Goal: Task Accomplishment & Management: Use online tool/utility

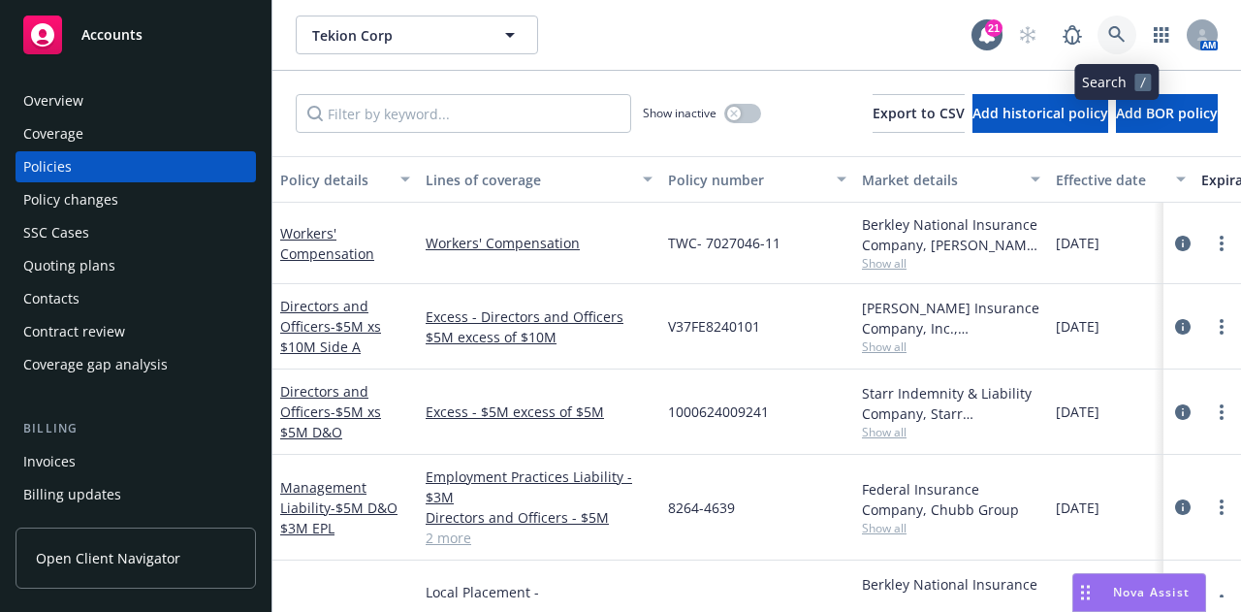
click at [1105, 30] on link at bounding box center [1117, 35] width 39 height 39
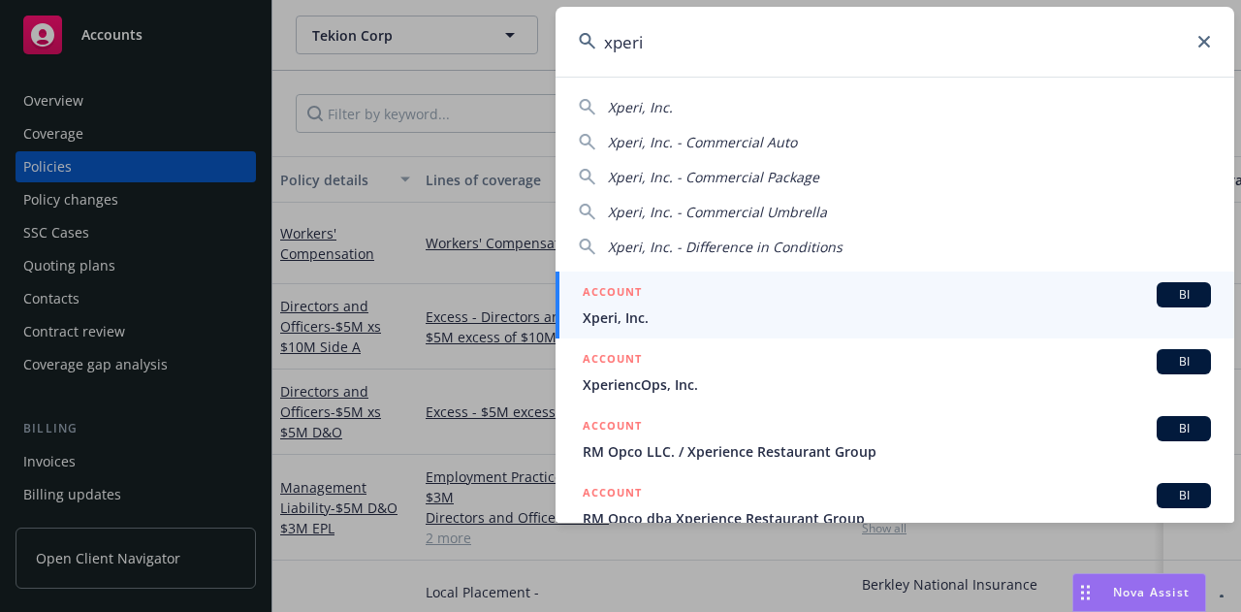
type input "xperi"
click at [853, 296] on div "ACCOUNT BI" at bounding box center [897, 294] width 628 height 25
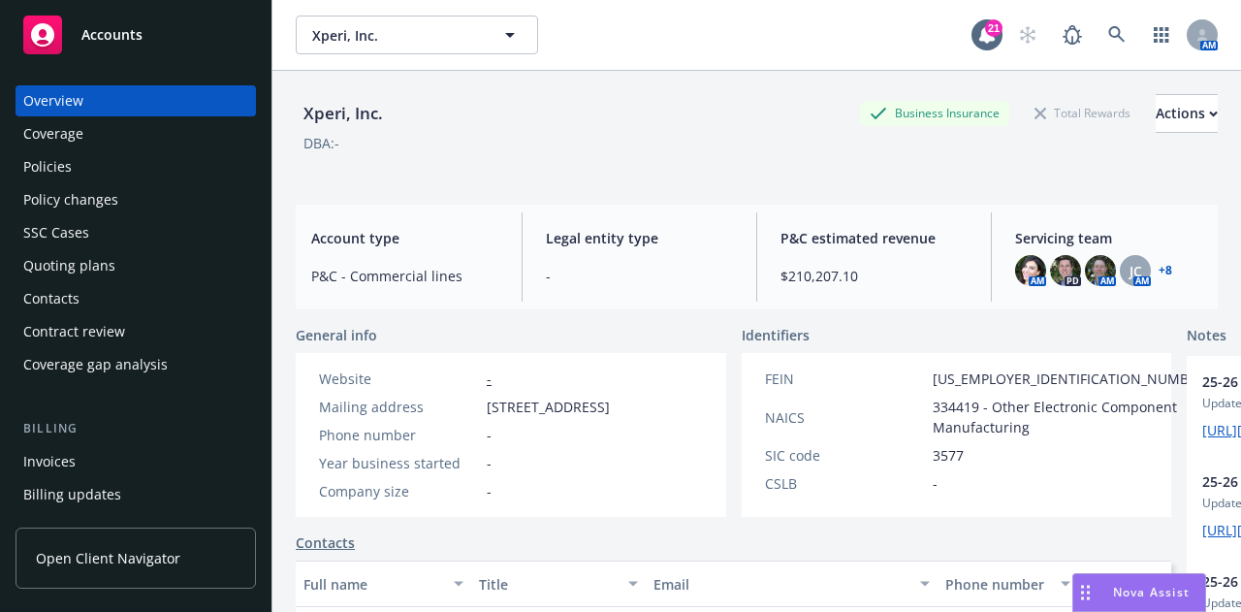
click at [64, 169] on div "Policies" at bounding box center [47, 166] width 48 height 31
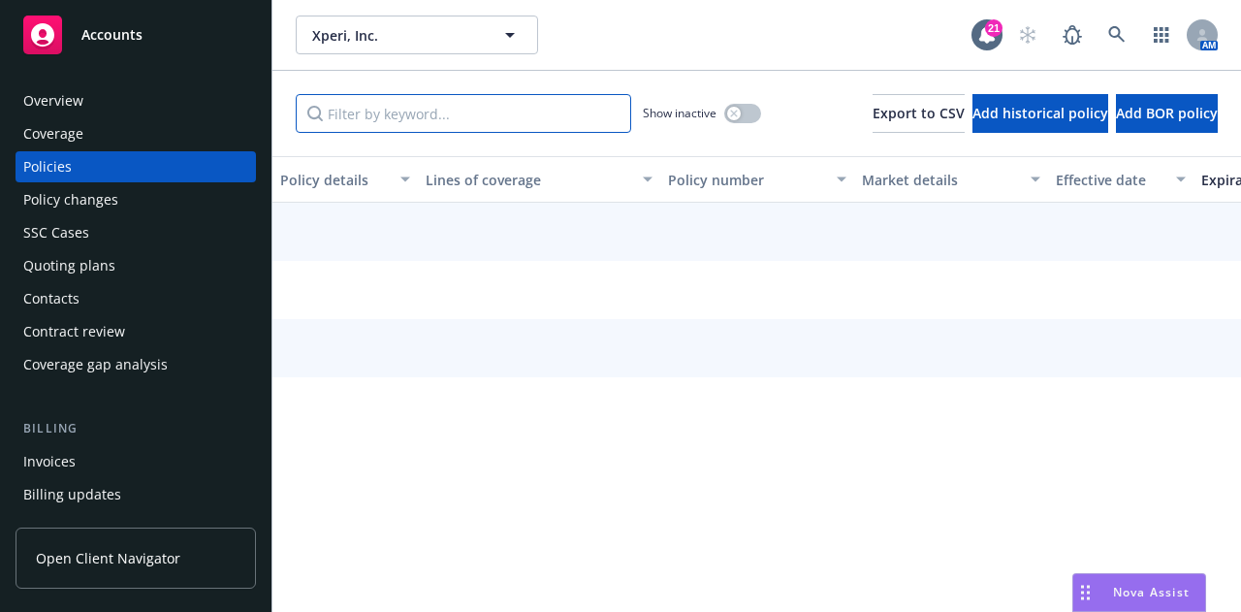
click at [588, 104] on input "Filter by keyword..." at bounding box center [464, 113] width 336 height 39
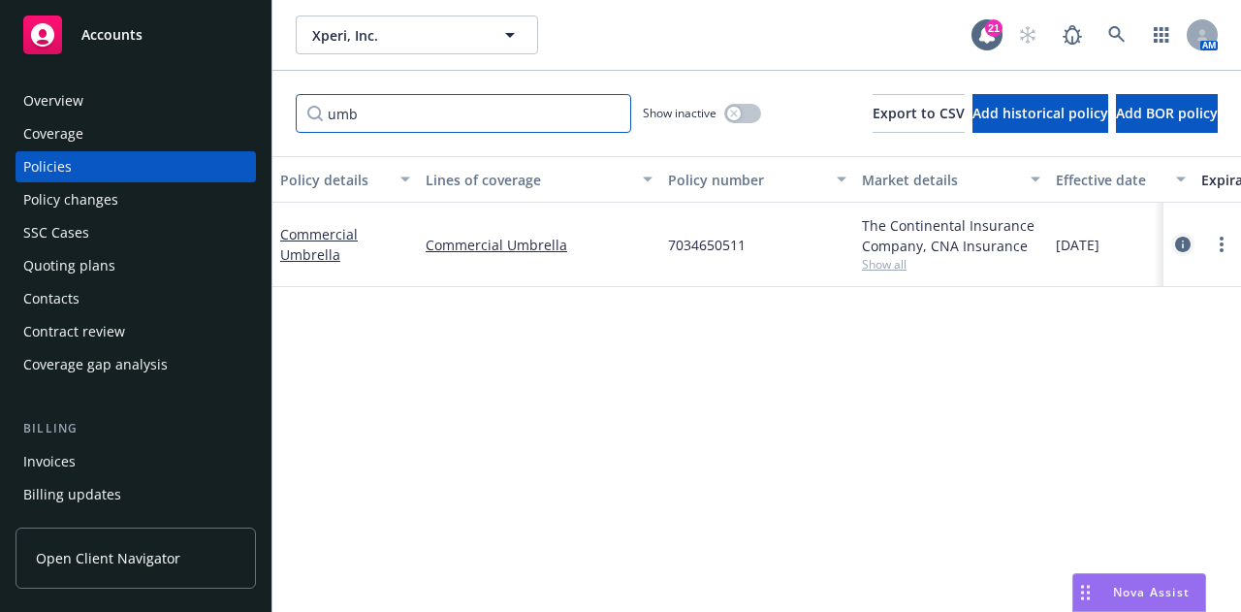
type input "umb"
click at [1189, 244] on icon "circleInformation" at bounding box center [1183, 245] width 16 height 16
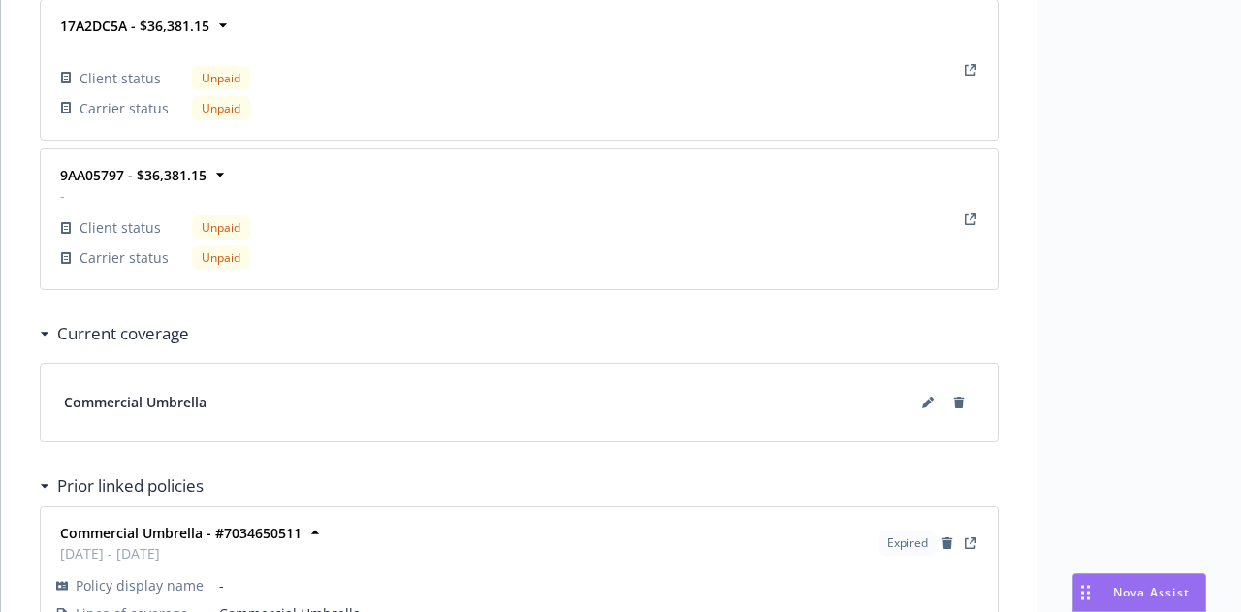
scroll to position [2707, 0]
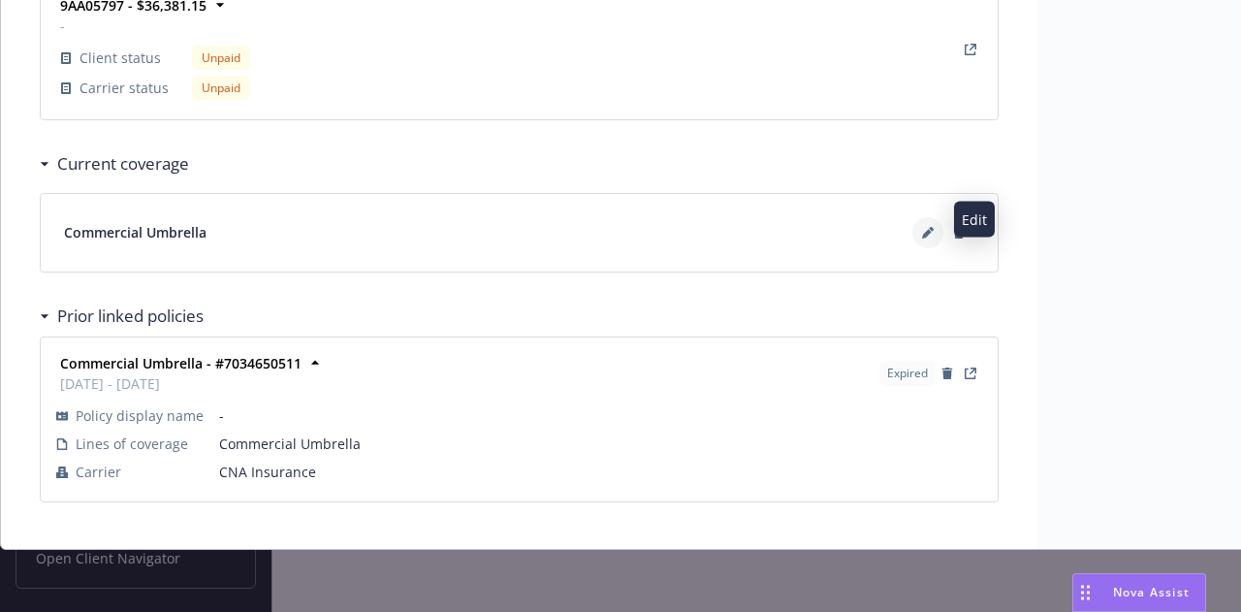
click at [920, 222] on button at bounding box center [928, 232] width 31 height 31
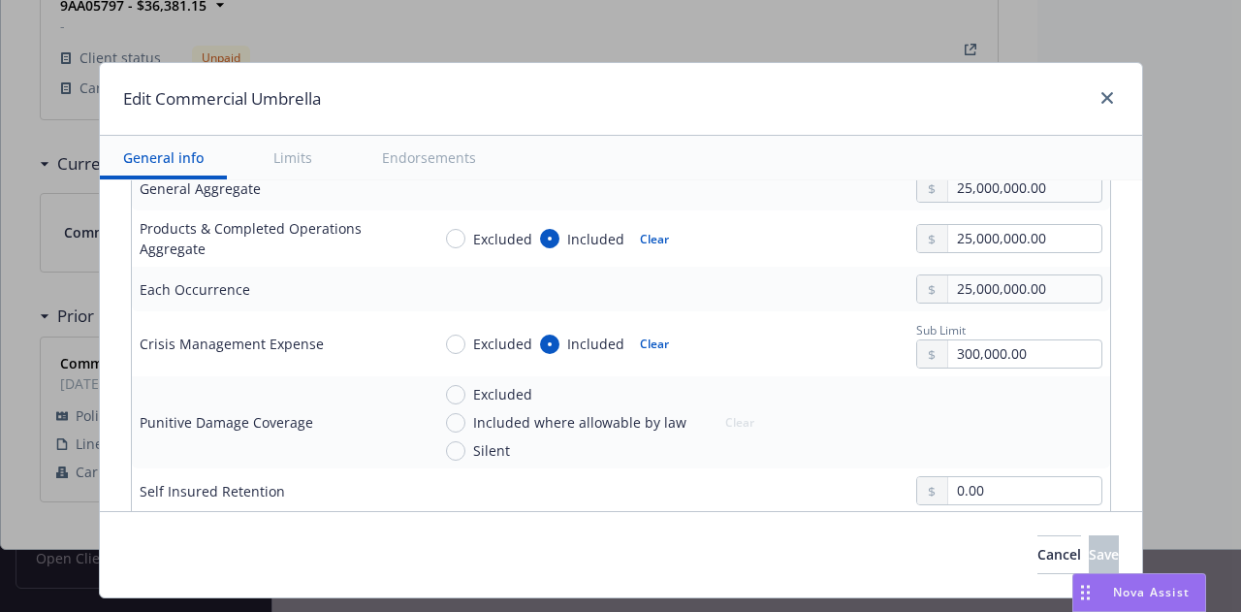
type textarea "x"
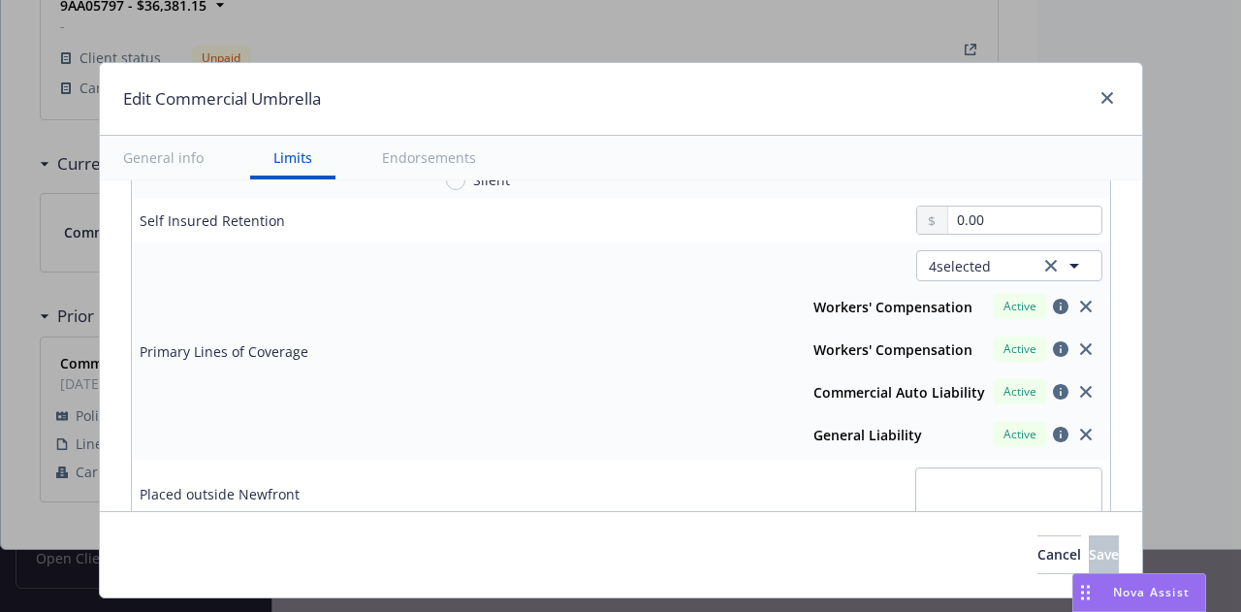
scroll to position [857, 0]
click at [1107, 104] on link "close" at bounding box center [1107, 97] width 23 height 23
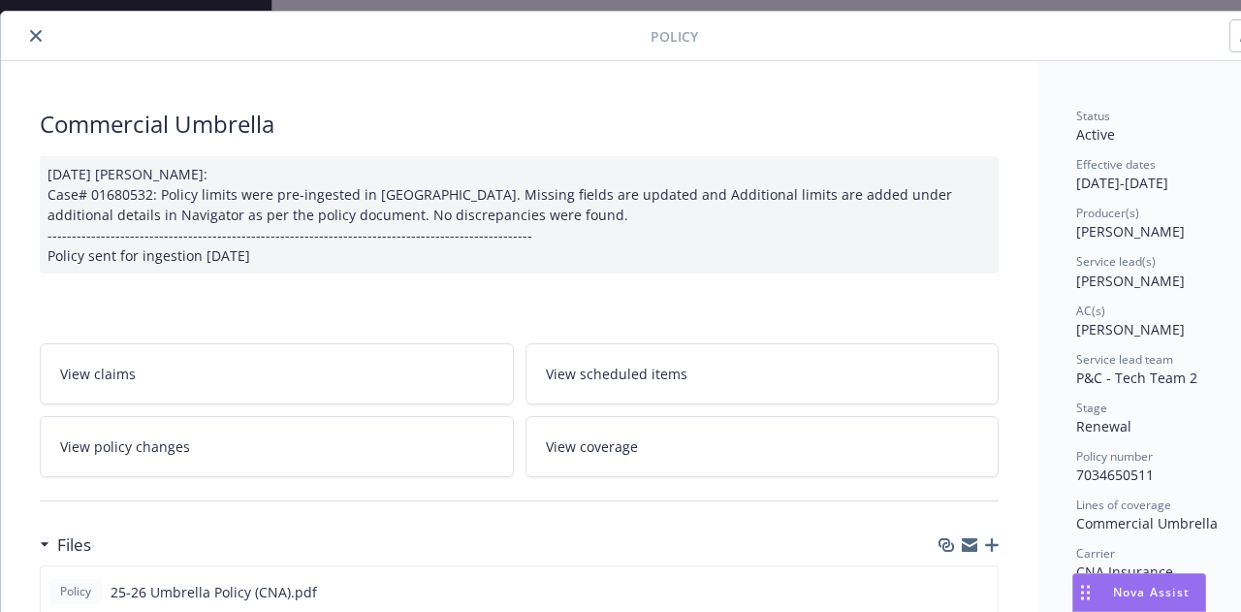
scroll to position [0, 0]
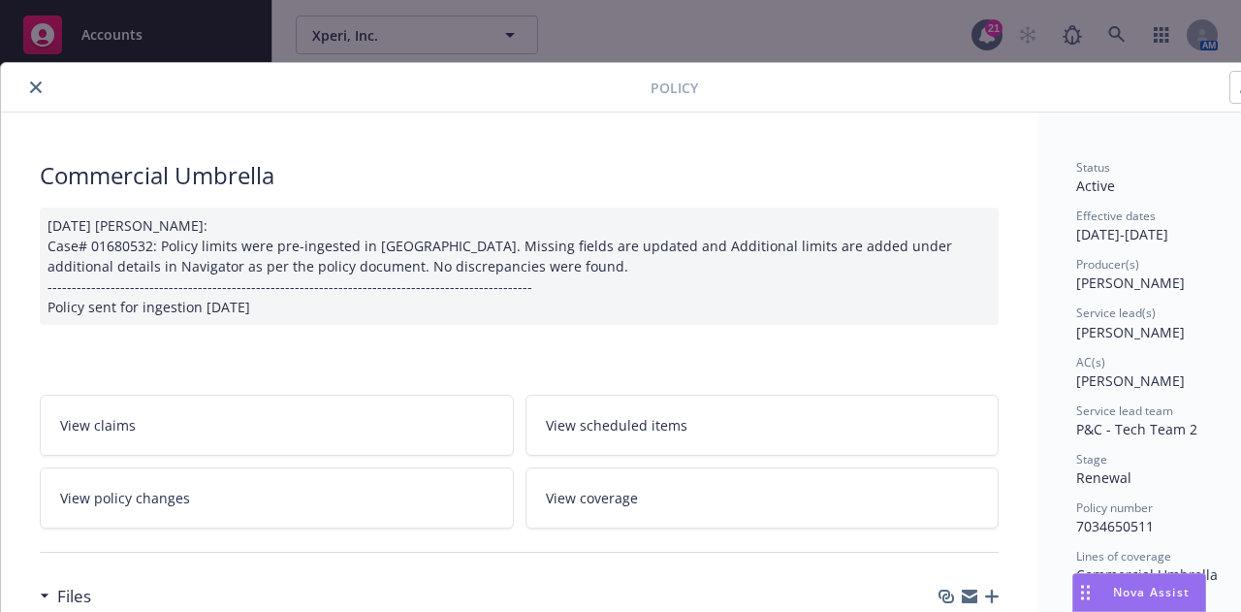
click at [35, 94] on button "close" at bounding box center [35, 87] width 23 height 23
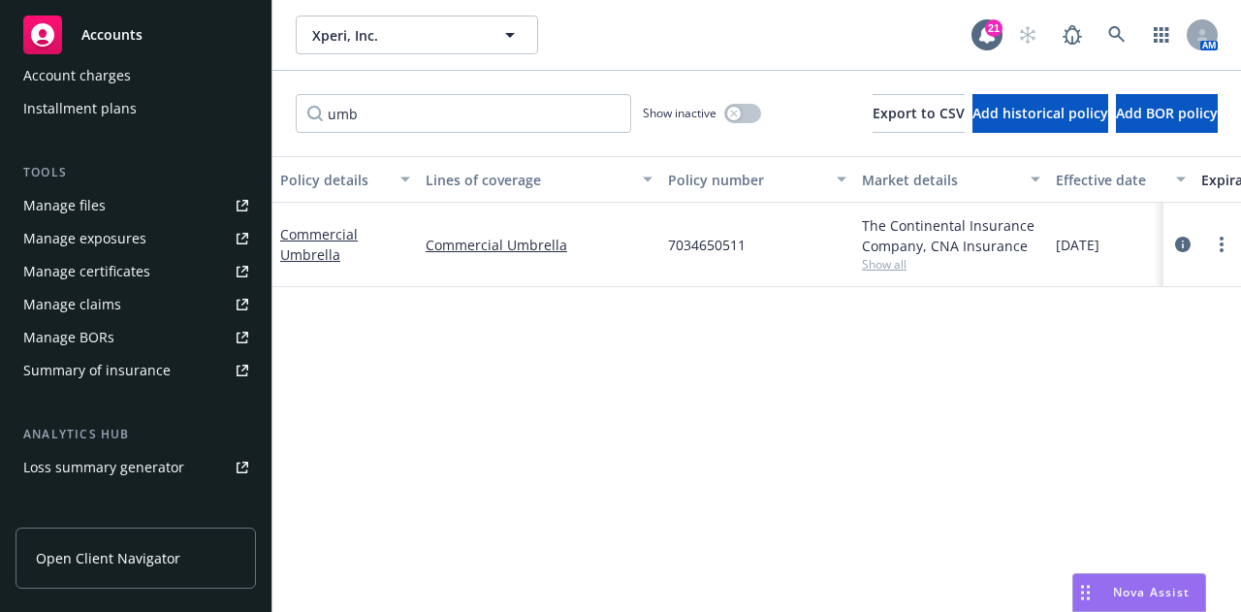
scroll to position [451, 0]
click at [163, 379] on div "Summary of insurance" at bounding box center [96, 371] width 147 height 31
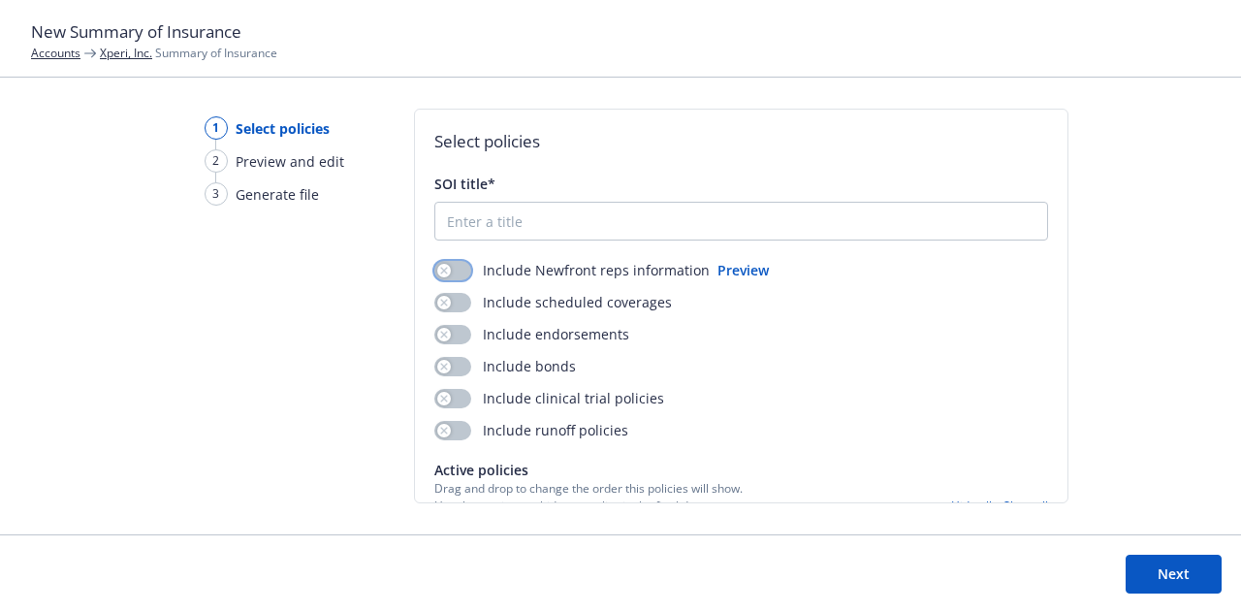
click at [451, 273] on button "button" at bounding box center [452, 270] width 37 height 19
click at [462, 364] on button "button" at bounding box center [452, 366] width 37 height 19
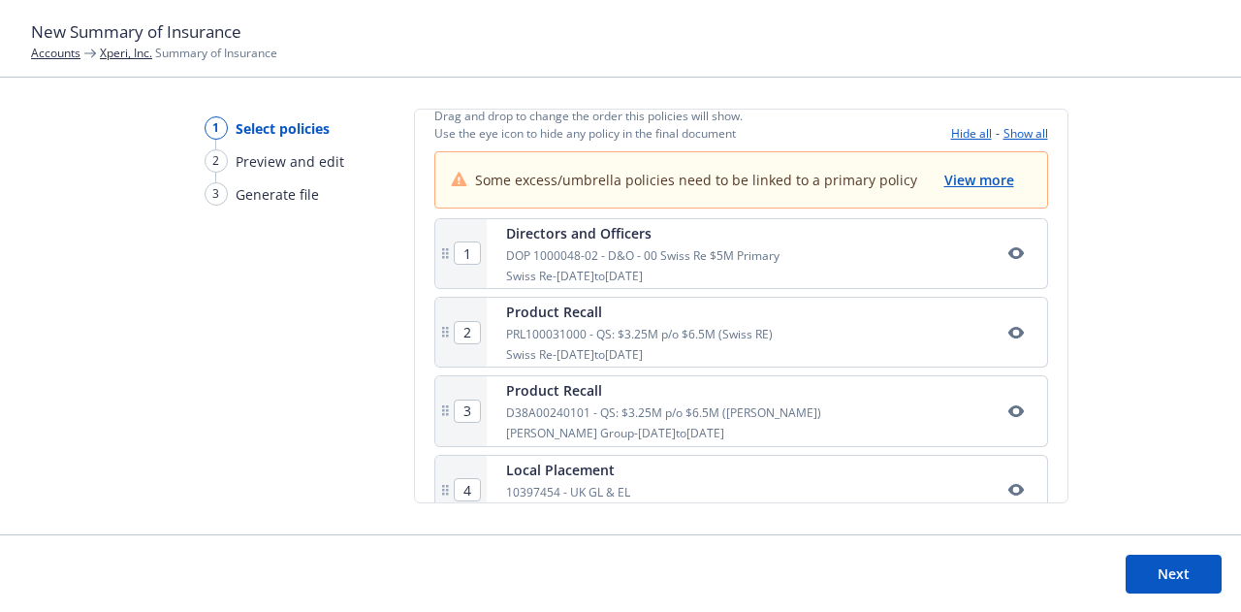
scroll to position [368, 0]
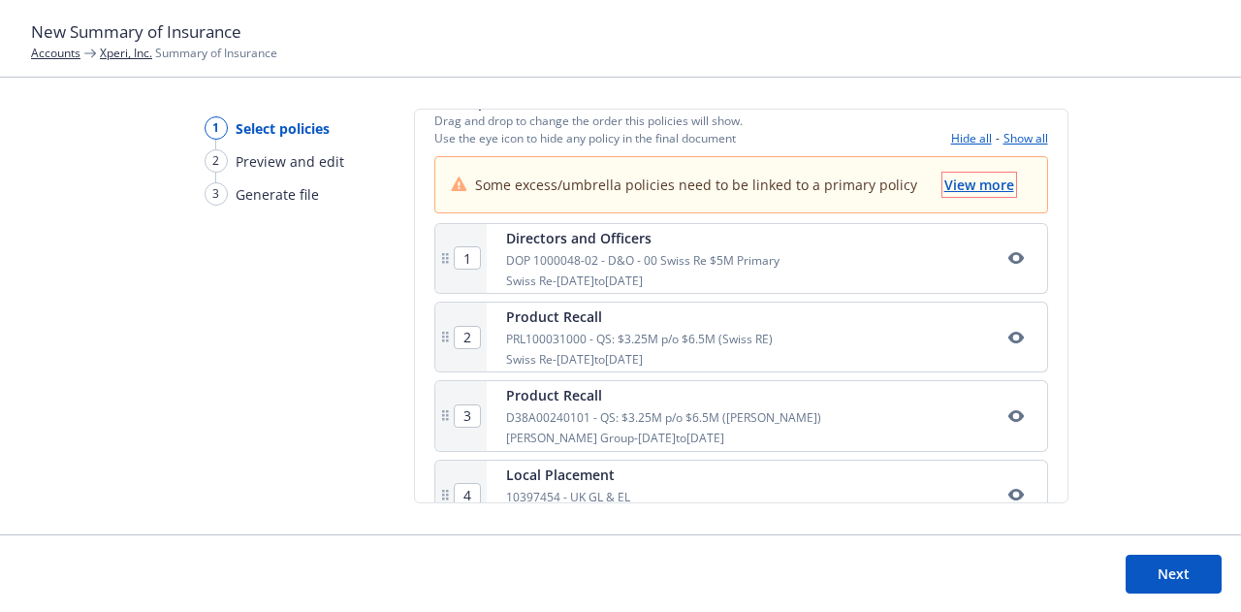
click at [971, 187] on span "View more" at bounding box center [980, 185] width 70 height 18
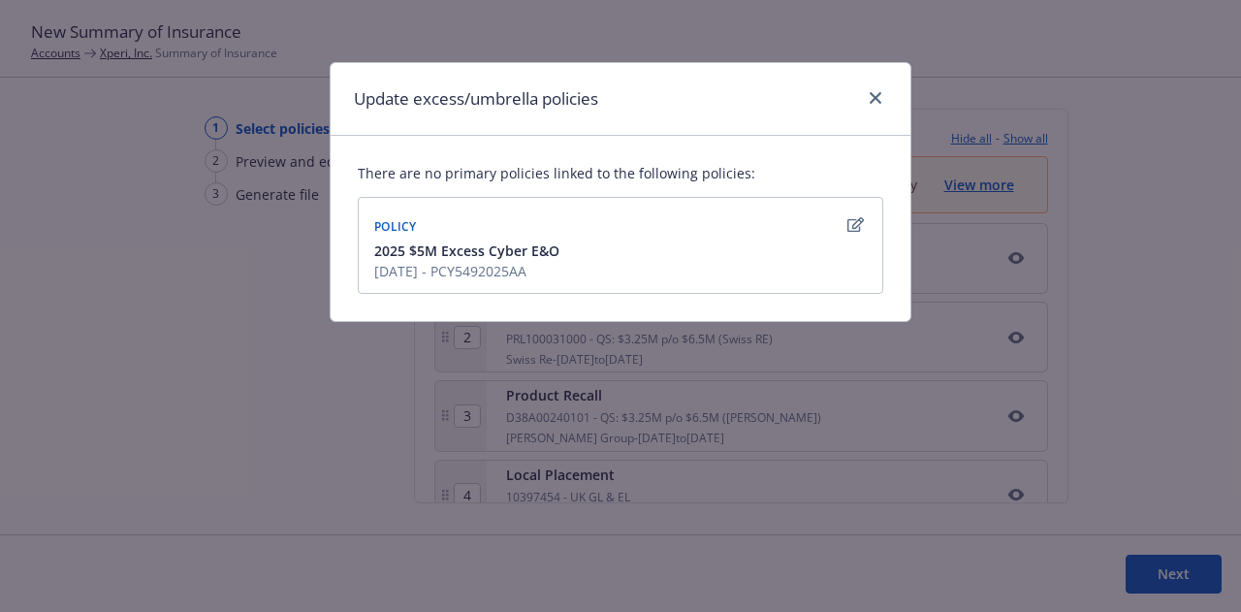
click at [859, 222] on icon "button" at bounding box center [856, 225] width 16 height 16
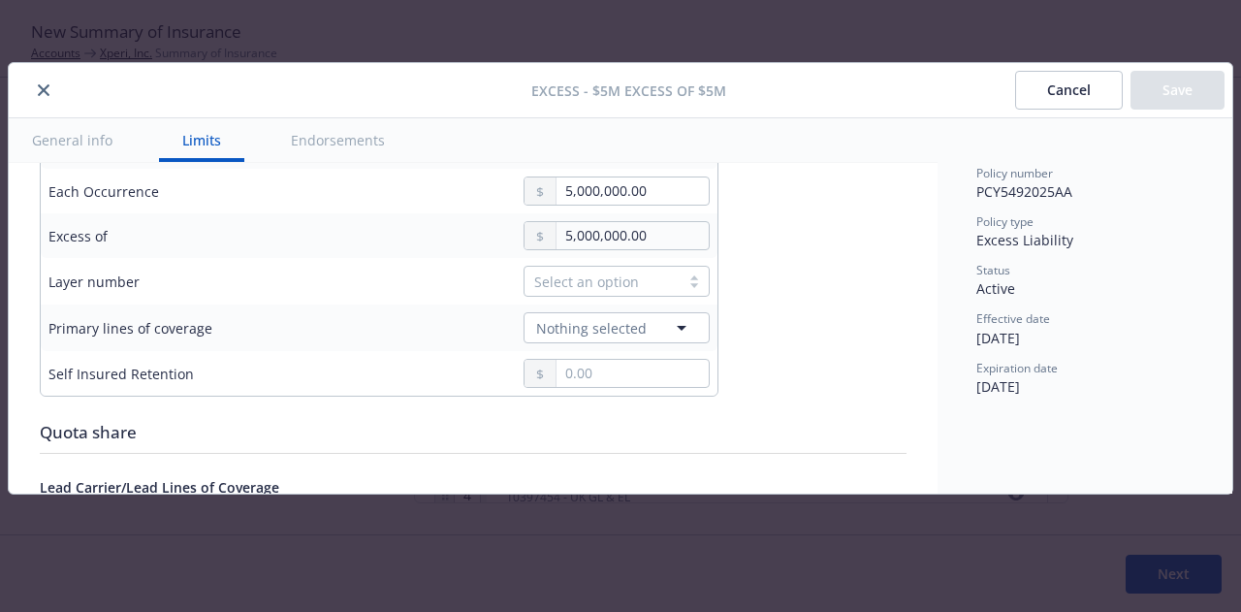
scroll to position [700, 0]
click at [689, 317] on icon "button" at bounding box center [681, 327] width 23 height 23
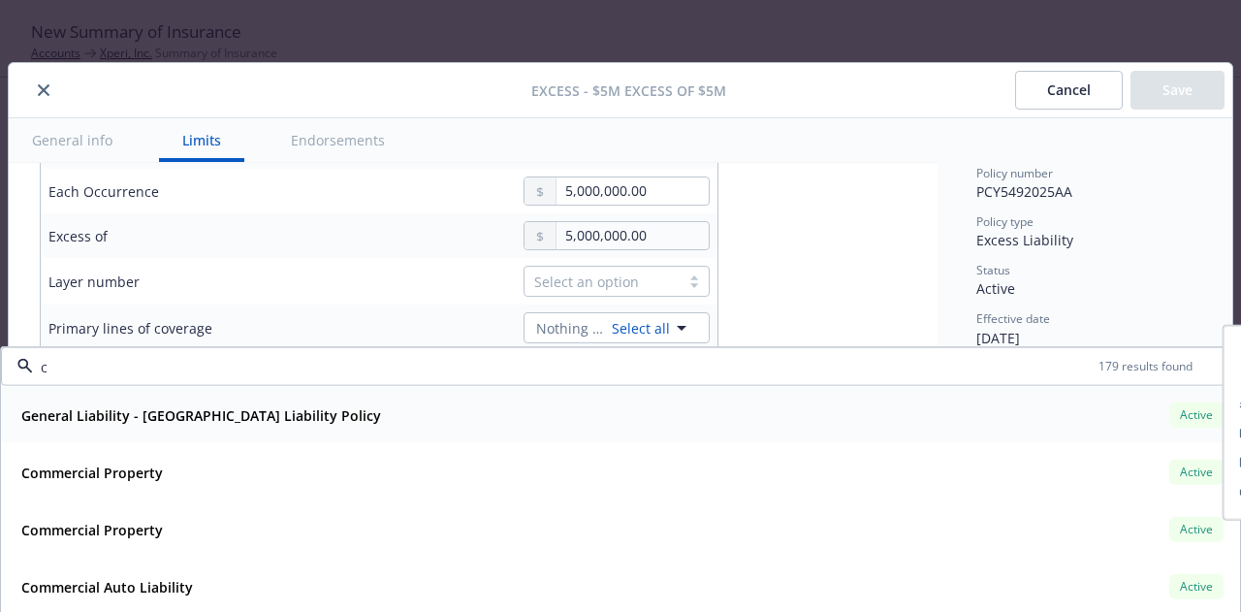
click at [478, 366] on input "c" at bounding box center [566, 366] width 1066 height 20
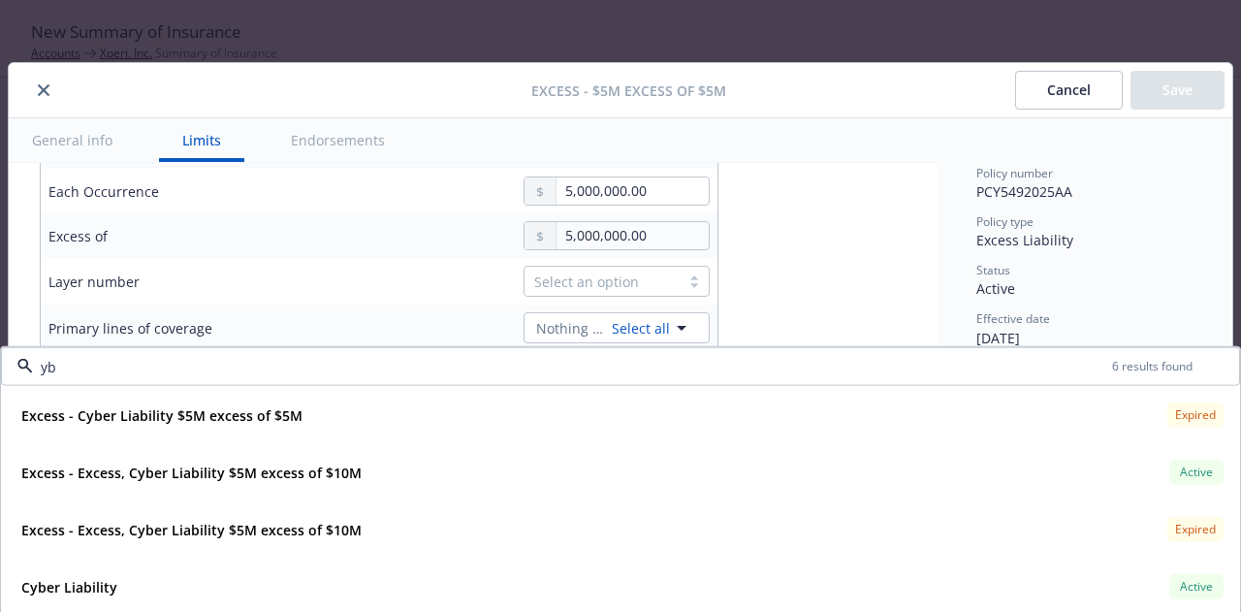
type input "y"
type input "cyber"
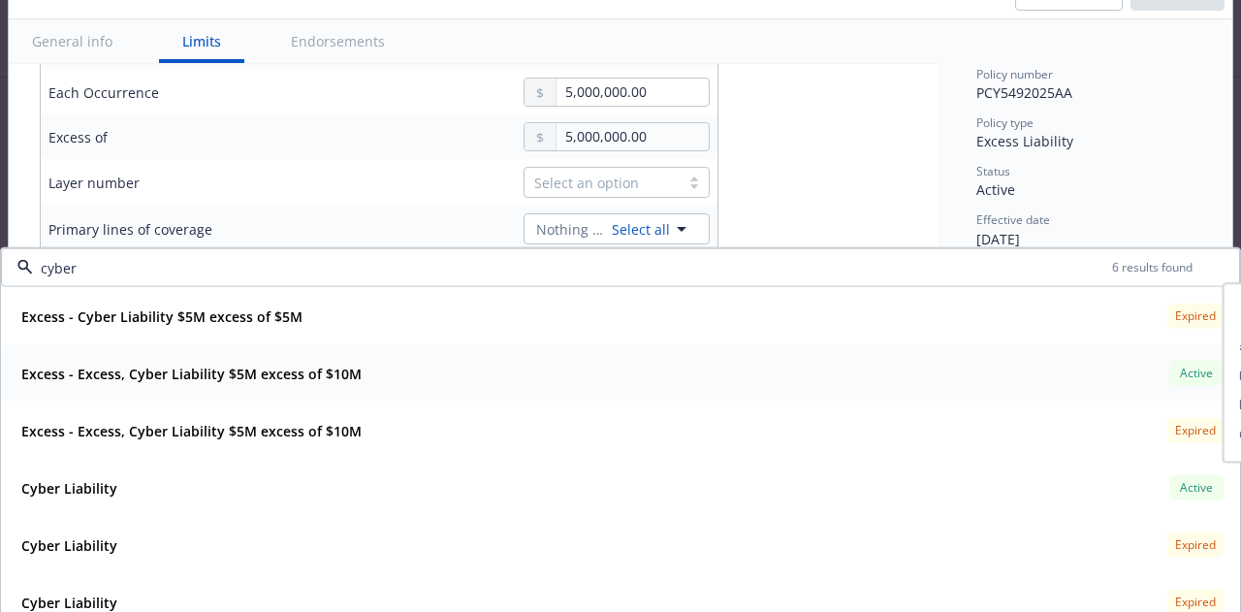
scroll to position [116, 0]
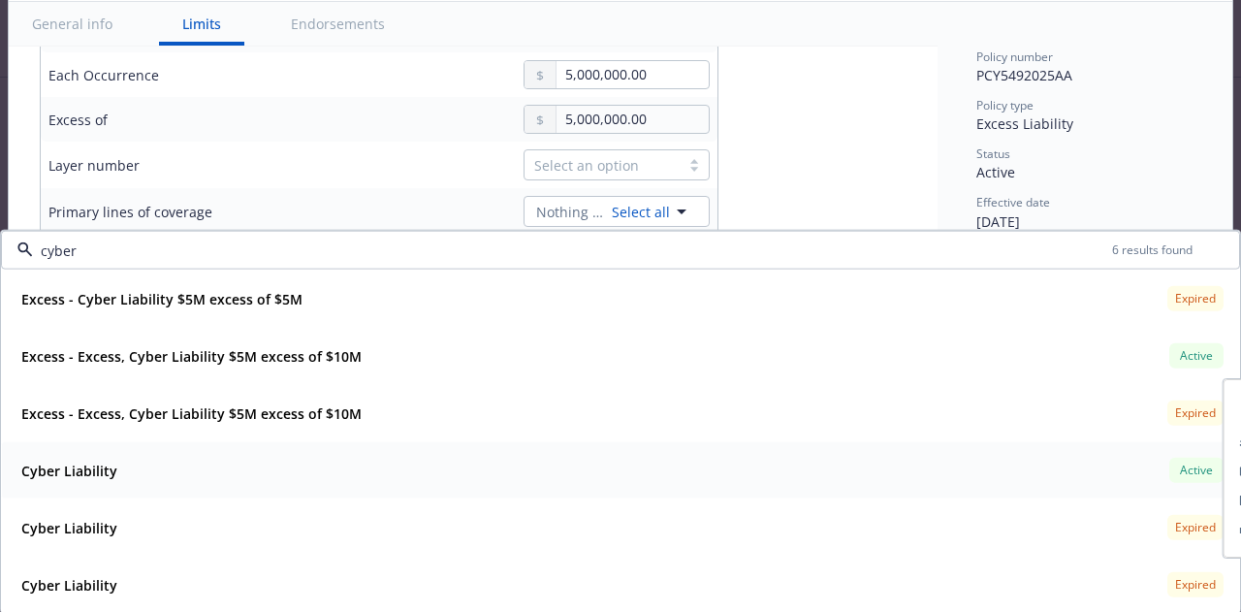
click at [87, 467] on strong "Cyber Liability" at bounding box center [69, 470] width 96 height 18
type textarea "x"
type input "Cyber Liability $5M excess of $5M"
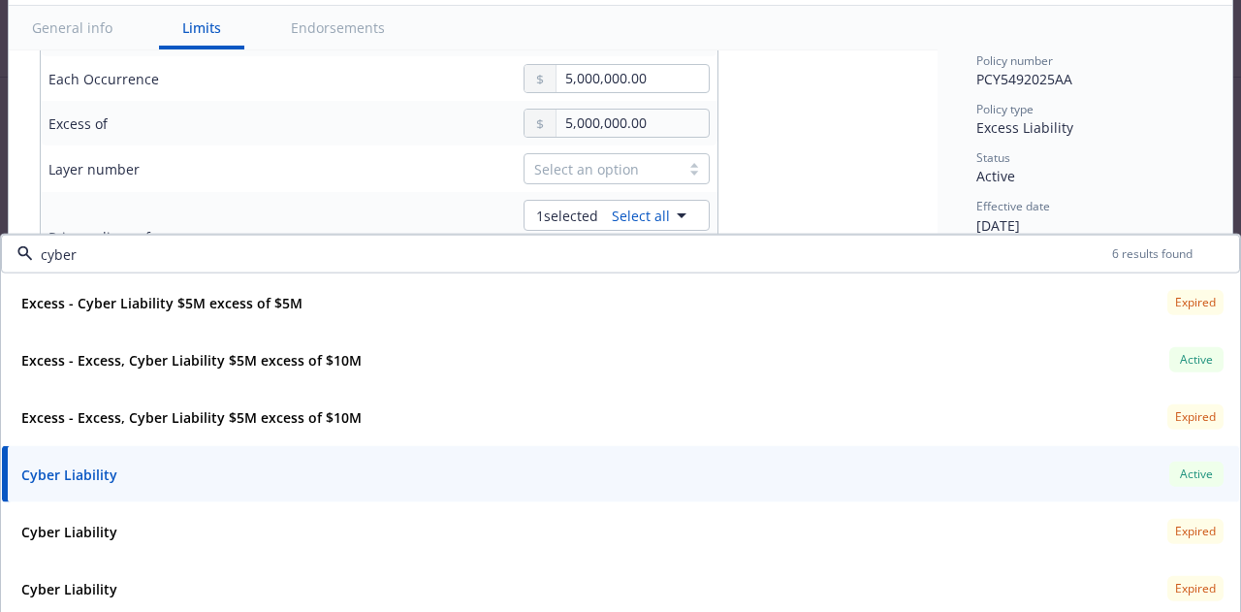
scroll to position [0, 0]
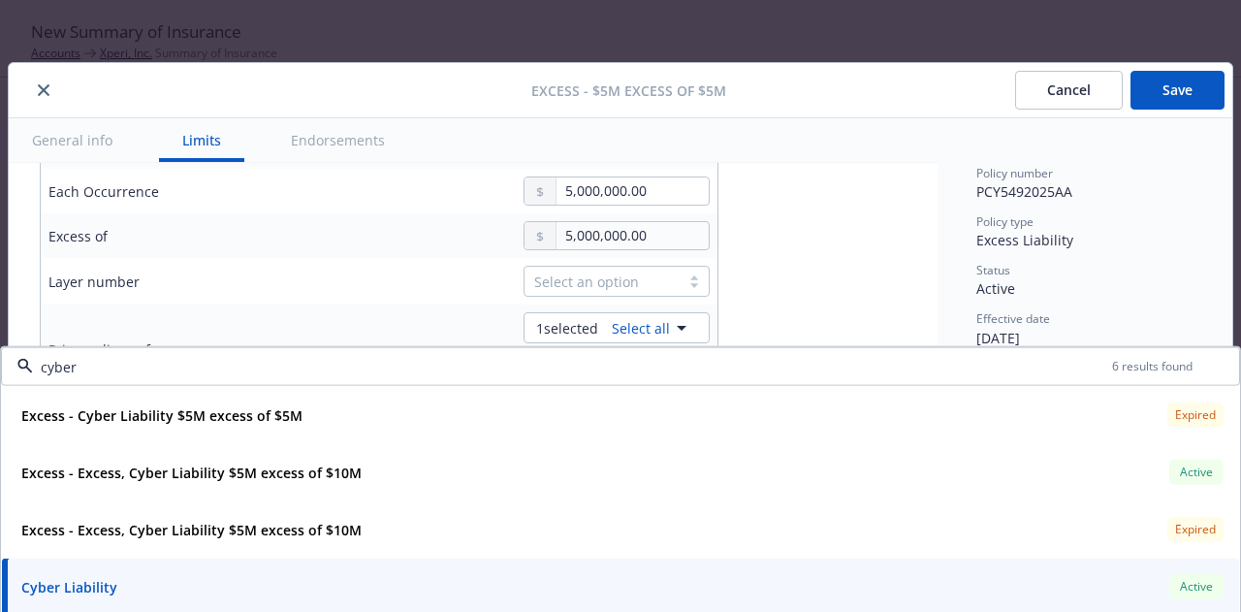
type input "cyber"
click at [1184, 106] on button "Save" at bounding box center [1178, 90] width 94 height 39
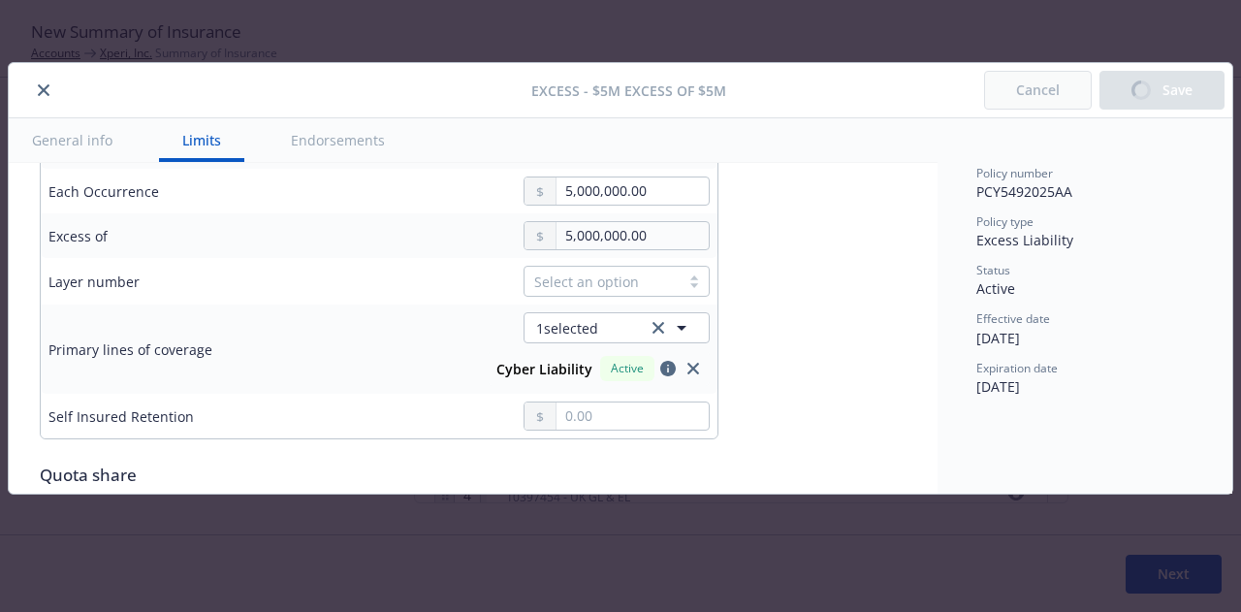
type textarea "x"
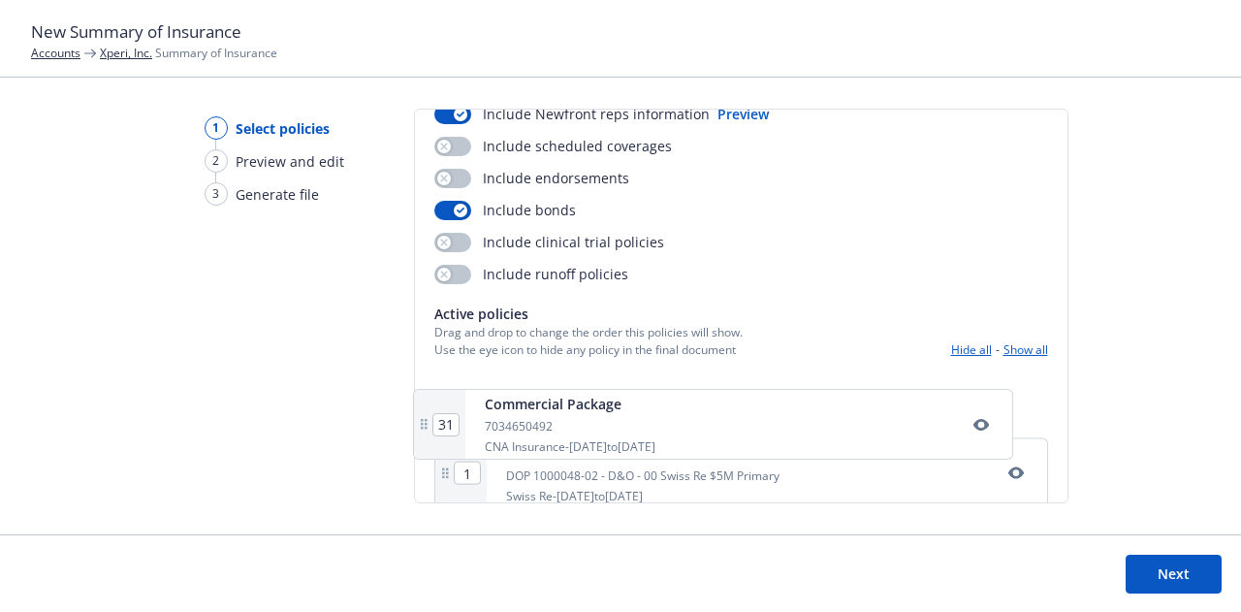
scroll to position [163, 0]
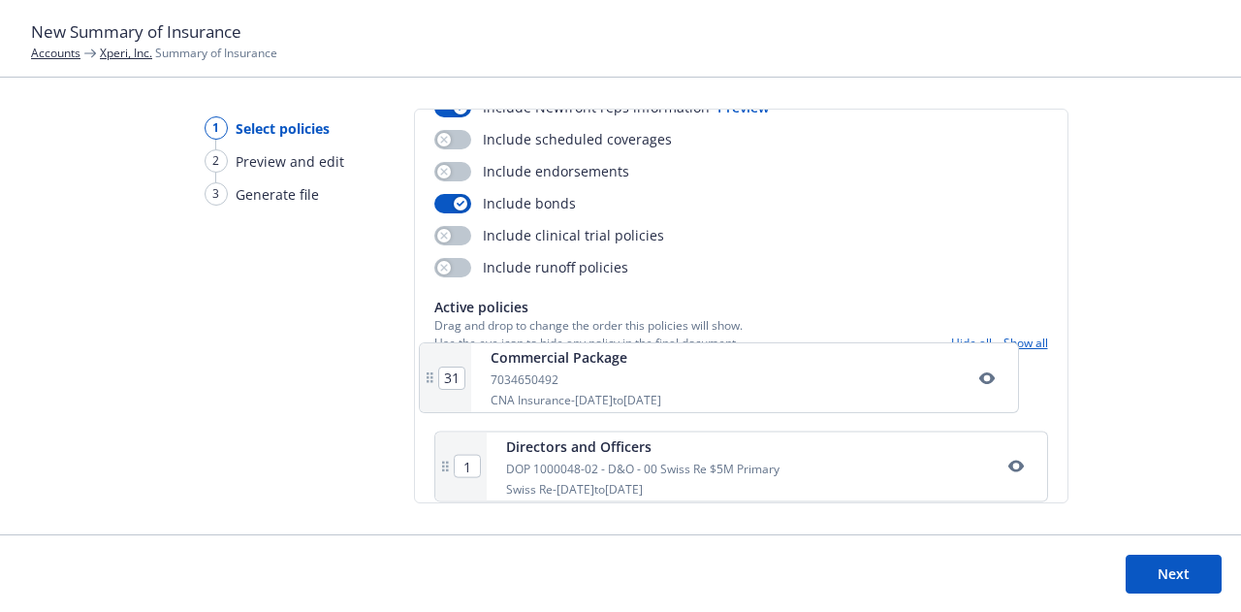
drag, startPoint x: 794, startPoint y: 241, endPoint x: 783, endPoint y: 383, distance: 142.1
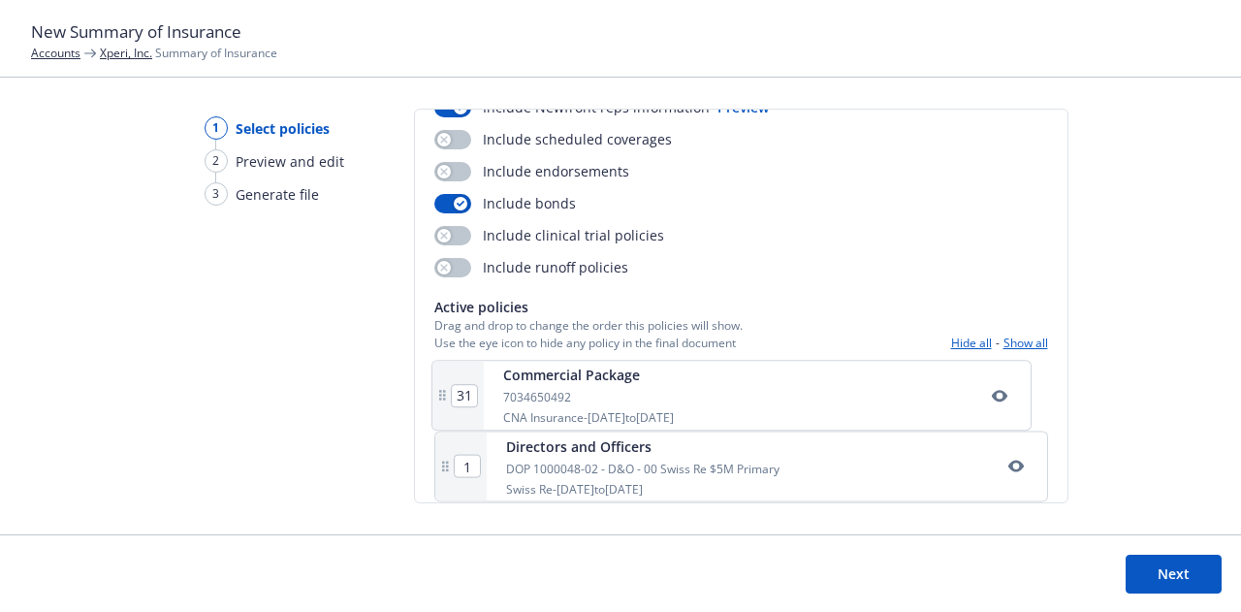
type input "2"
type input "3"
type input "4"
type input "5"
type input "6"
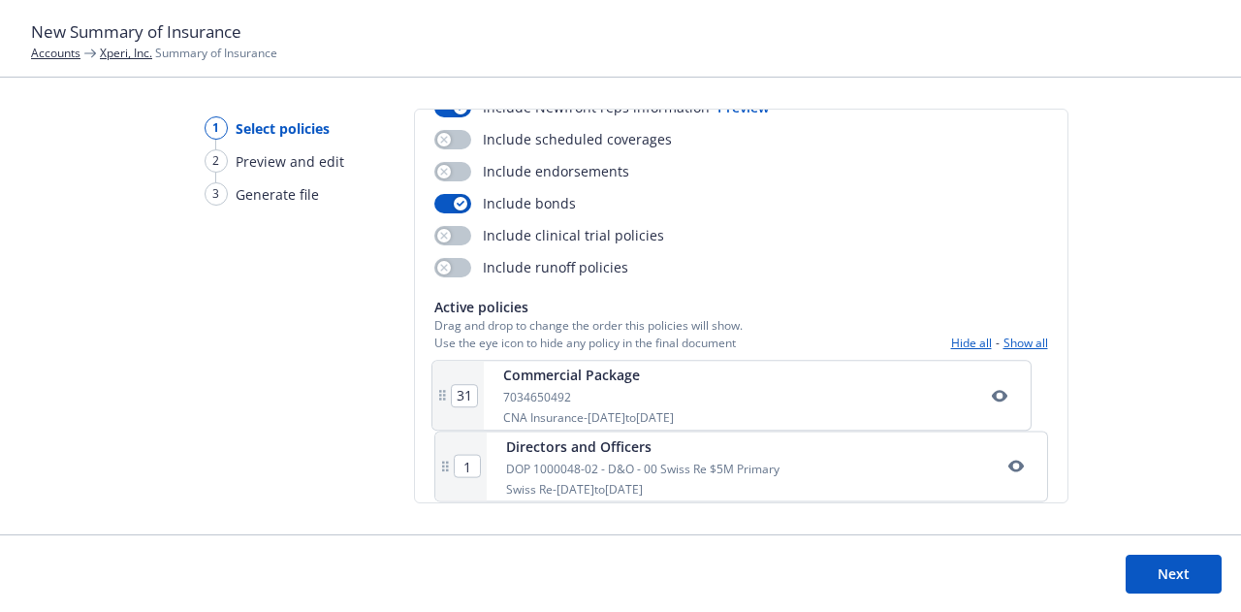
type input "7"
type input "8"
type input "9"
type input "10"
type input "11"
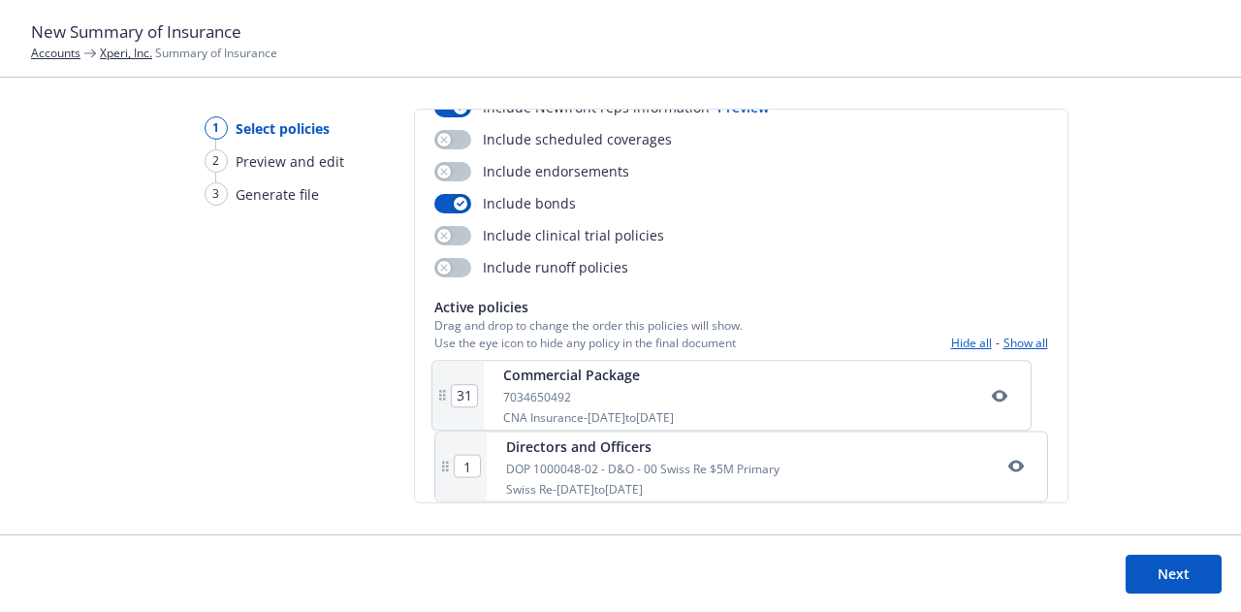
type input "12"
type input "13"
type input "14"
type input "15"
type input "16"
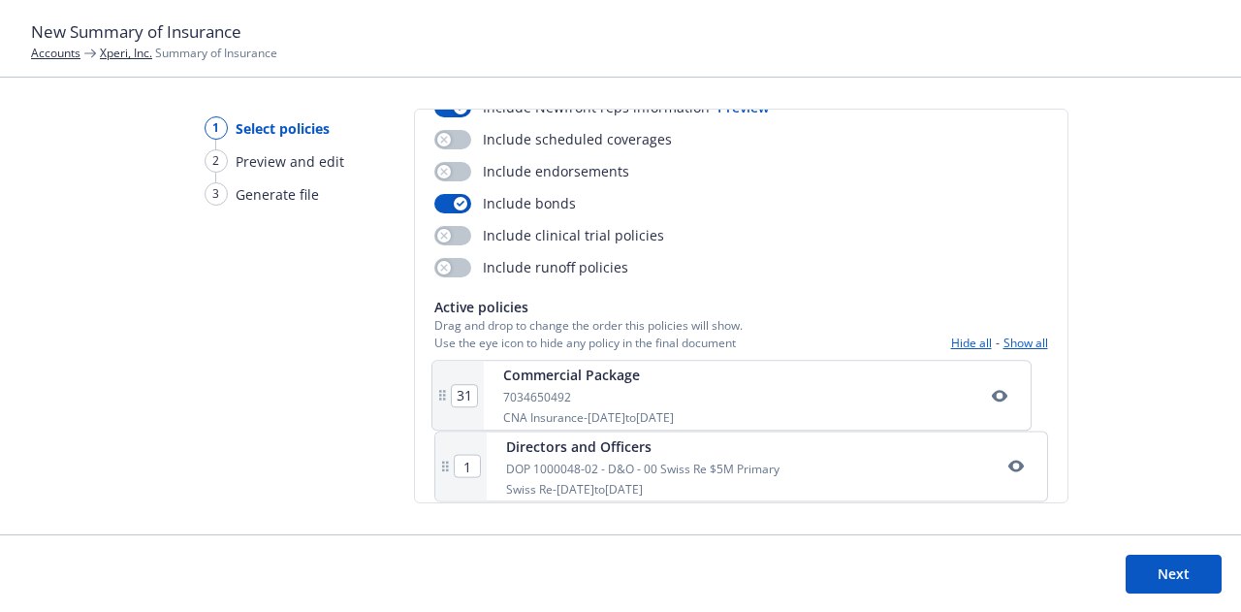
type input "17"
type input "18"
type input "19"
type input "20"
type input "21"
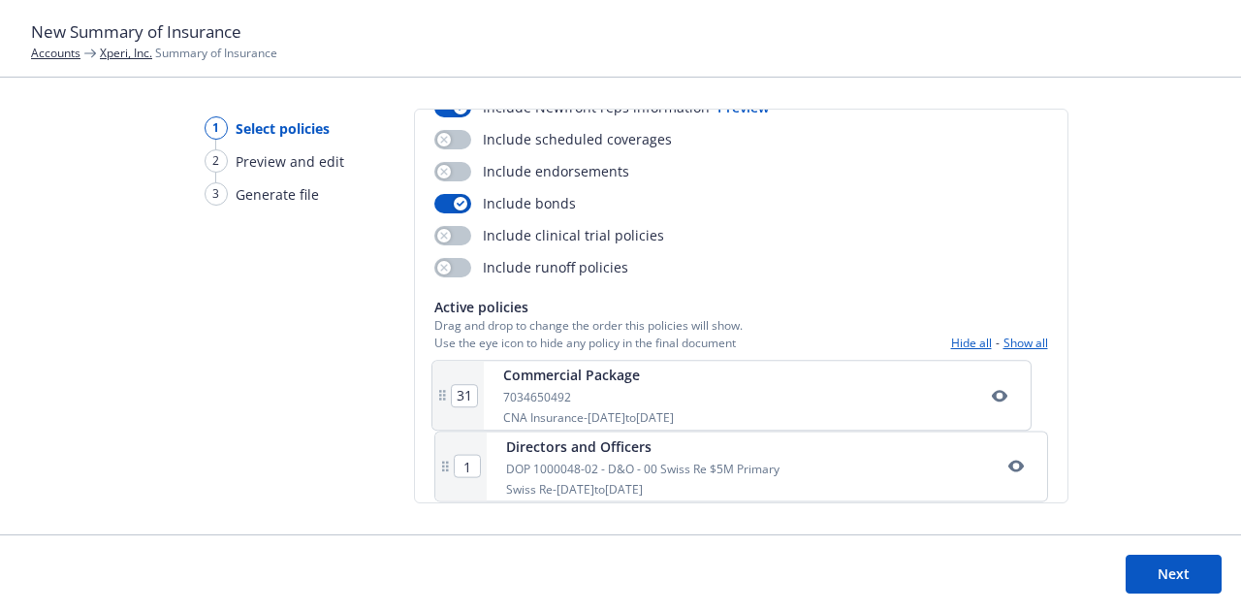
type input "22"
type input "23"
type input "24"
type input "25"
type input "26"
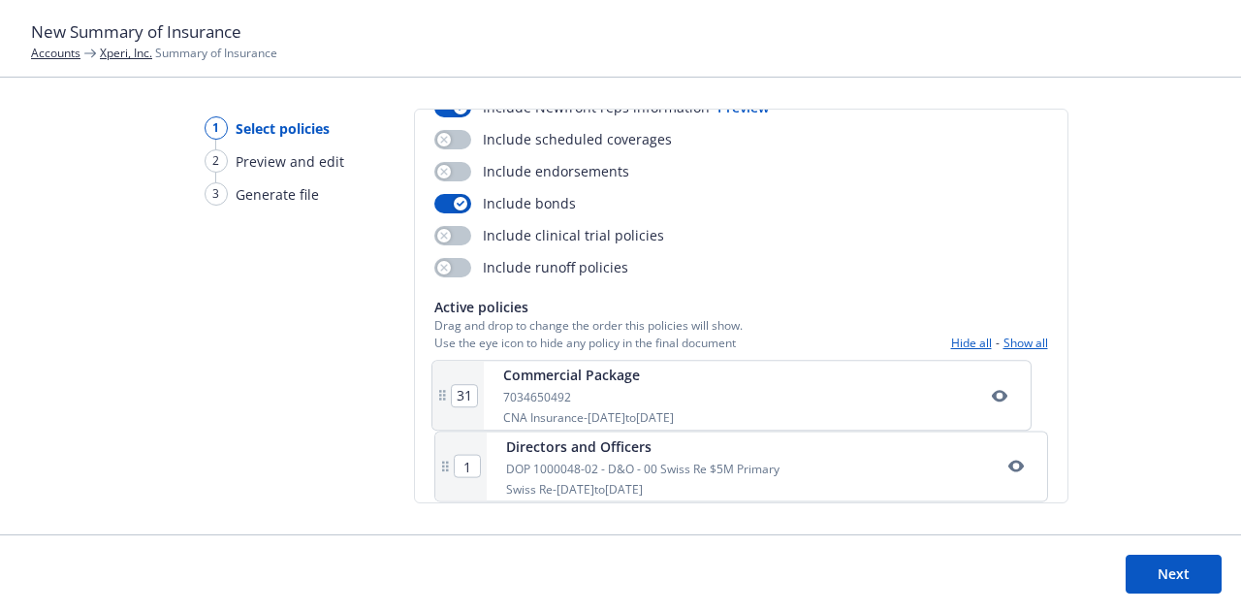
type input "27"
type input "28"
type input "29"
type input "30"
type input "31"
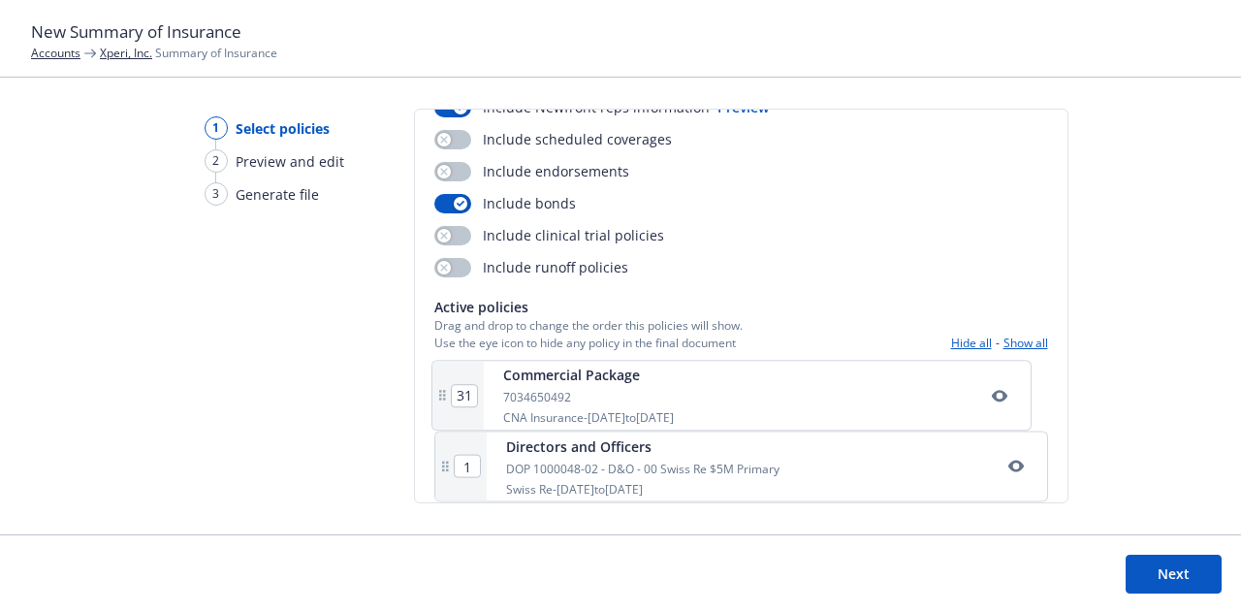
type input "1"
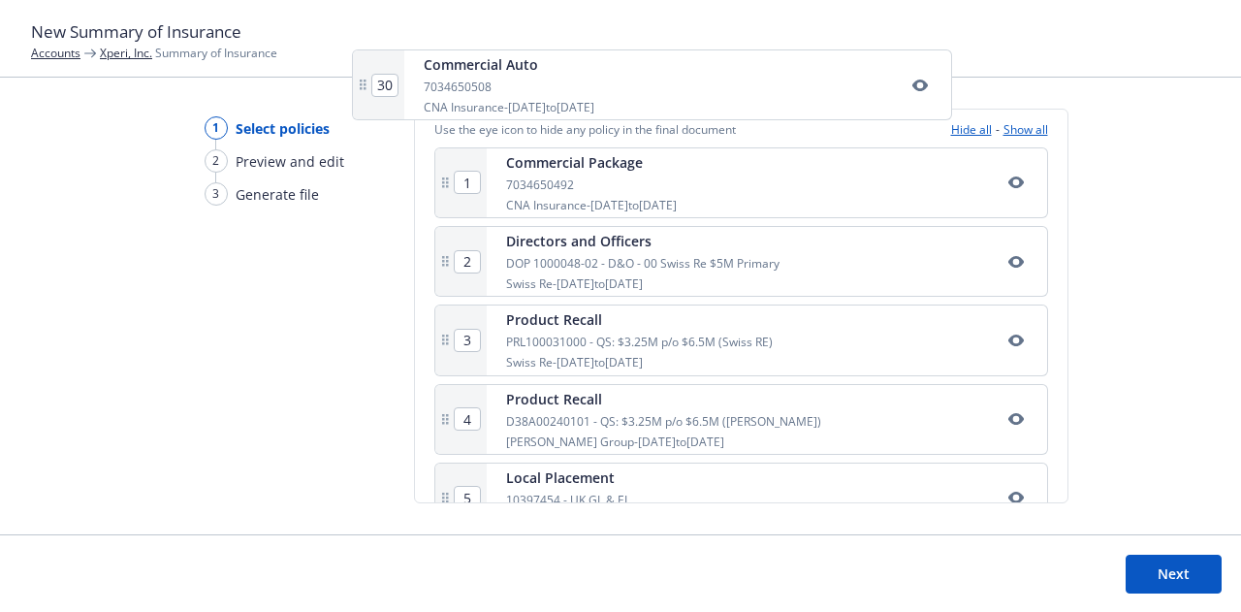
scroll to position [346, 0]
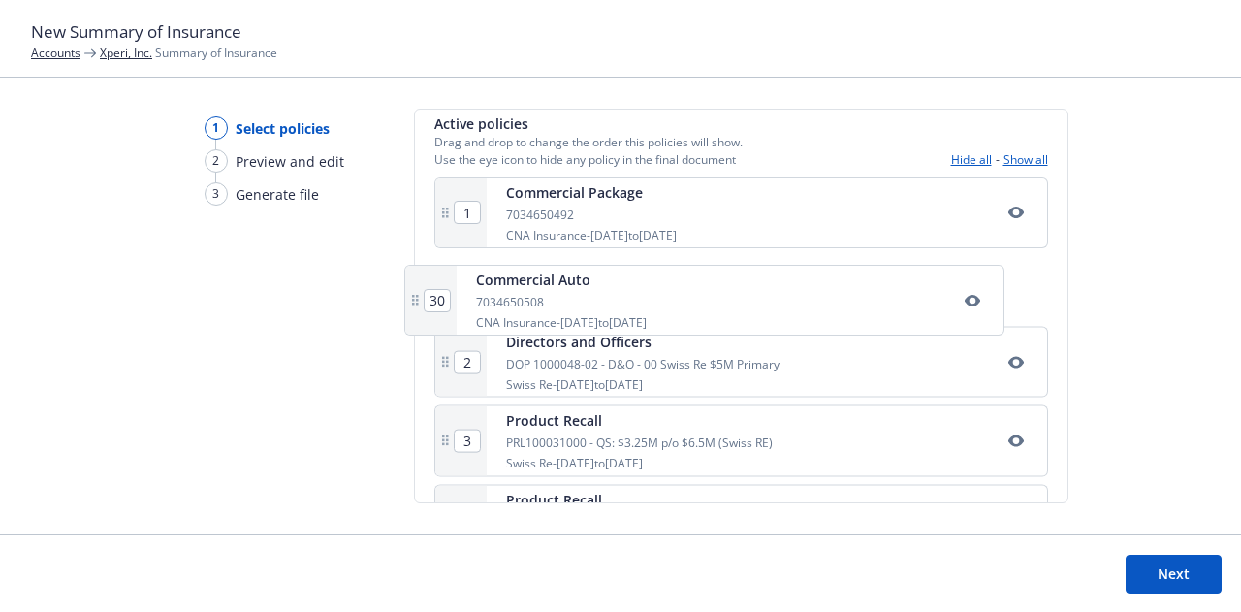
drag, startPoint x: 715, startPoint y: 347, endPoint x: 689, endPoint y: 282, distance: 70.1
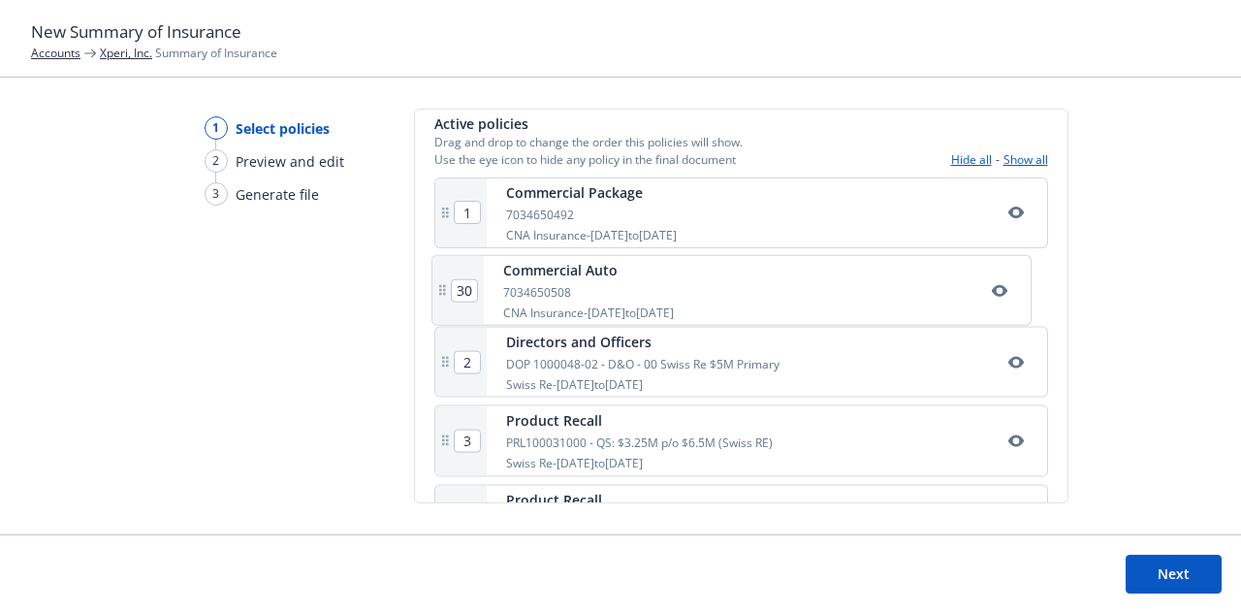
type input "3"
type input "4"
type input "5"
type input "6"
type input "7"
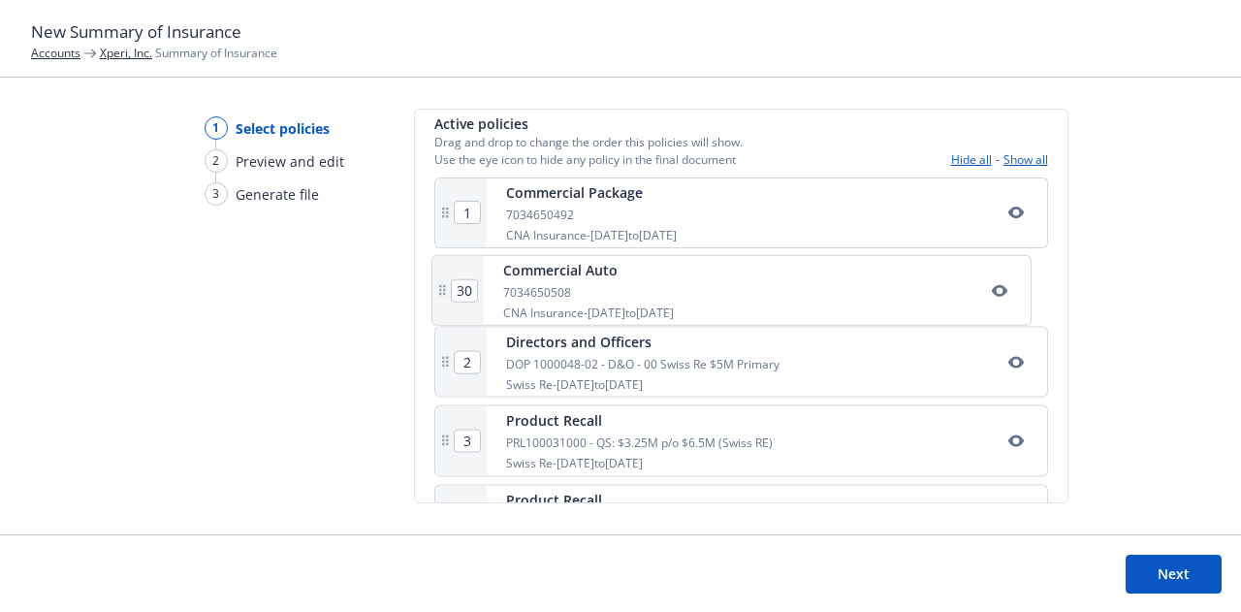
type input "8"
type input "9"
type input "10"
type input "11"
type input "12"
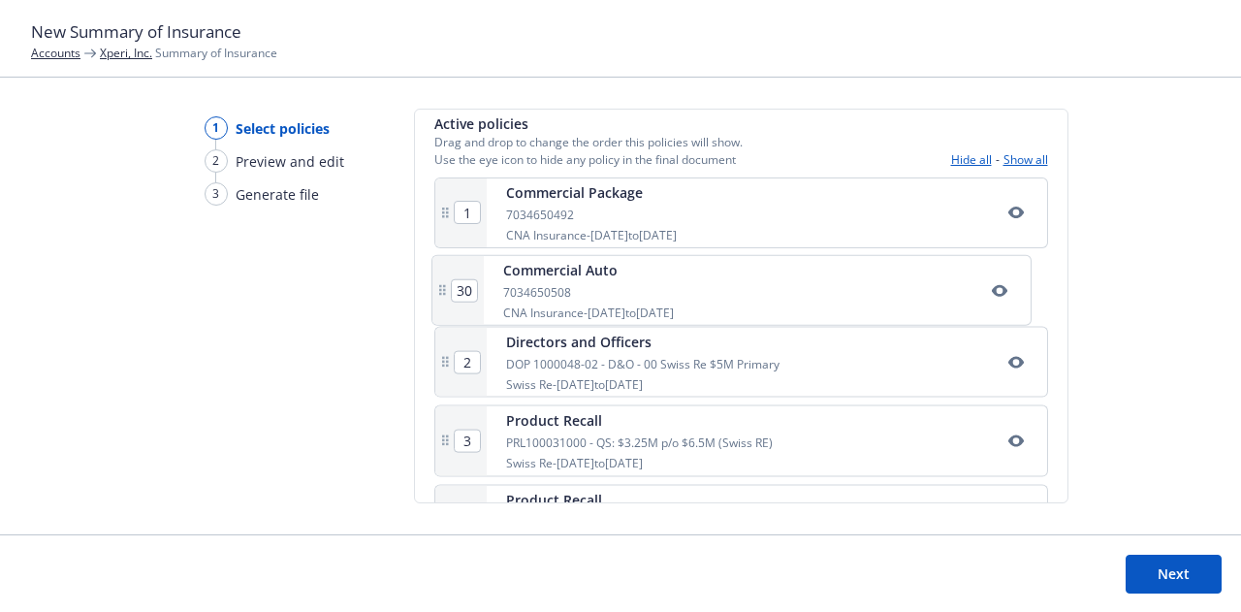
type input "13"
type input "14"
type input "15"
type input "16"
type input "17"
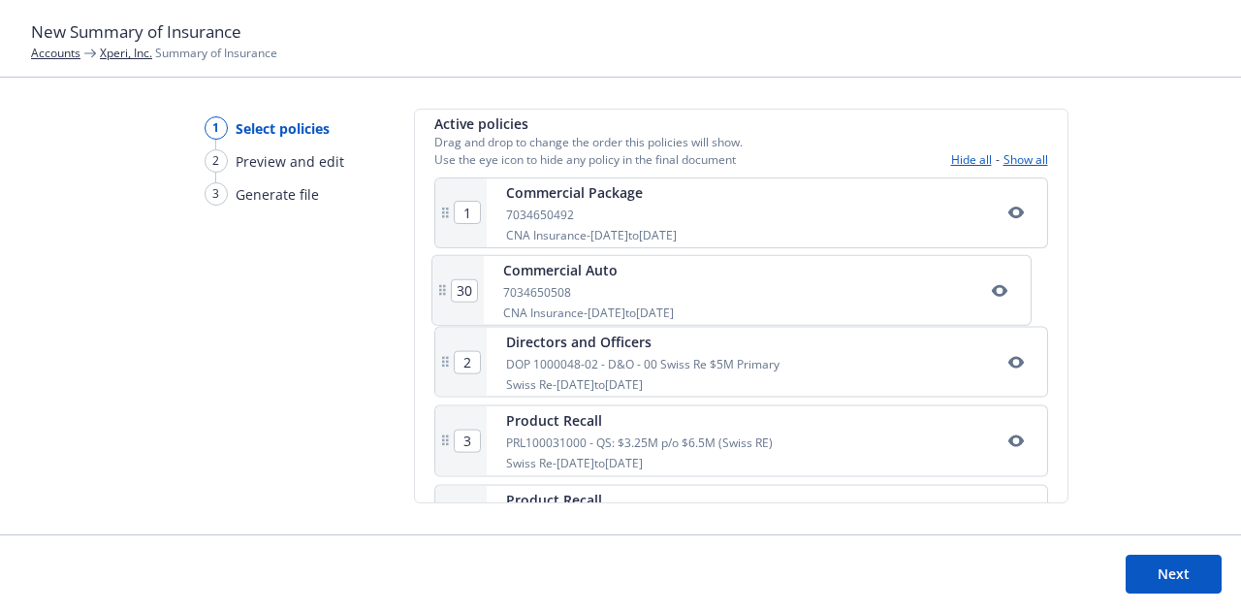
type input "18"
type input "19"
type input "20"
type input "21"
type input "22"
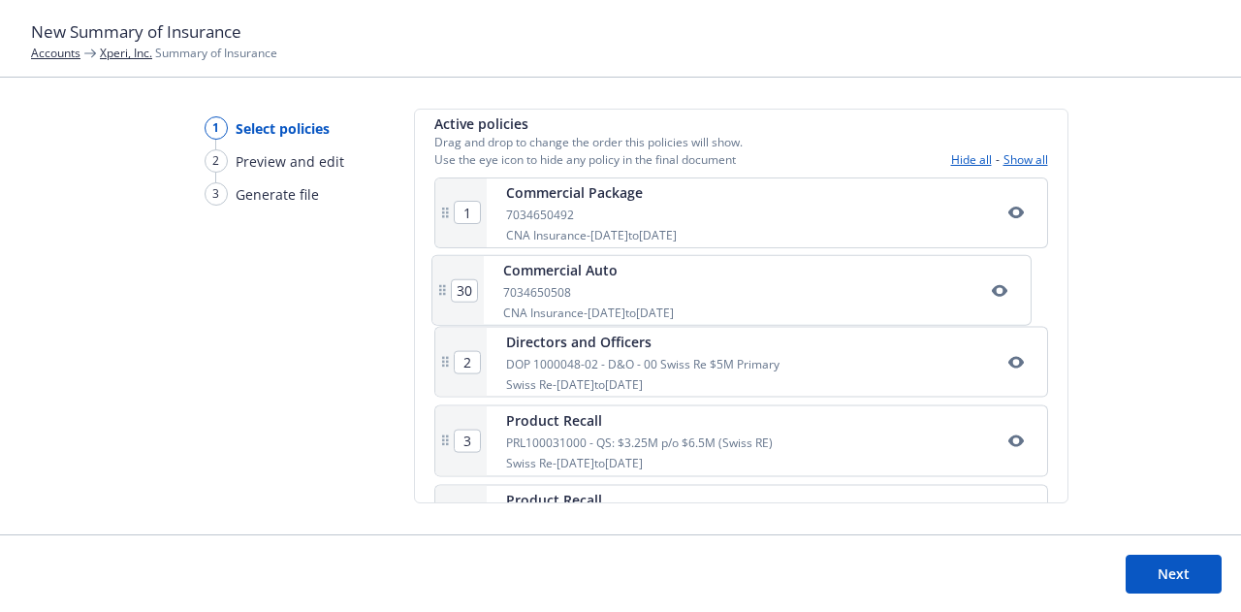
type input "23"
type input "24"
type input "25"
type input "26"
type input "27"
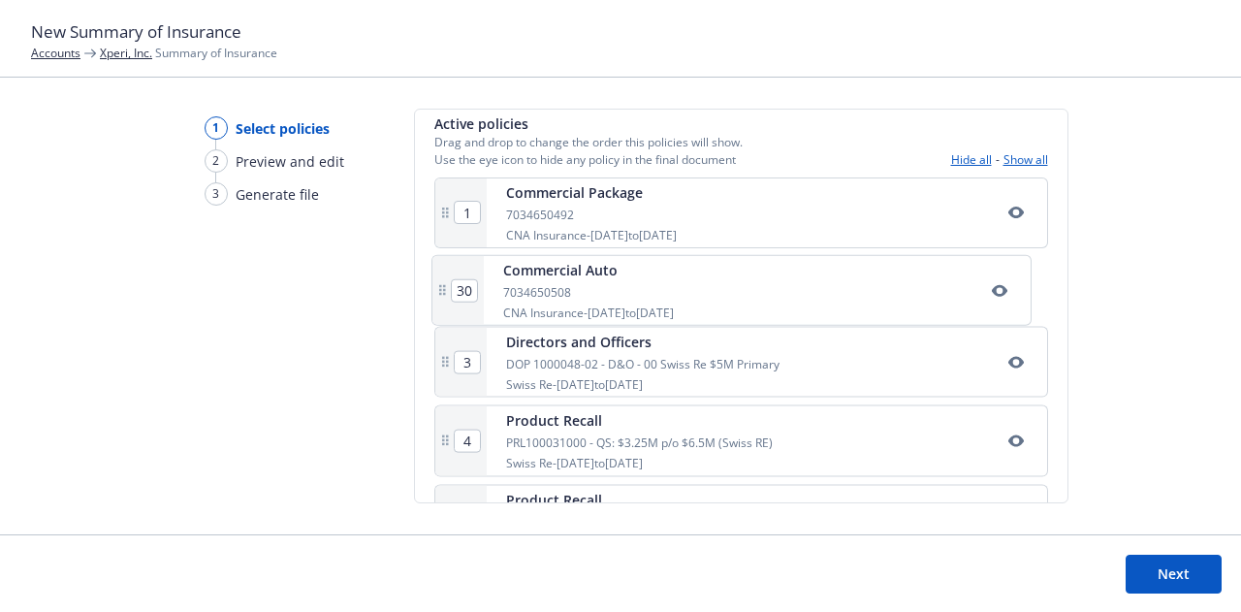
type input "28"
type input "29"
type input "30"
type input "2"
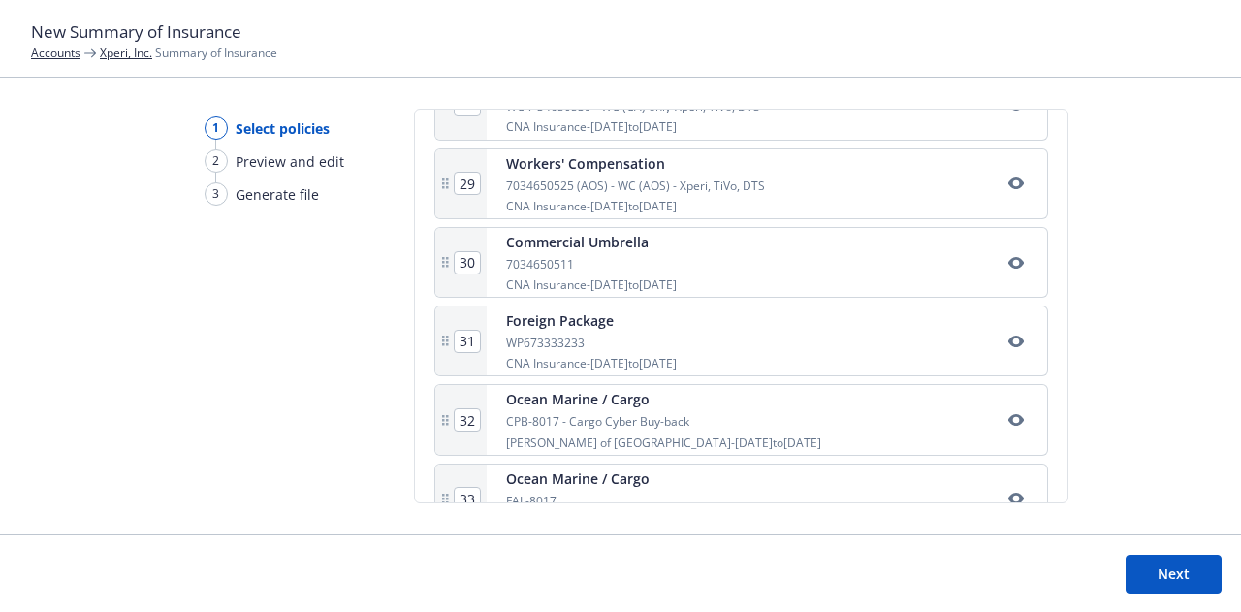
scroll to position [2582, 0]
click at [840, 336] on div "Foreign Package WP673333233 CNA Insurance - [DATE] to [DATE]" at bounding box center [767, 341] width 561 height 69
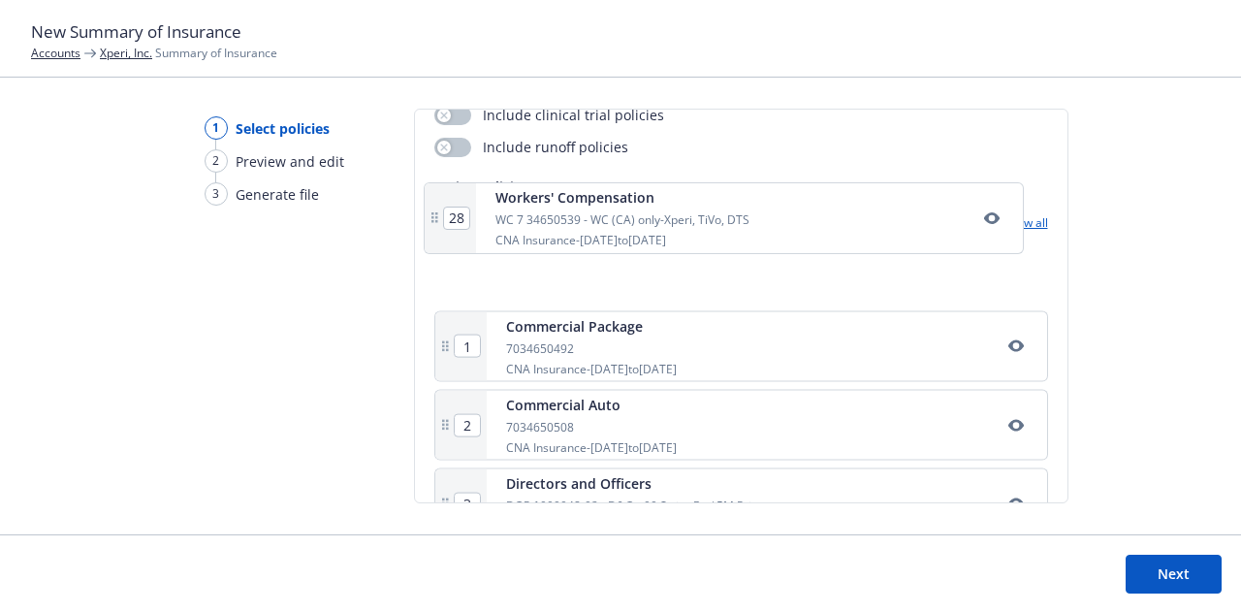
scroll to position [282, 0]
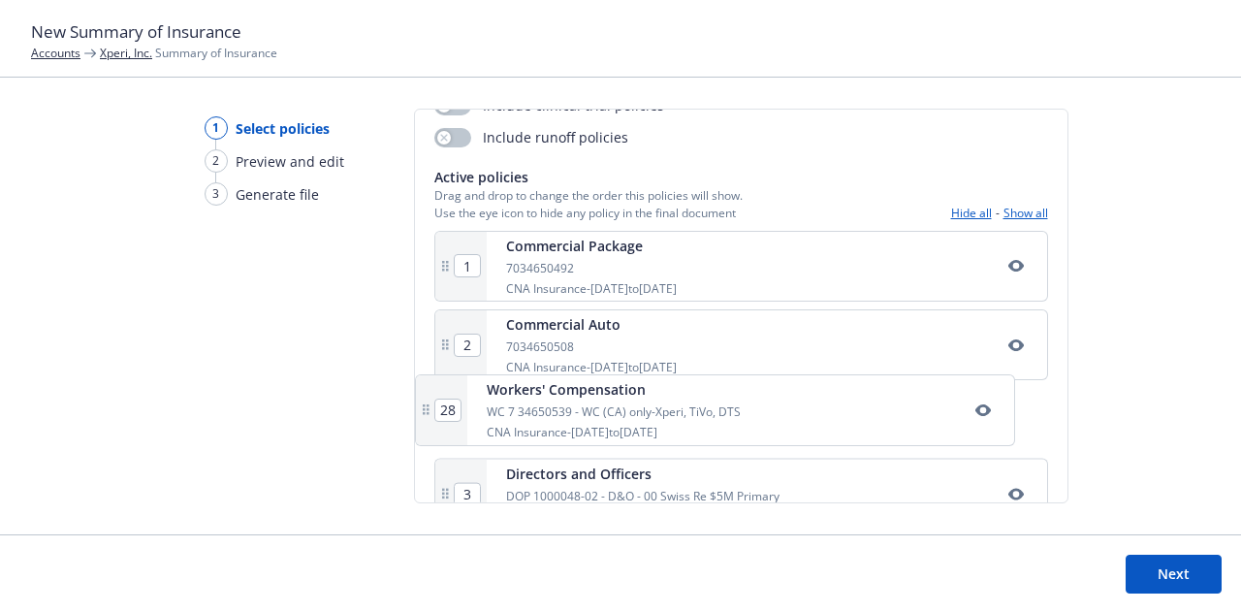
drag, startPoint x: 834, startPoint y: 215, endPoint x: 818, endPoint y: 420, distance: 205.3
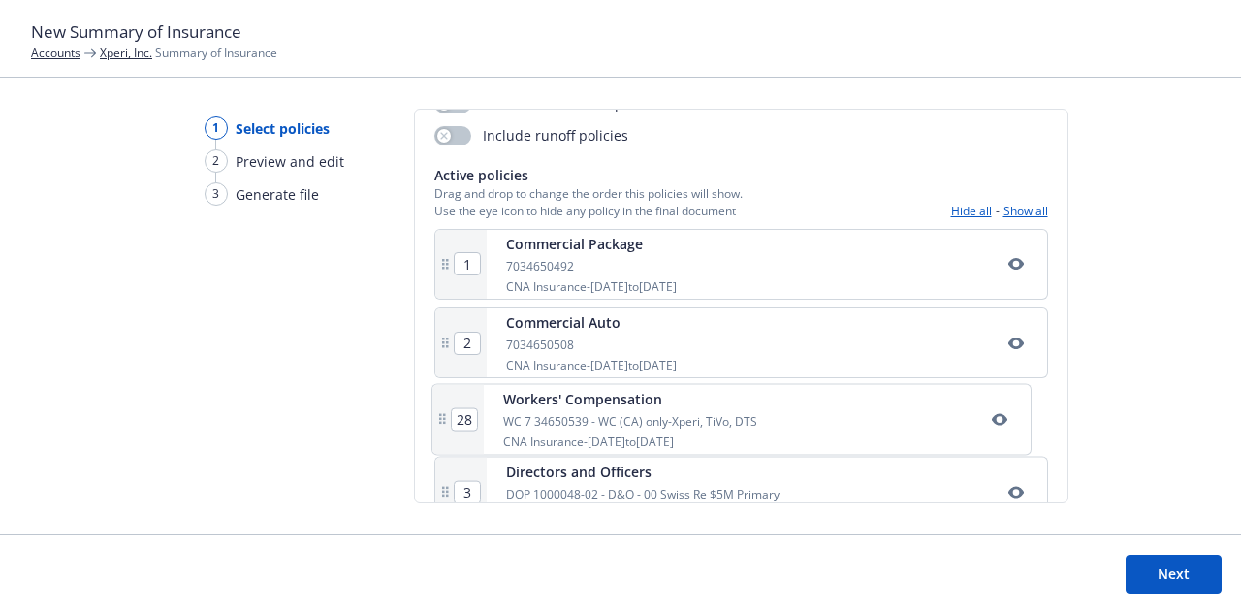
type input "4"
type input "5"
type input "6"
type input "7"
type input "8"
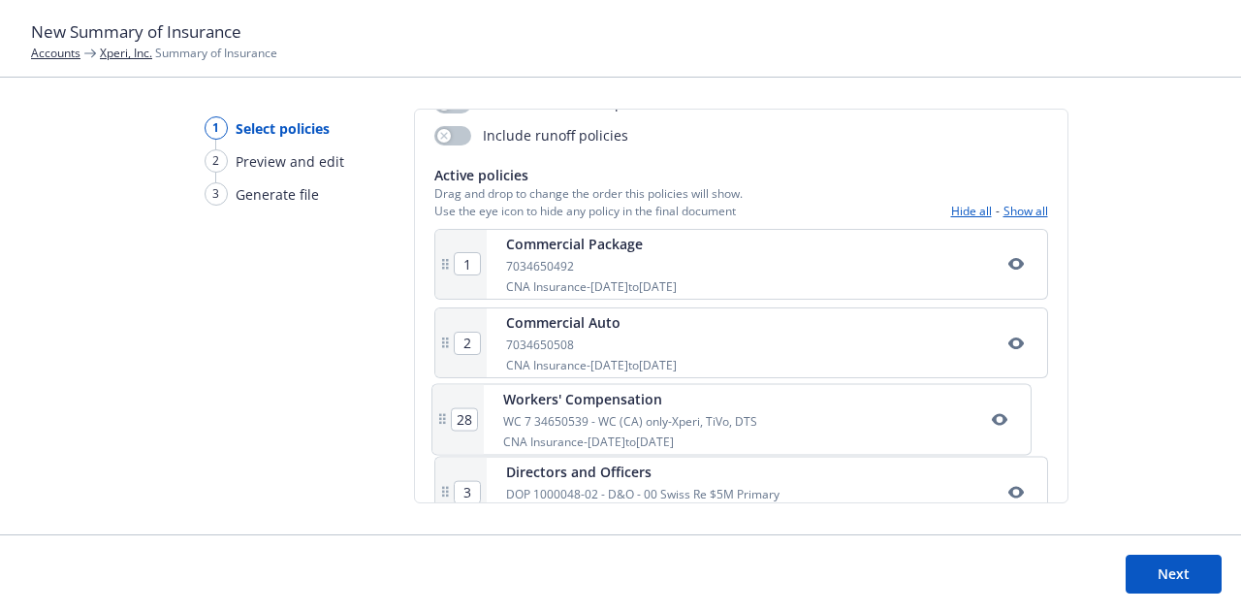
type input "9"
type input "10"
type input "11"
type input "12"
type input "13"
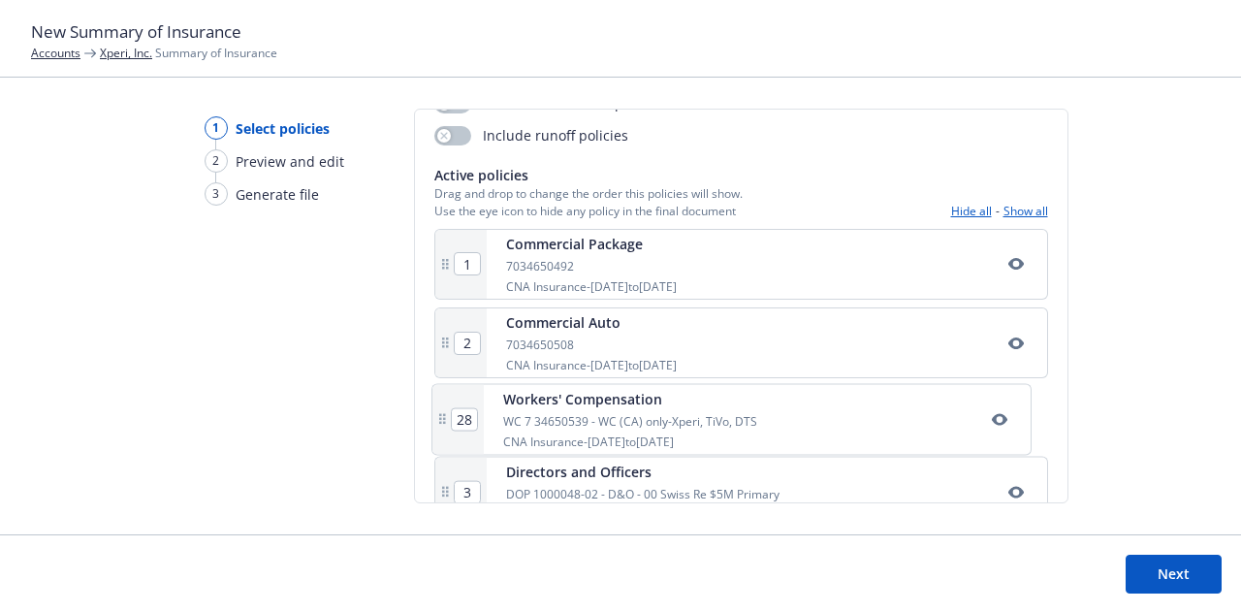
type input "14"
type input "15"
type input "16"
type input "17"
type input "18"
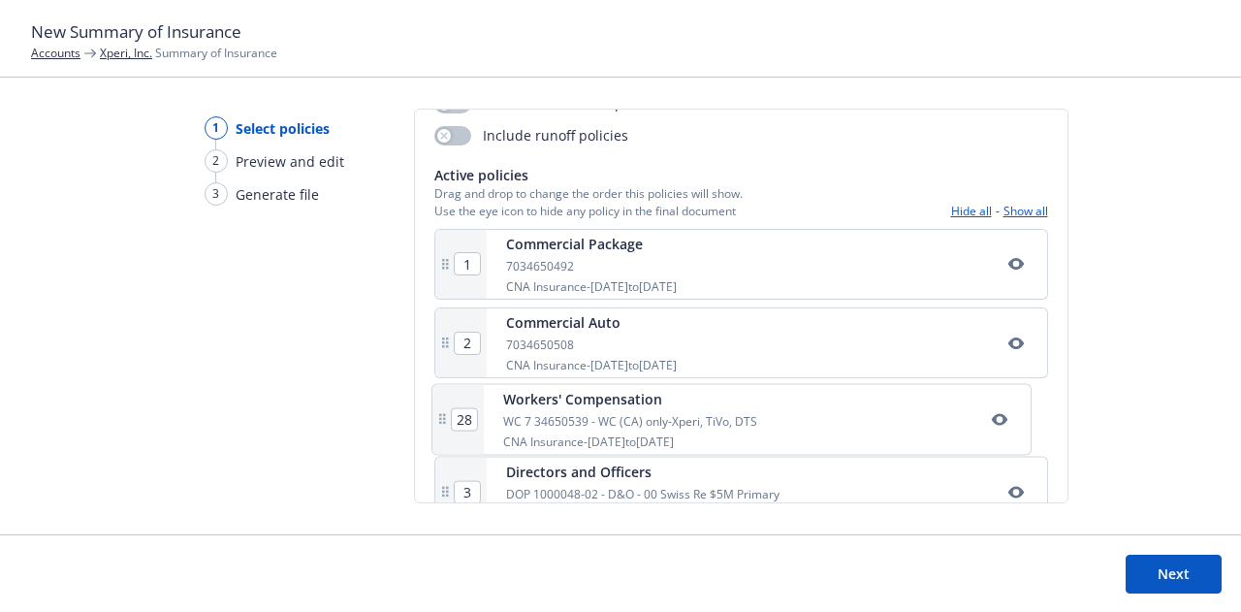
type input "19"
type input "20"
type input "21"
type input "22"
type input "23"
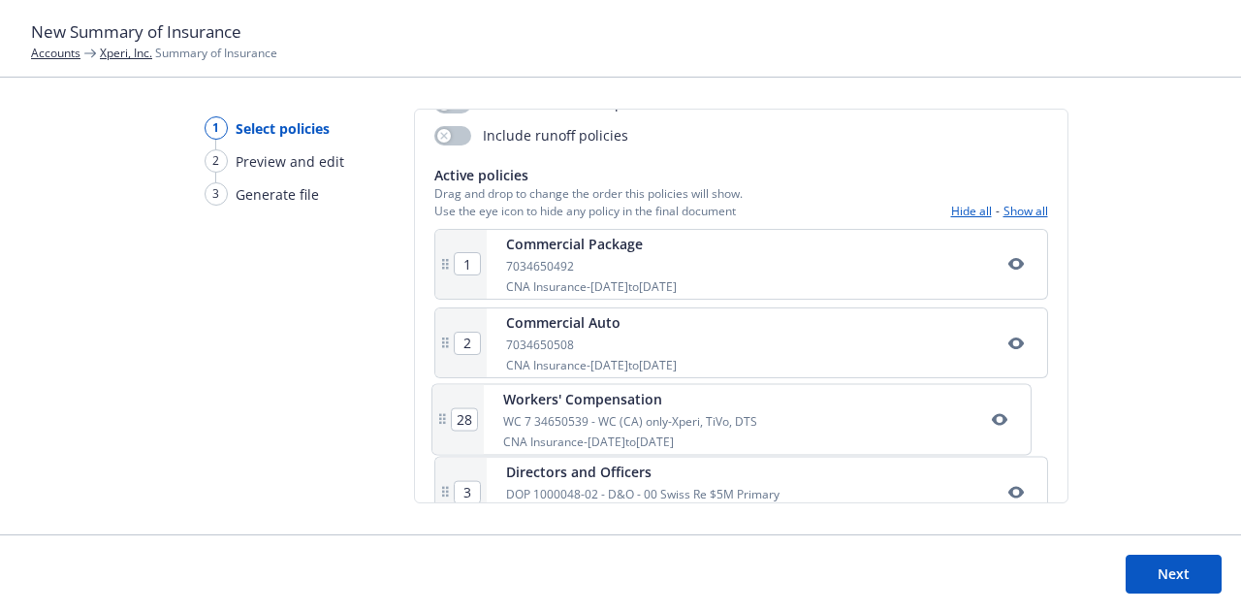
type input "24"
type input "25"
type input "26"
type input "27"
type input "28"
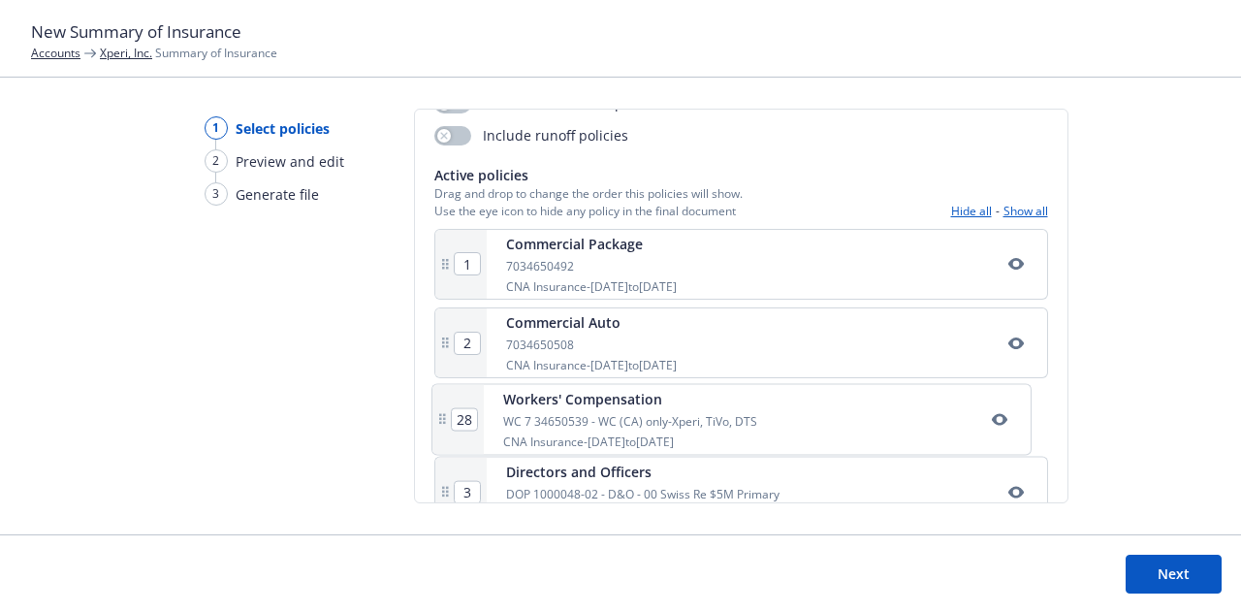
type input "3"
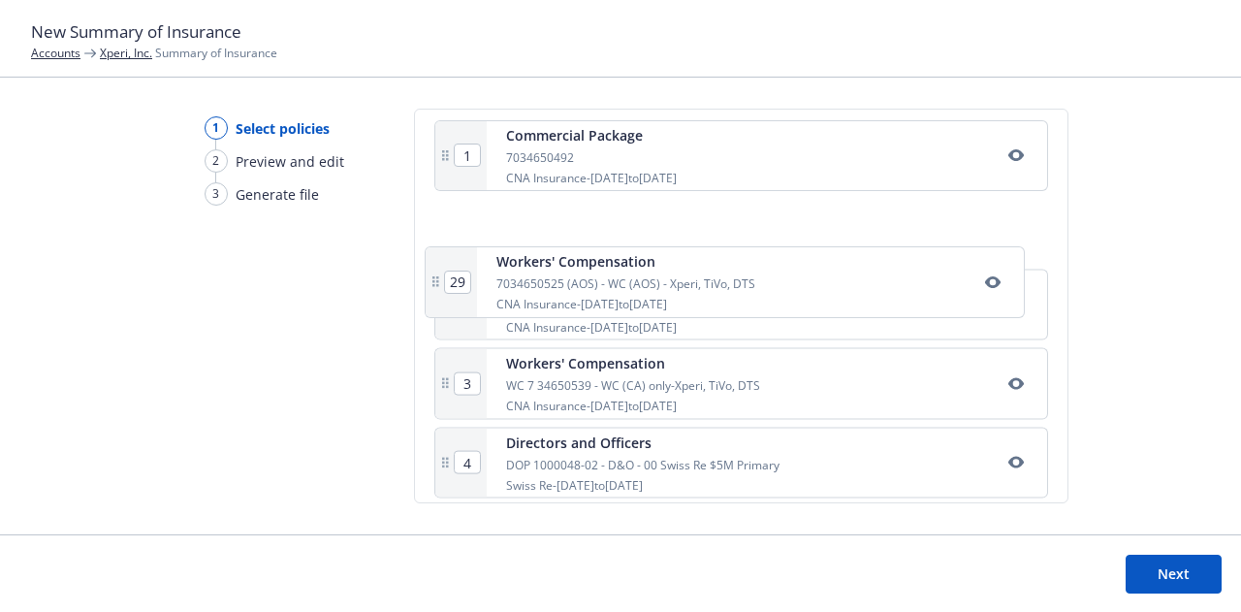
scroll to position [386, 0]
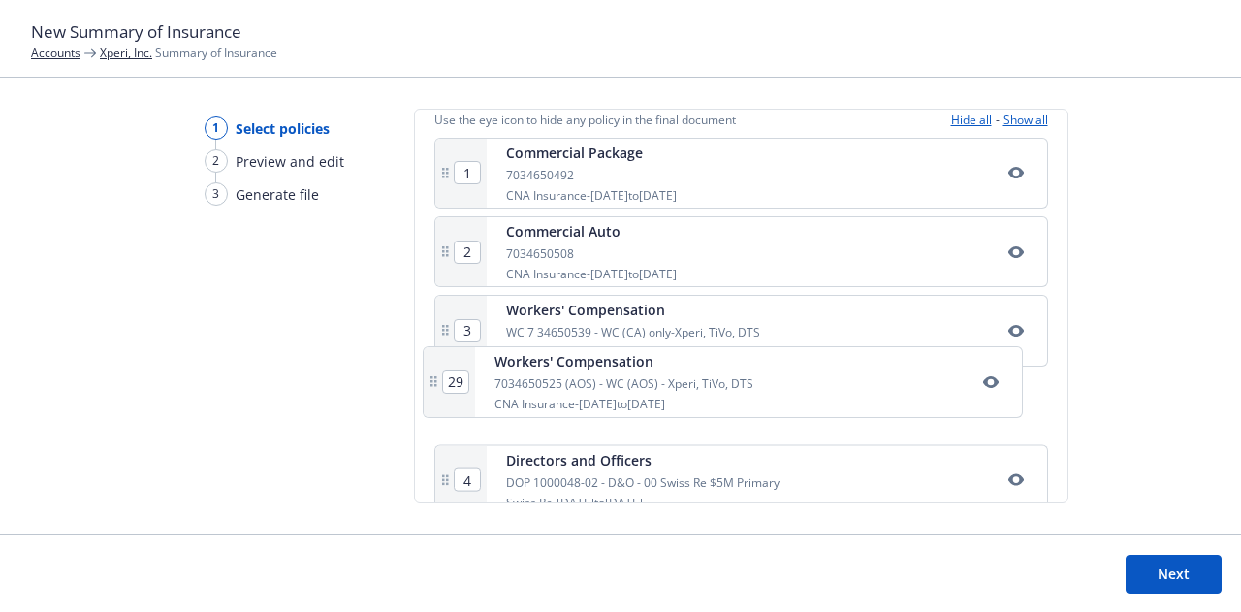
drag, startPoint x: 788, startPoint y: 205, endPoint x: 780, endPoint y: 392, distance: 187.3
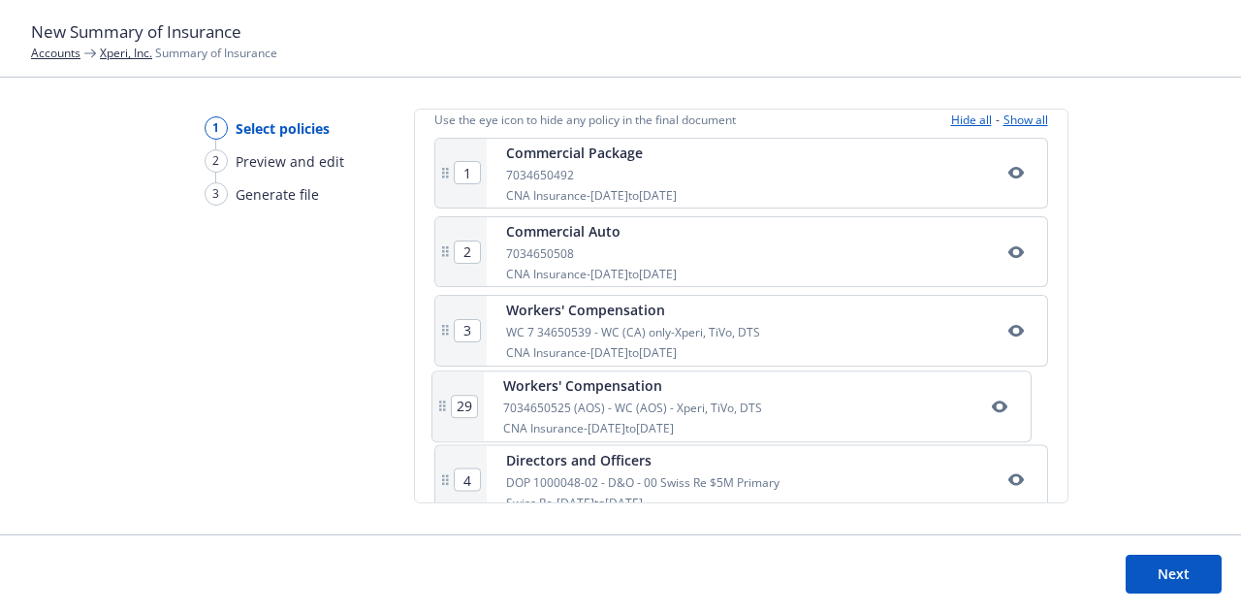
type input "4"
type input "5"
type input "6"
type input "7"
type input "8"
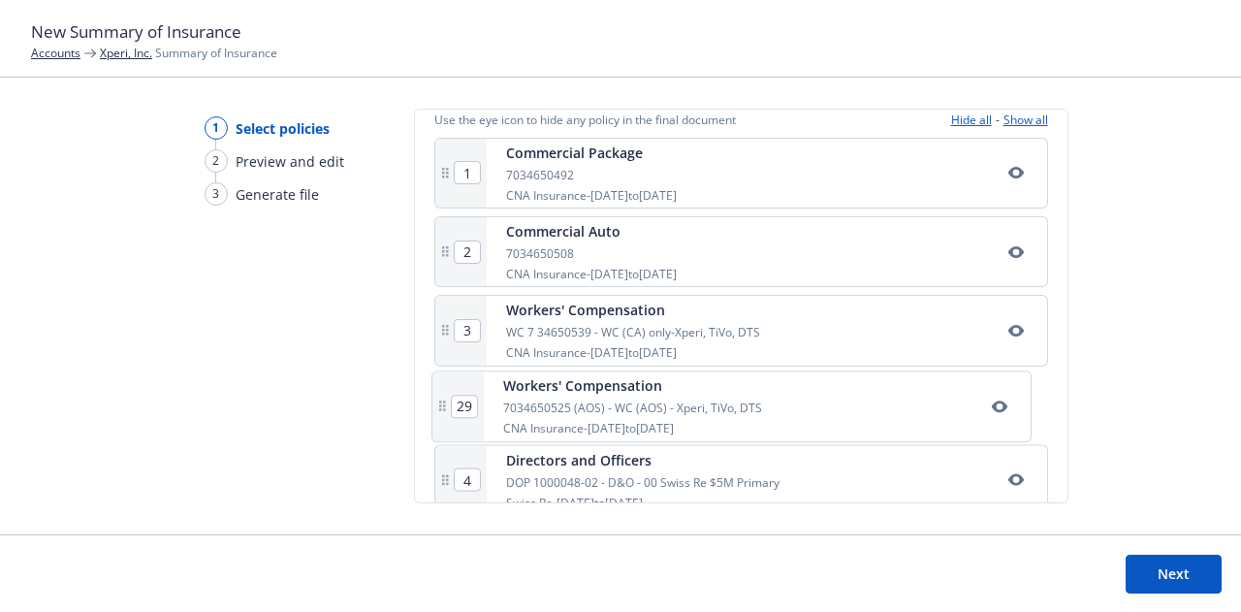
type input "9"
type input "10"
type input "11"
type input "12"
type input "13"
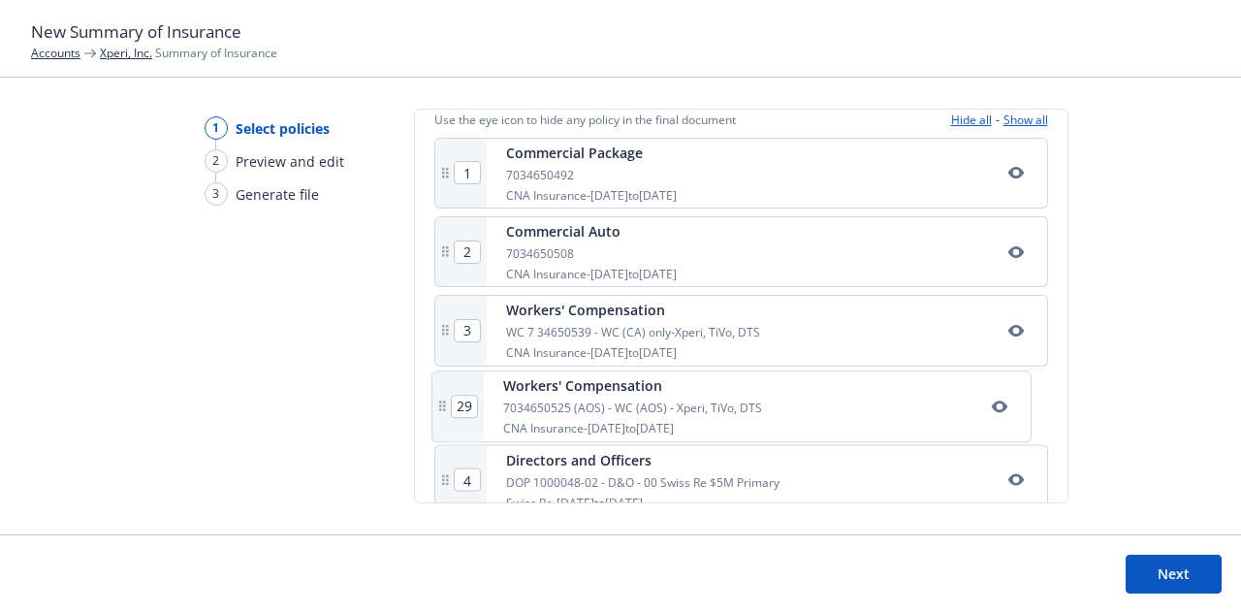
type input "14"
type input "15"
type input "16"
type input "17"
type input "18"
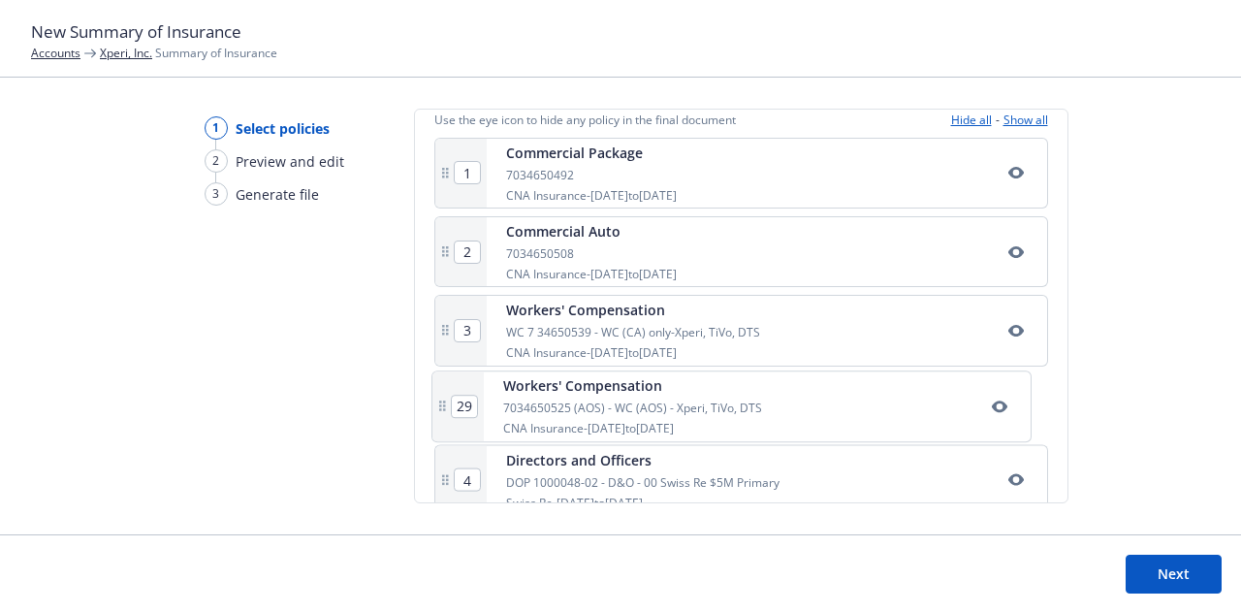
type input "19"
type input "20"
type input "21"
type input "22"
type input "23"
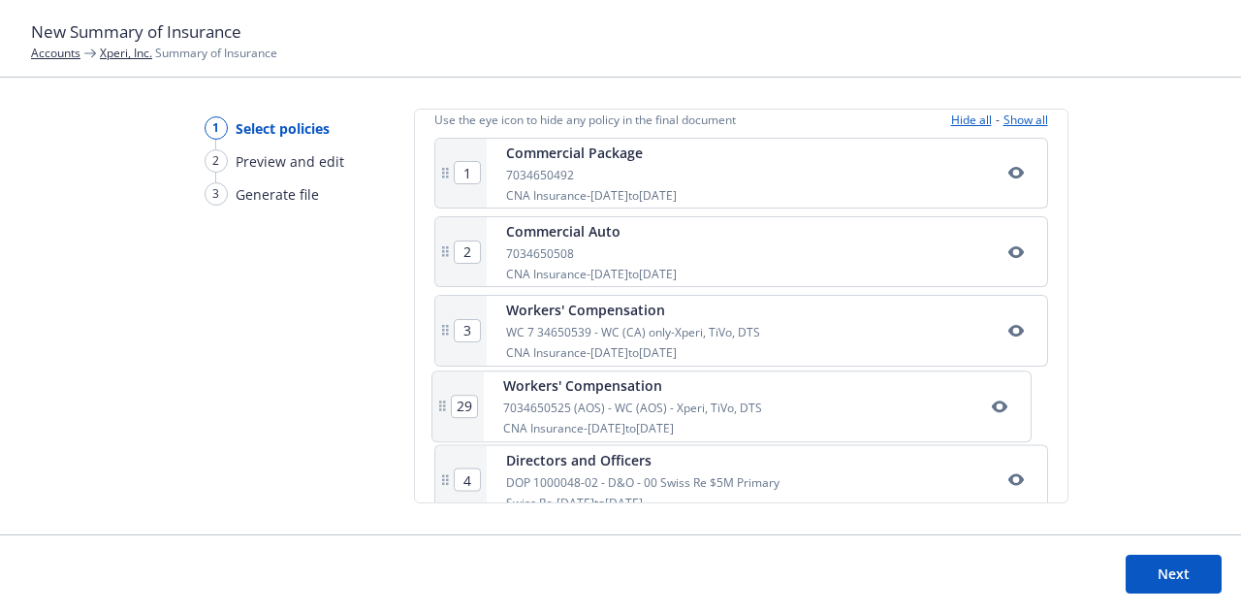
type input "24"
type input "25"
type input "26"
type input "27"
type input "28"
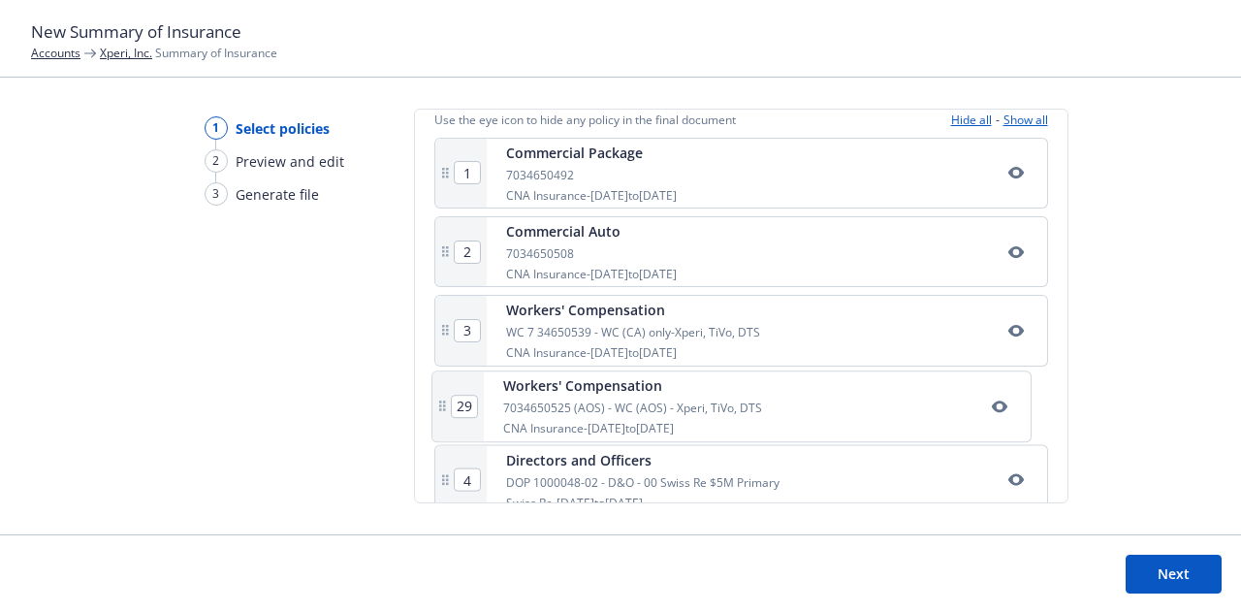
type input "29"
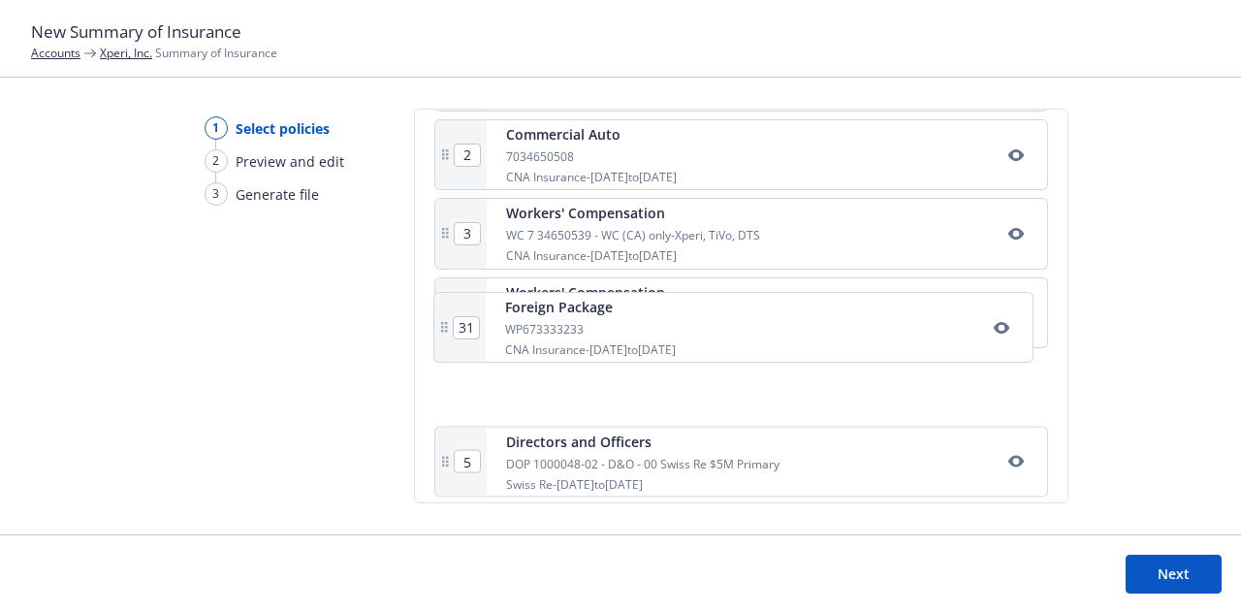
scroll to position [543, 0]
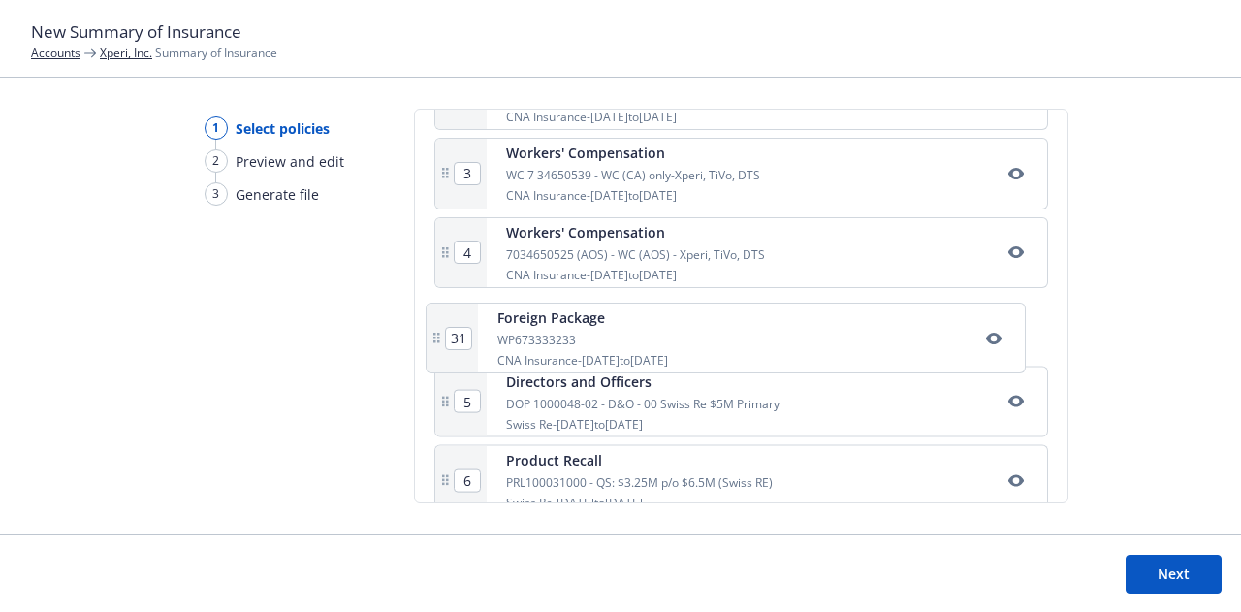
drag, startPoint x: 790, startPoint y: 273, endPoint x: 785, endPoint y: 344, distance: 72.0
type input "5"
type input "31"
type input "6"
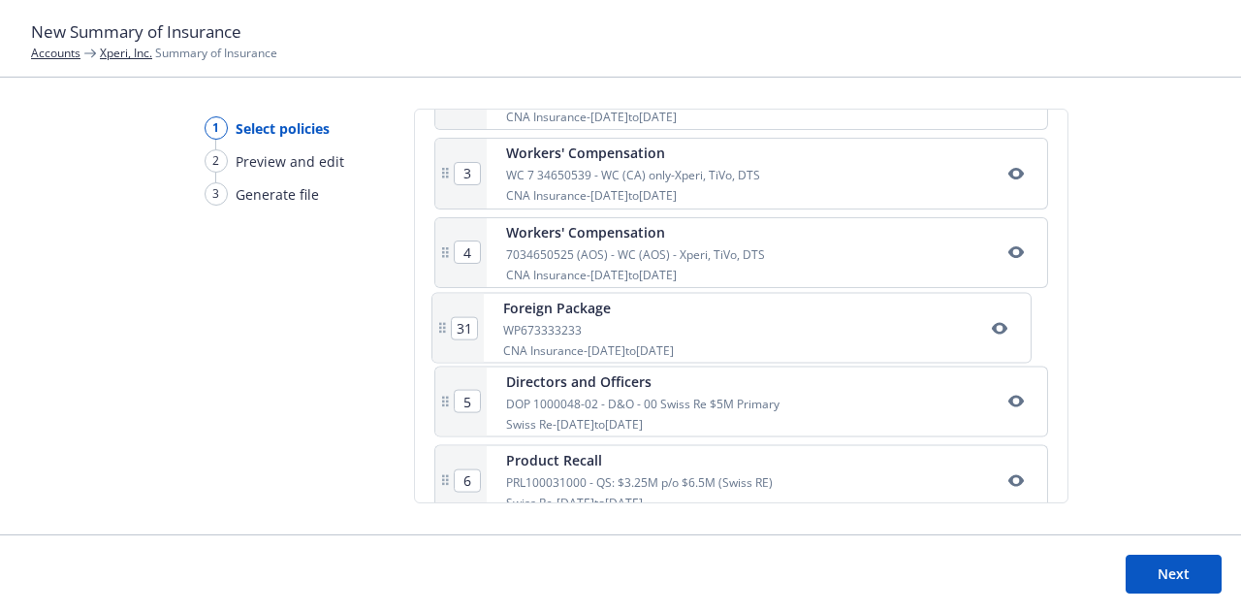
type input "7"
type input "8"
type input "9"
type input "10"
type input "11"
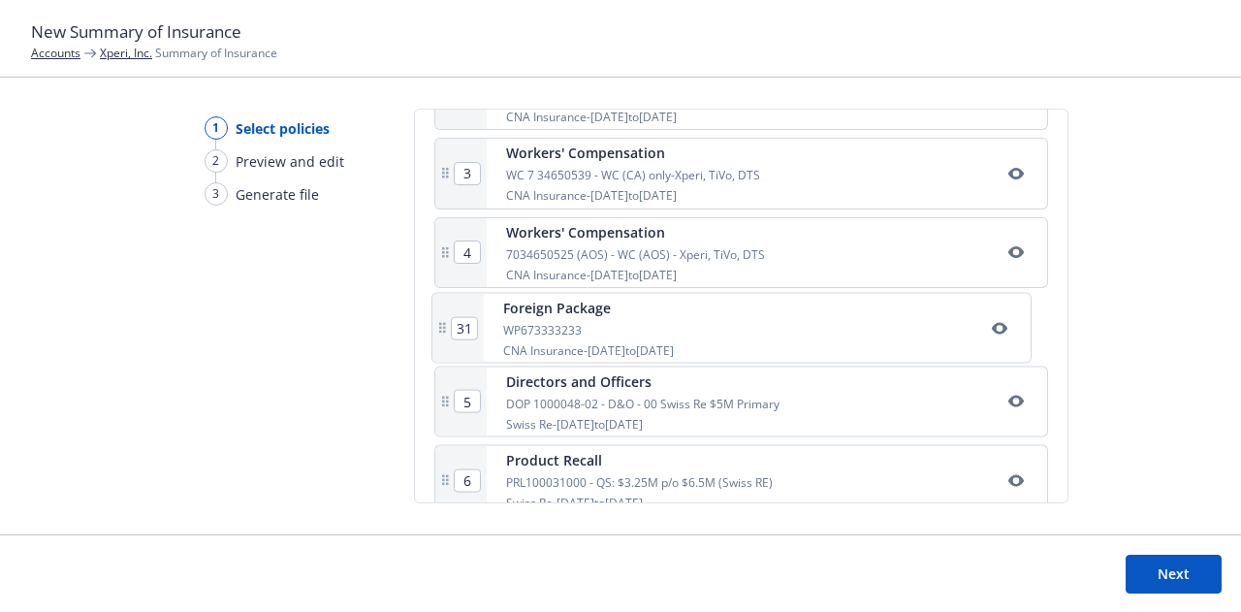
type input "12"
type input "13"
type input "14"
type input "15"
type input "16"
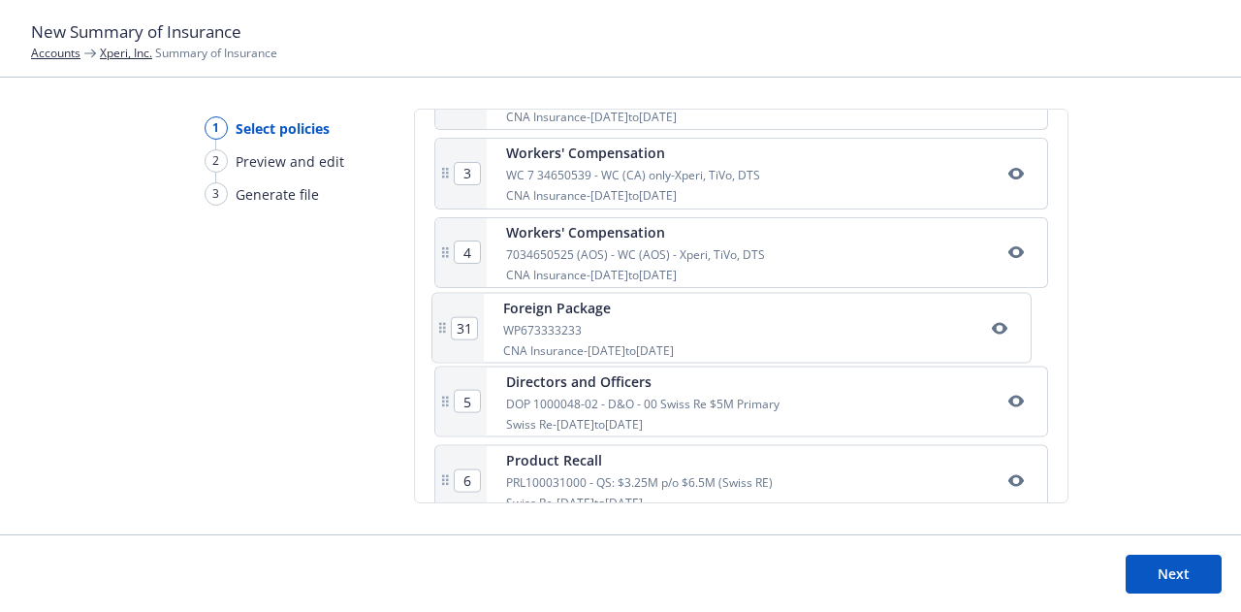
type input "17"
type input "18"
type input "19"
type input "20"
type input "21"
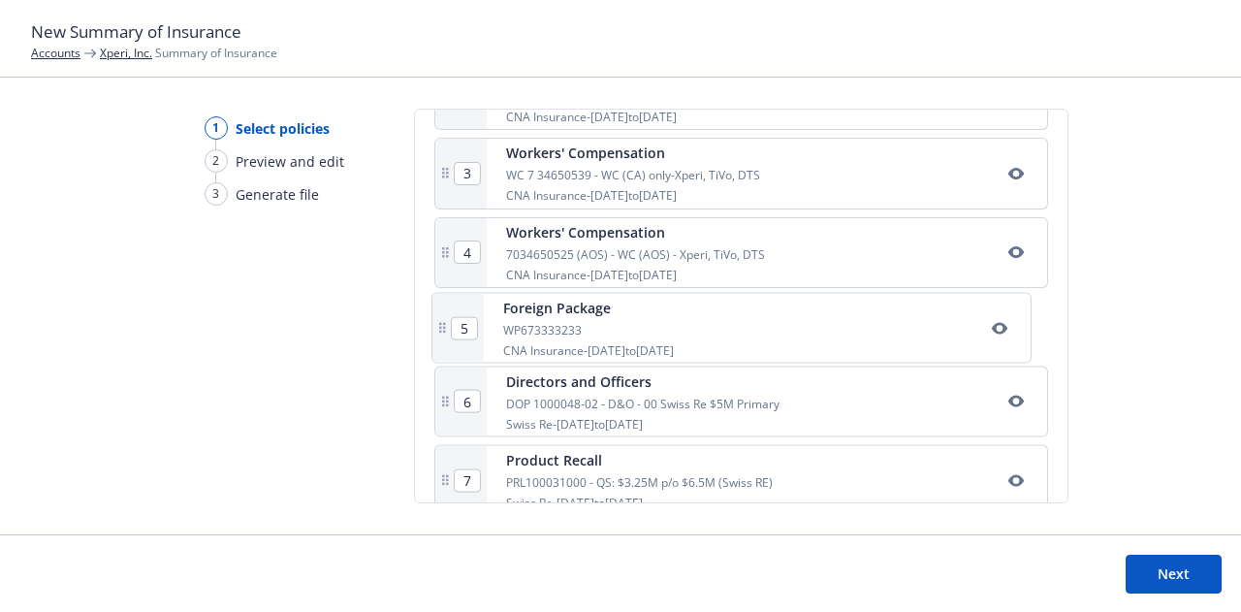
type input "22"
type input "23"
type input "24"
type input "25"
type input "26"
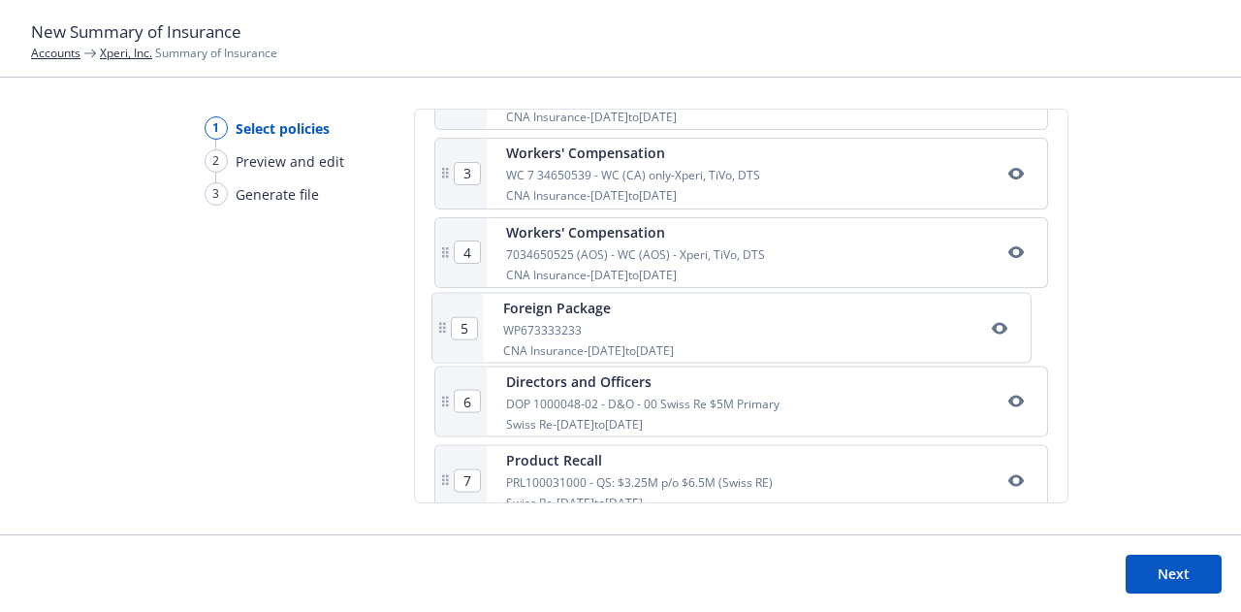
type input "27"
type input "28"
type input "29"
type input "30"
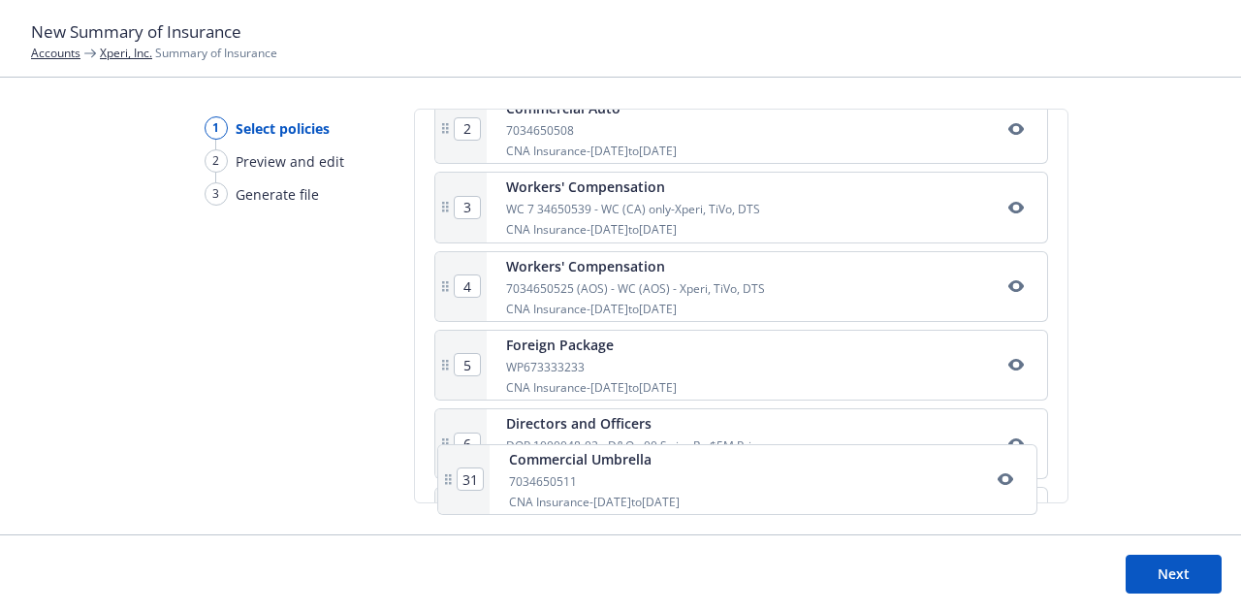
scroll to position [711, 0]
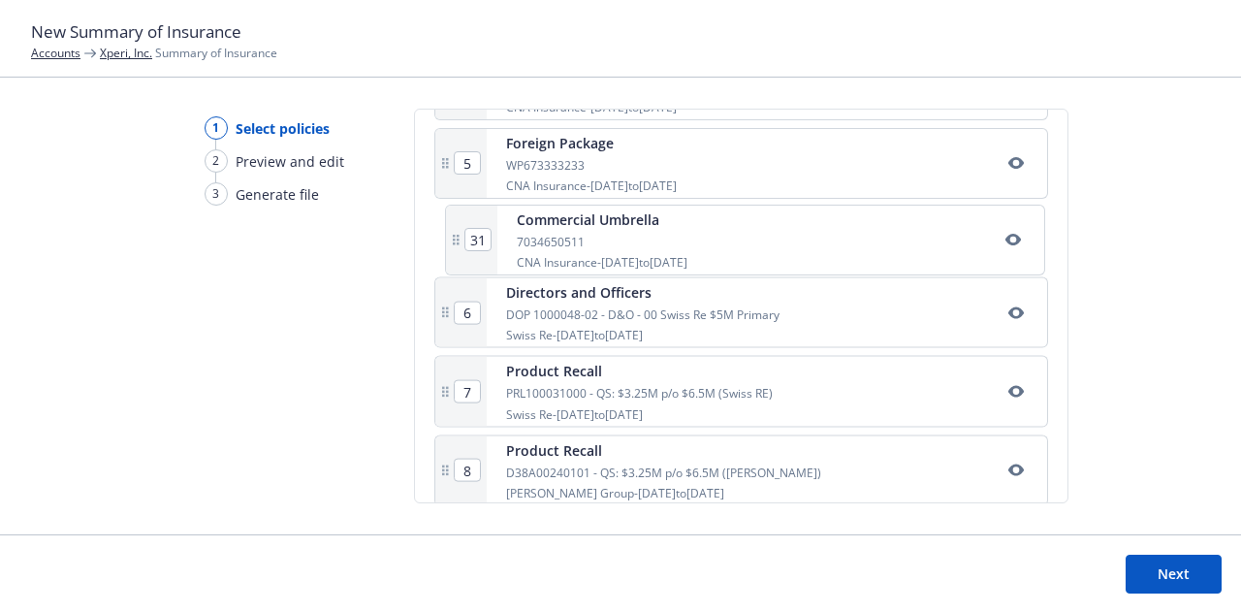
drag, startPoint x: 774, startPoint y: 316, endPoint x: 788, endPoint y: 254, distance: 63.5
type input "7"
type input "8"
type input "9"
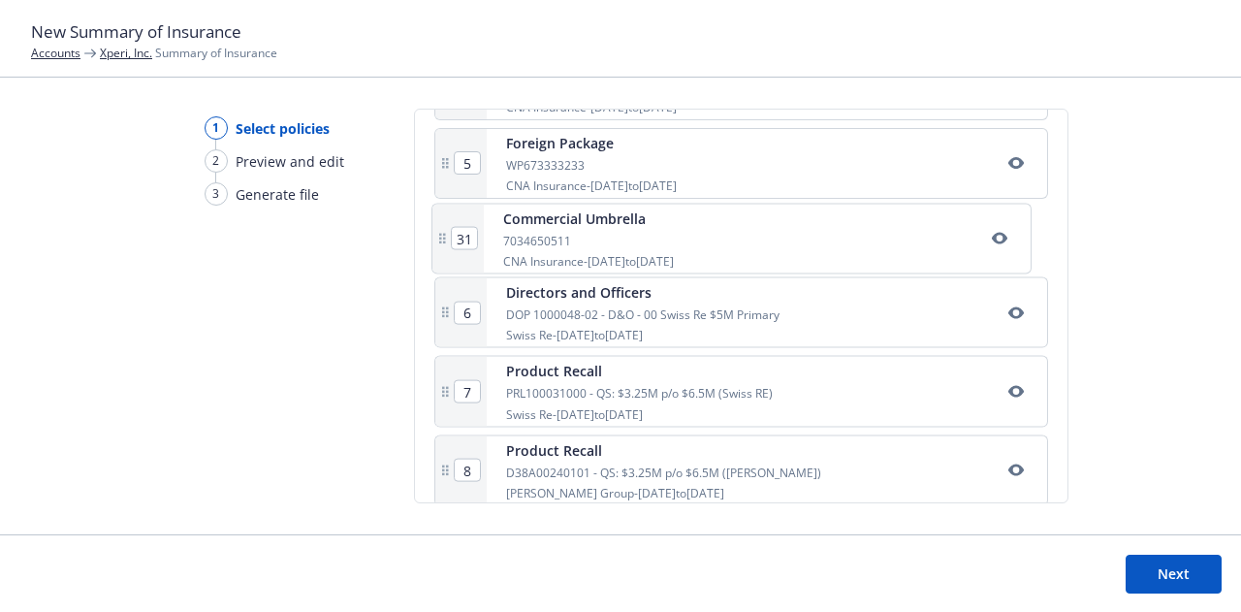
type input "10"
type input "11"
type input "12"
type input "13"
type input "14"
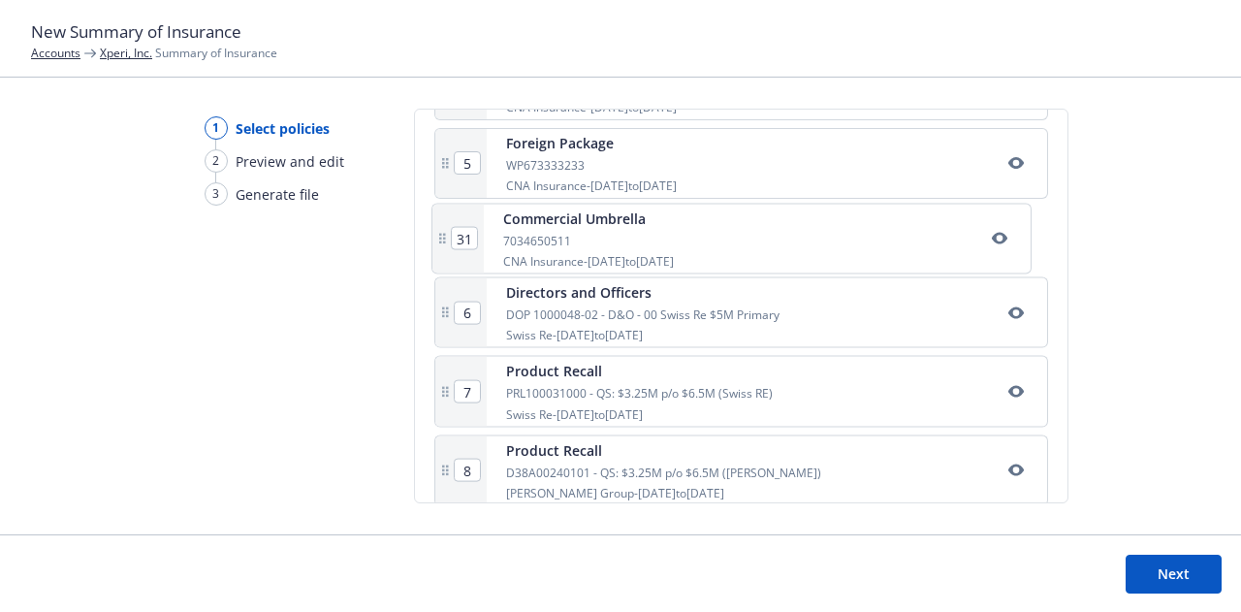
type input "15"
type input "16"
type input "17"
type input "18"
type input "19"
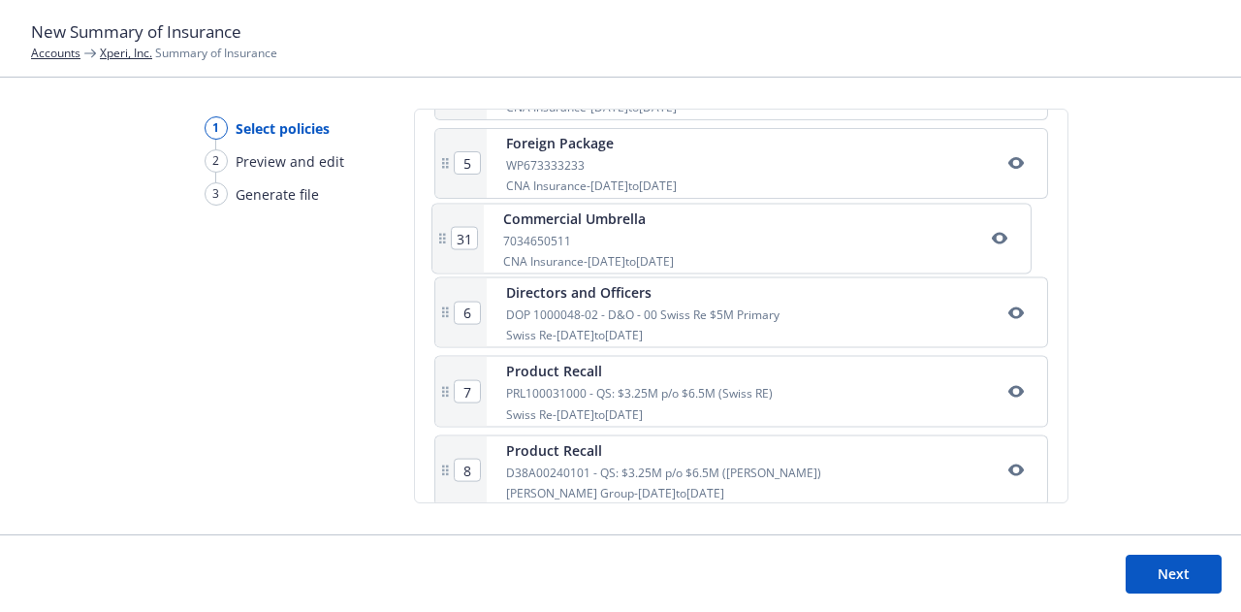
type input "20"
type input "21"
type input "22"
type input "23"
type input "24"
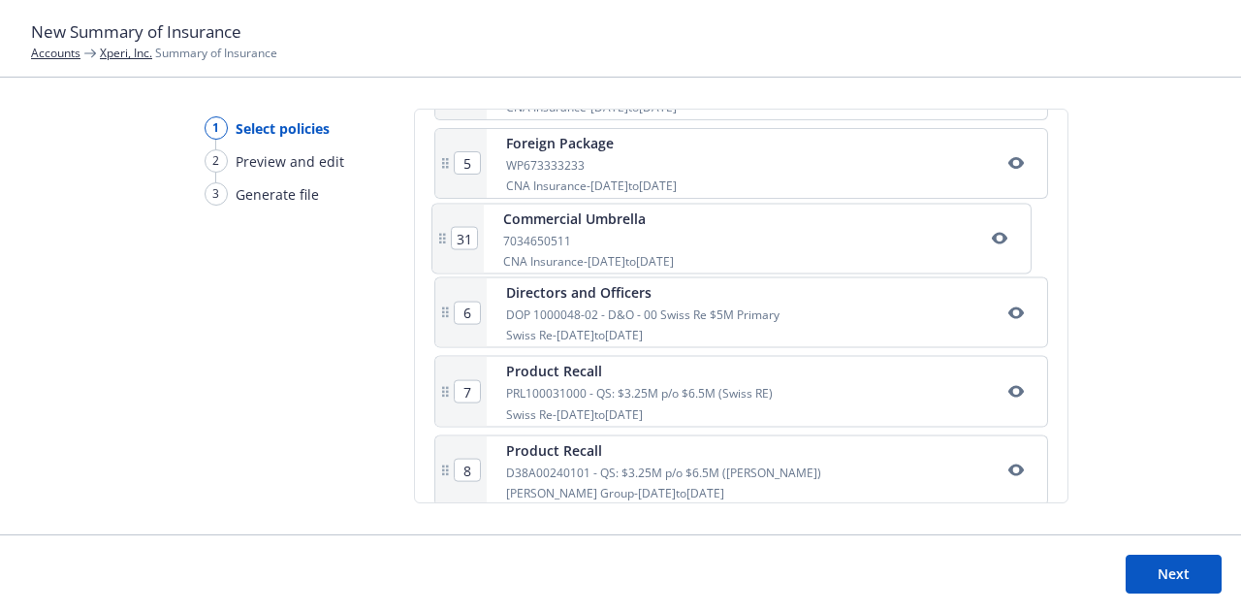
type input "25"
type input "26"
type input "27"
type input "28"
type input "29"
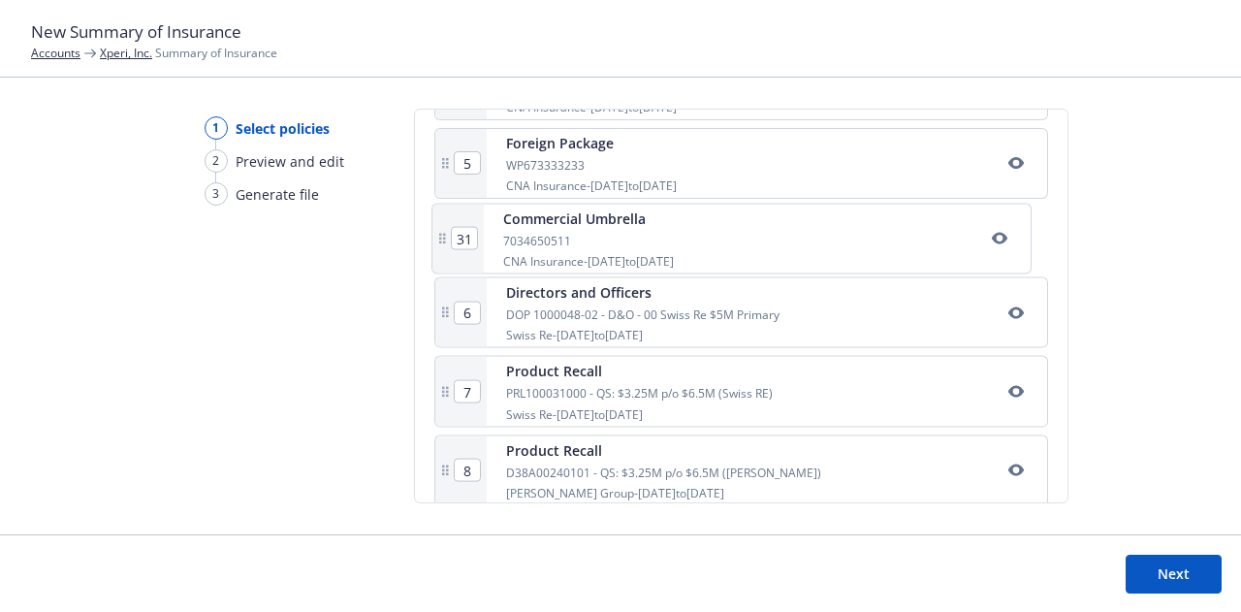
type input "30"
type input "31"
type input "6"
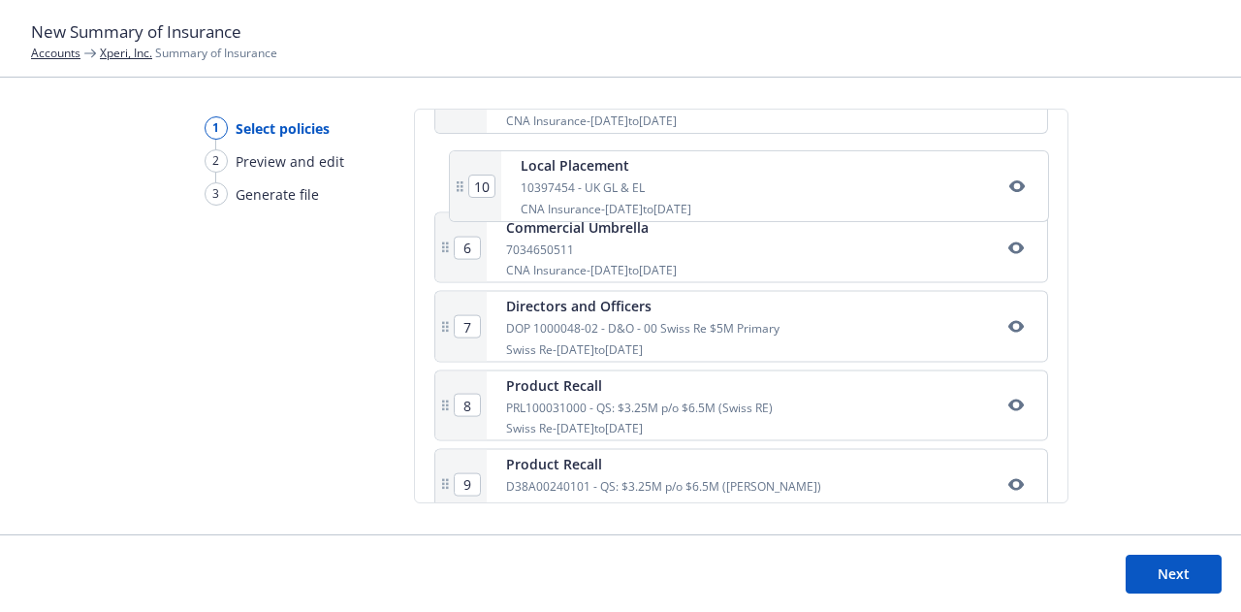
scroll to position [775, 0]
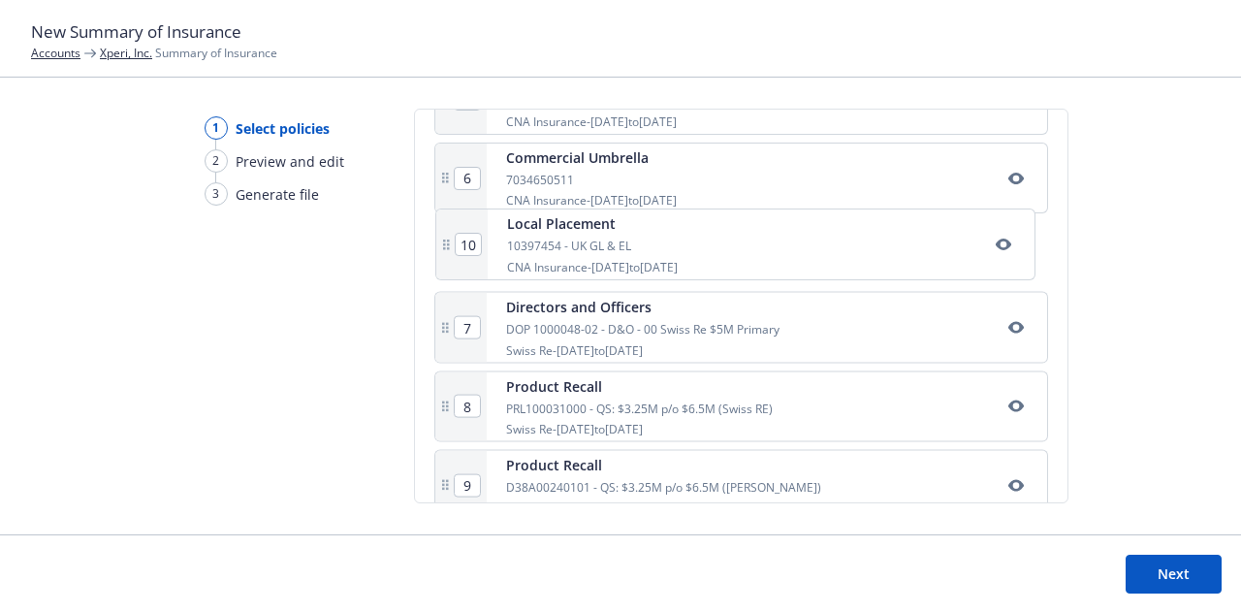
drag, startPoint x: 703, startPoint y: 323, endPoint x: 710, endPoint y: 247, distance: 76.0
type input "8"
type input "9"
type input "10"
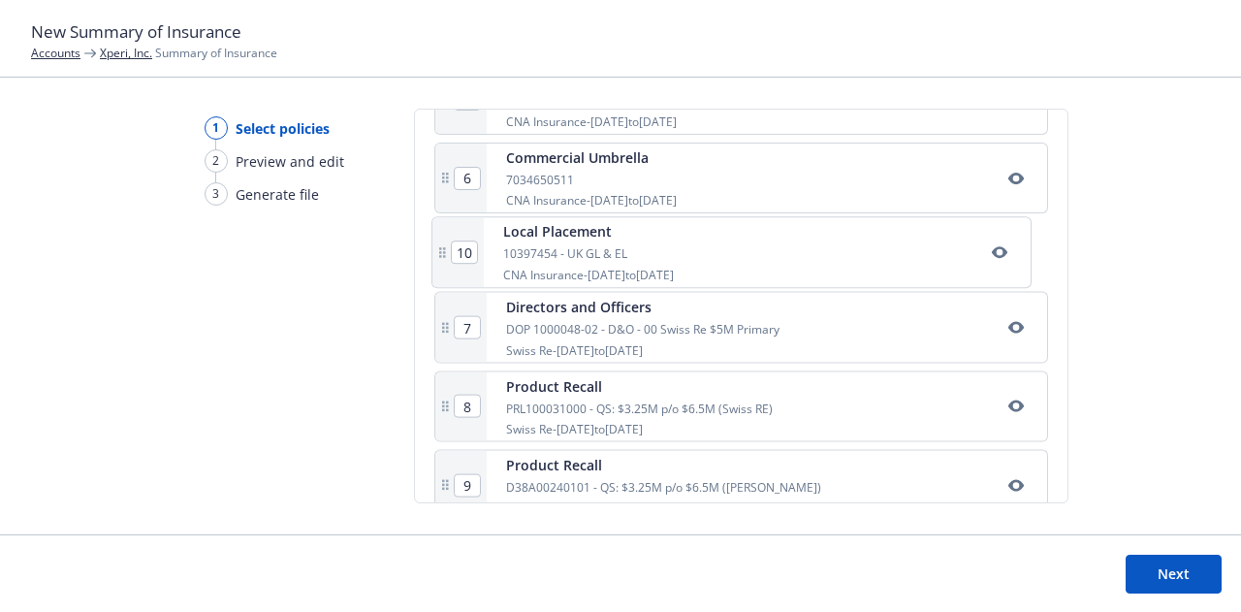
type input "7"
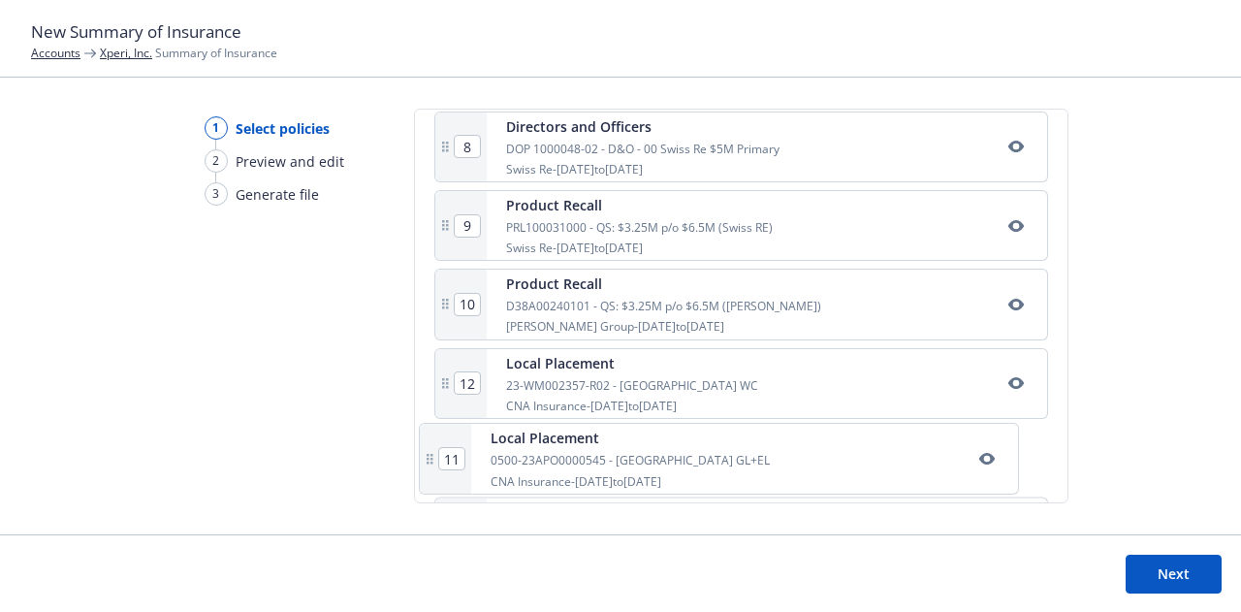
scroll to position [978, 0]
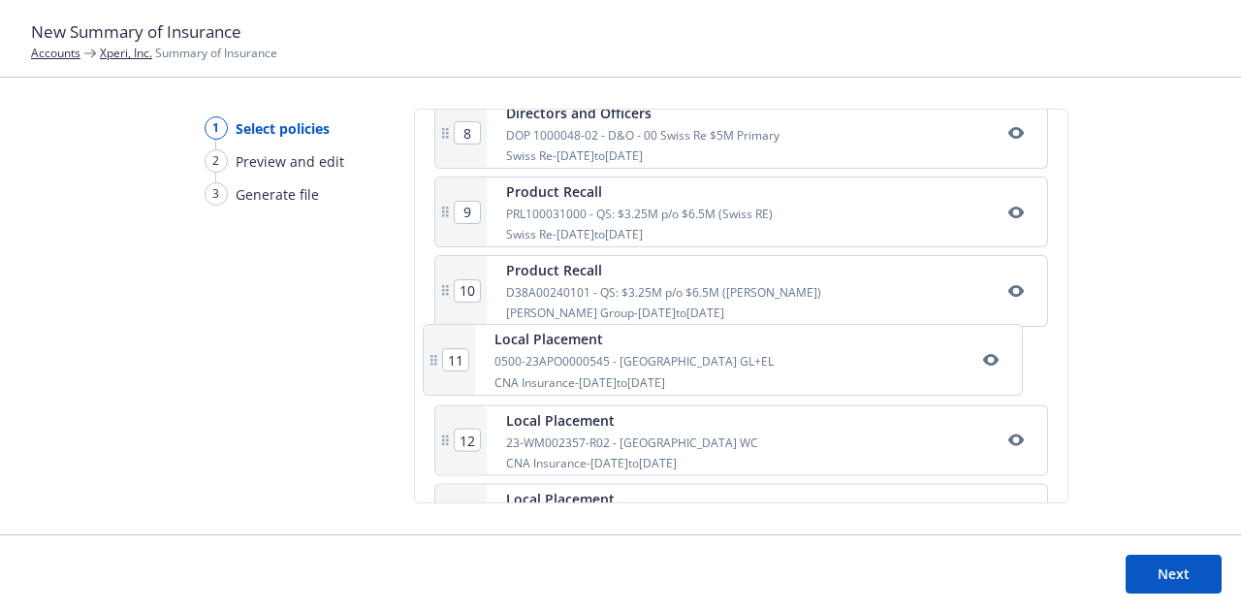
drag, startPoint x: 707, startPoint y: 404, endPoint x: 701, endPoint y: 338, distance: 66.2
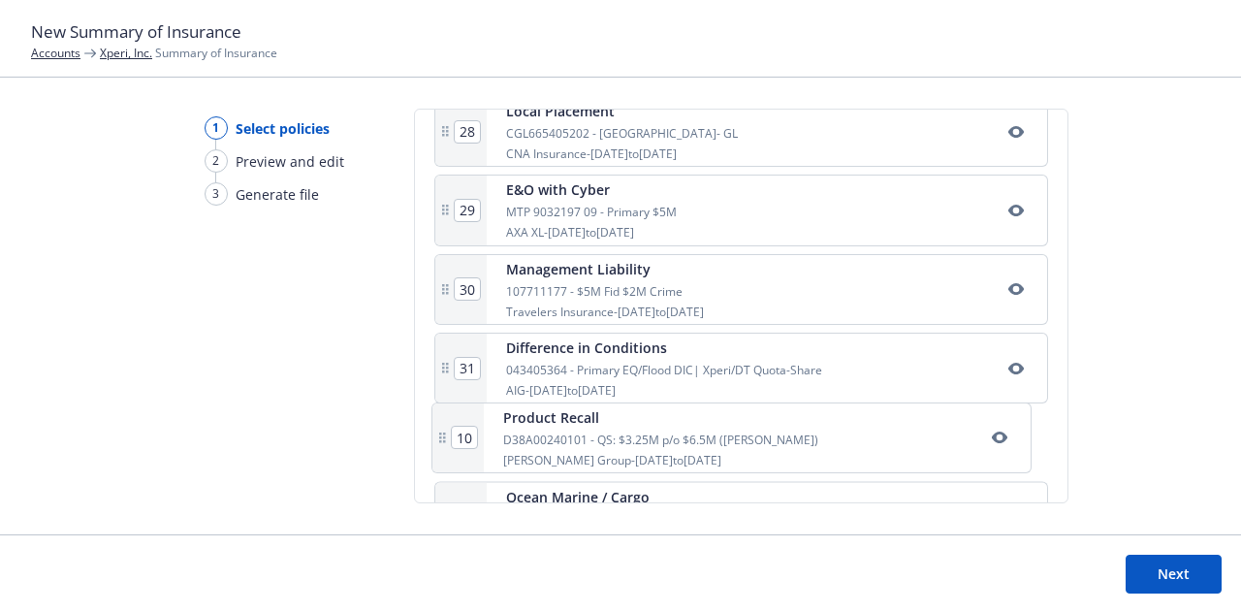
scroll to position [2489, 0]
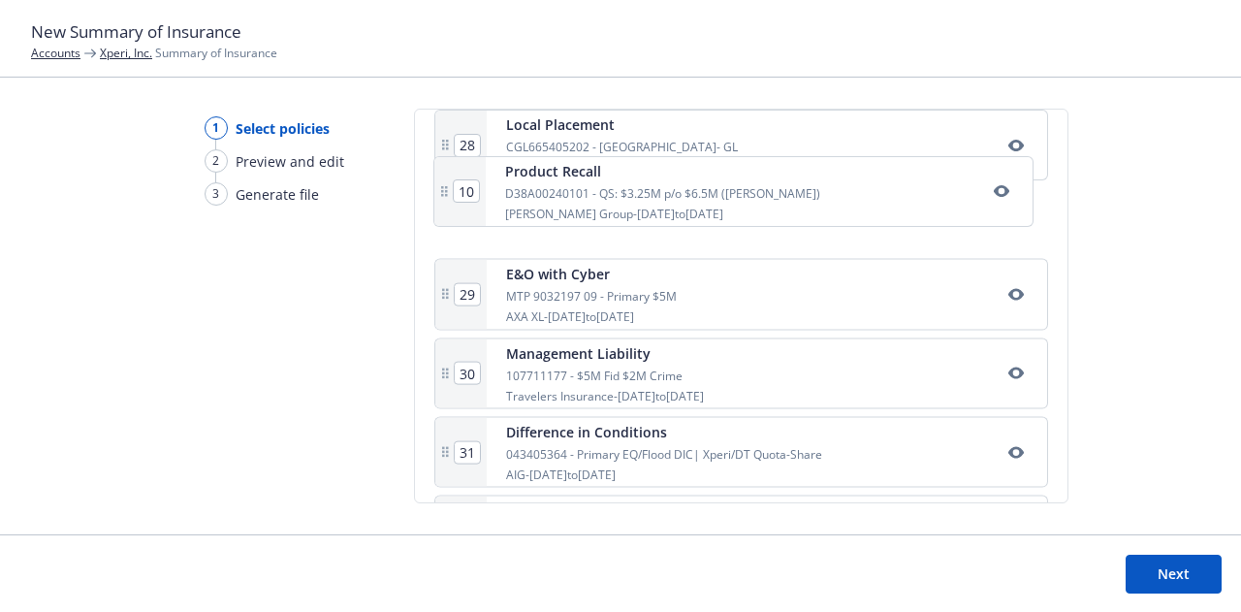
drag, startPoint x: 700, startPoint y: 292, endPoint x: 702, endPoint y: 202, distance: 90.2
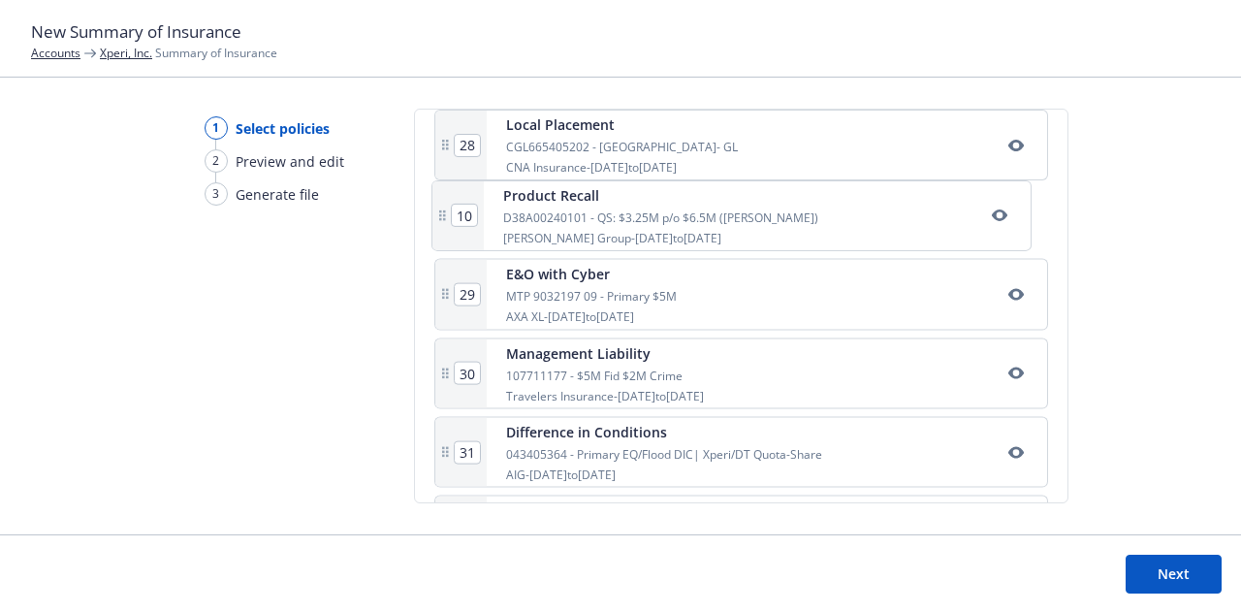
scroll to position [2461, 0]
type input "10"
type input "11"
type input "12"
type input "13"
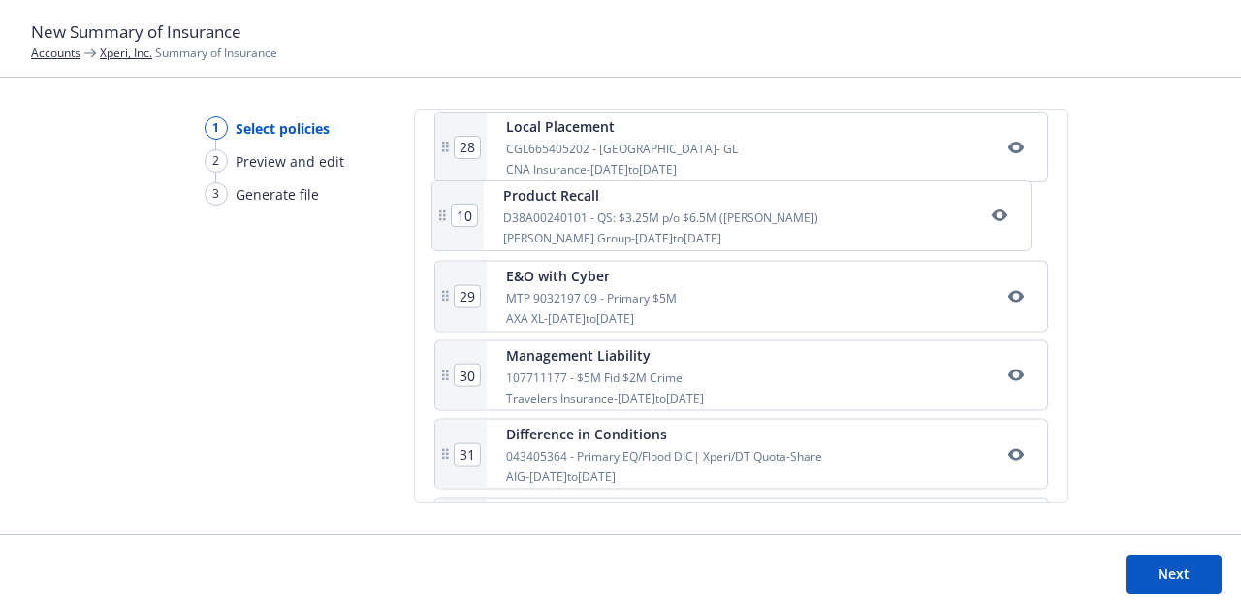
type input "14"
type input "15"
type input "16"
type input "17"
type input "18"
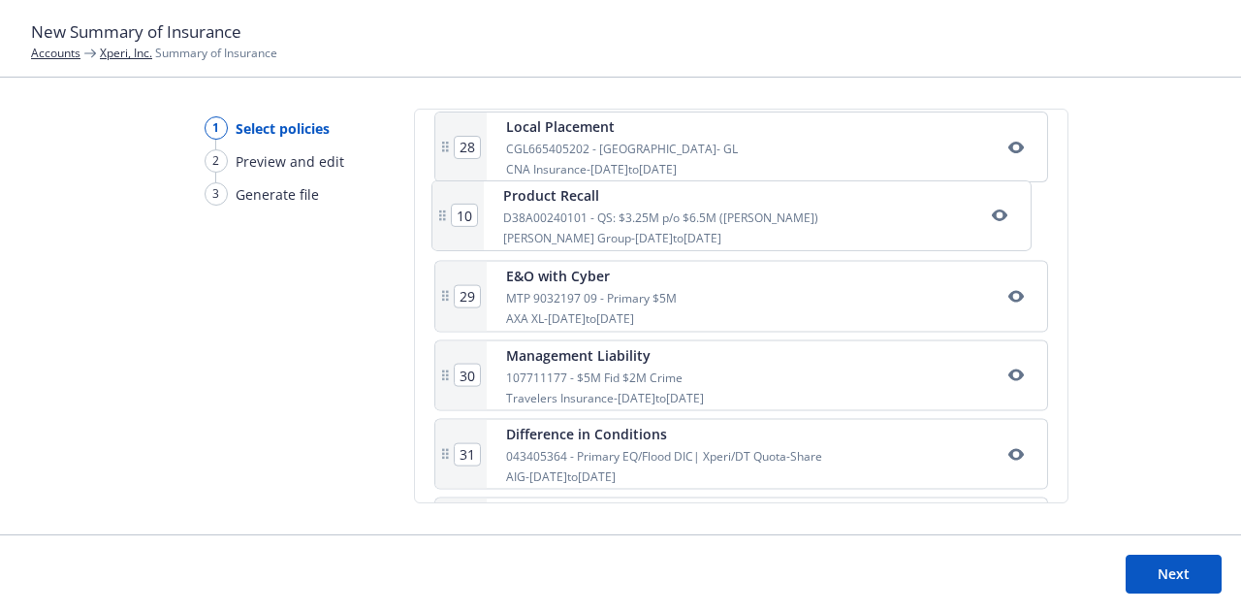
type input "19"
type input "20"
type input "21"
type input "22"
type input "23"
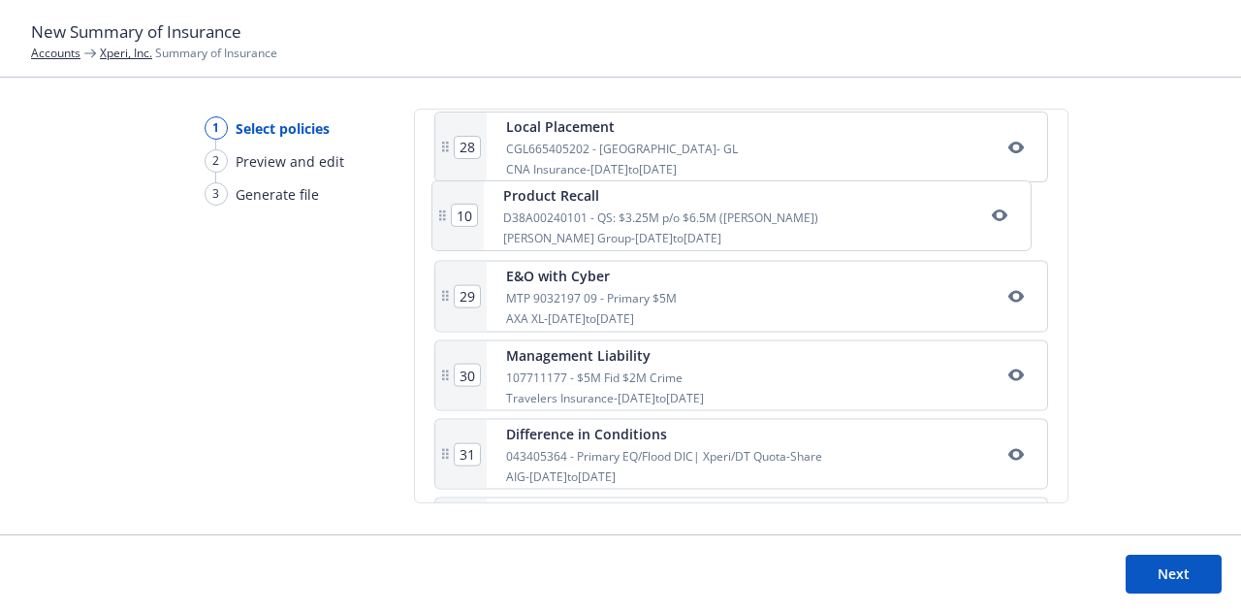
type input "24"
type input "25"
type input "26"
type input "27"
type input "28"
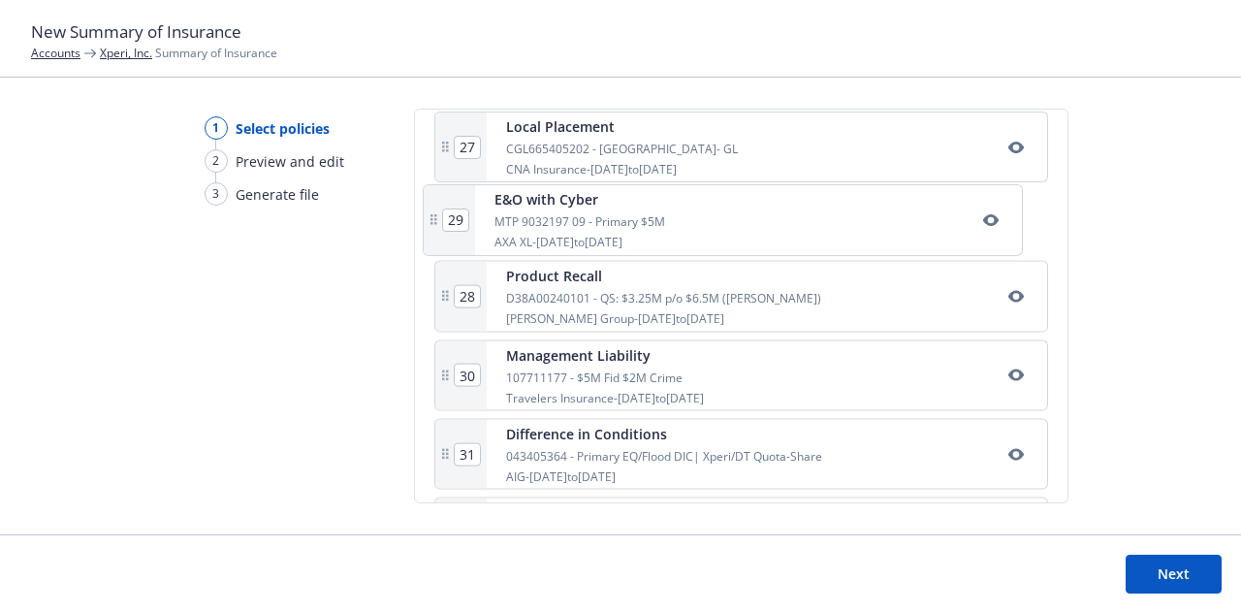
drag, startPoint x: 680, startPoint y: 290, endPoint x: 671, endPoint y: 217, distance: 73.3
type input "28"
type input "29"
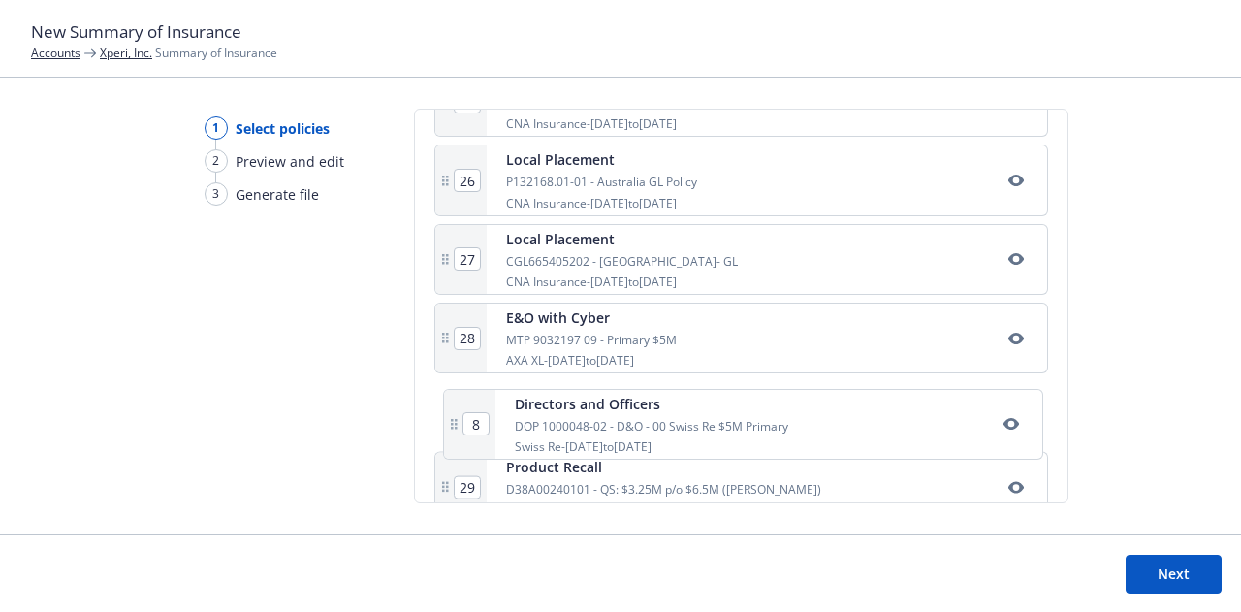
scroll to position [2273, 0]
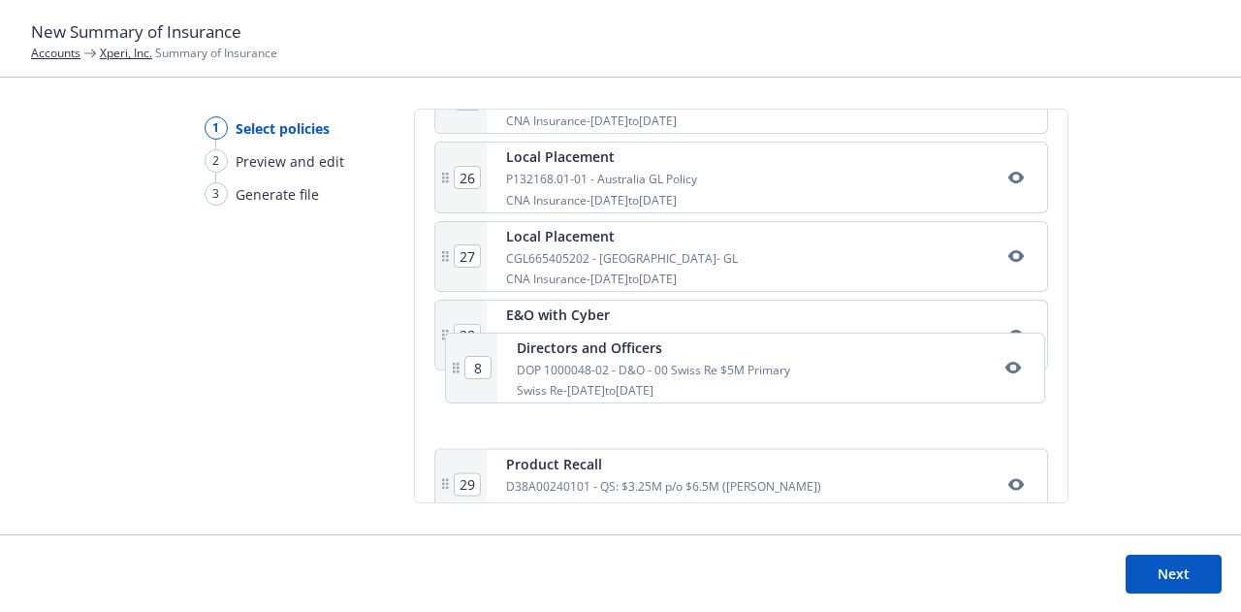
drag, startPoint x: 696, startPoint y: 262, endPoint x: 704, endPoint y: 416, distance: 154.4
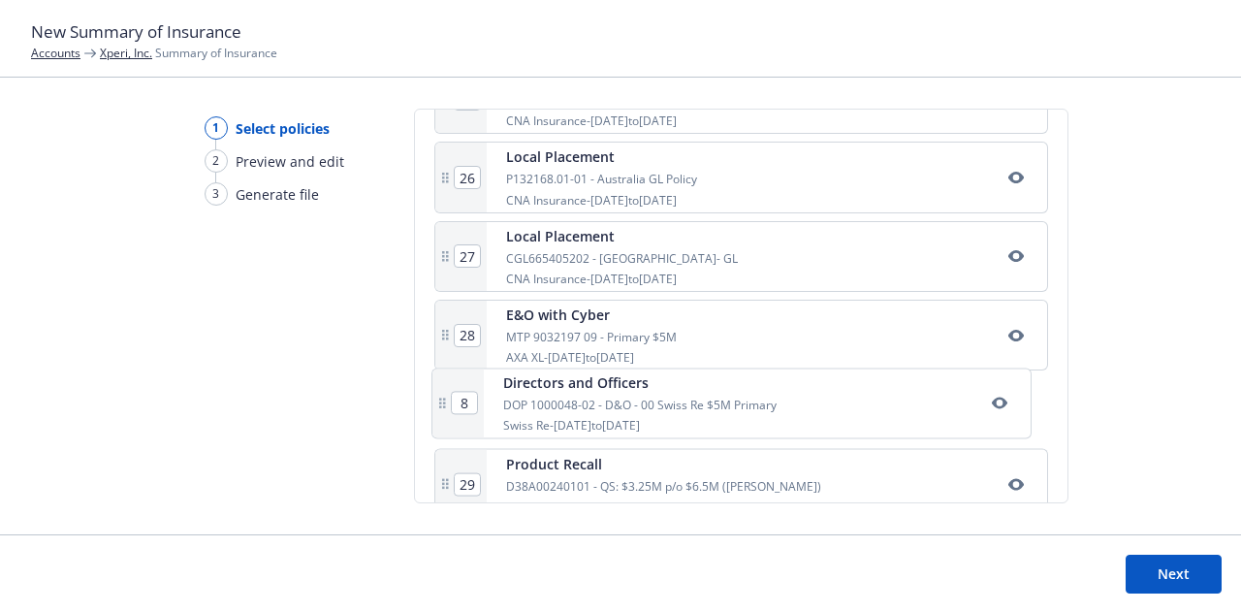
type input "9"
type input "10"
type input "11"
type input "12"
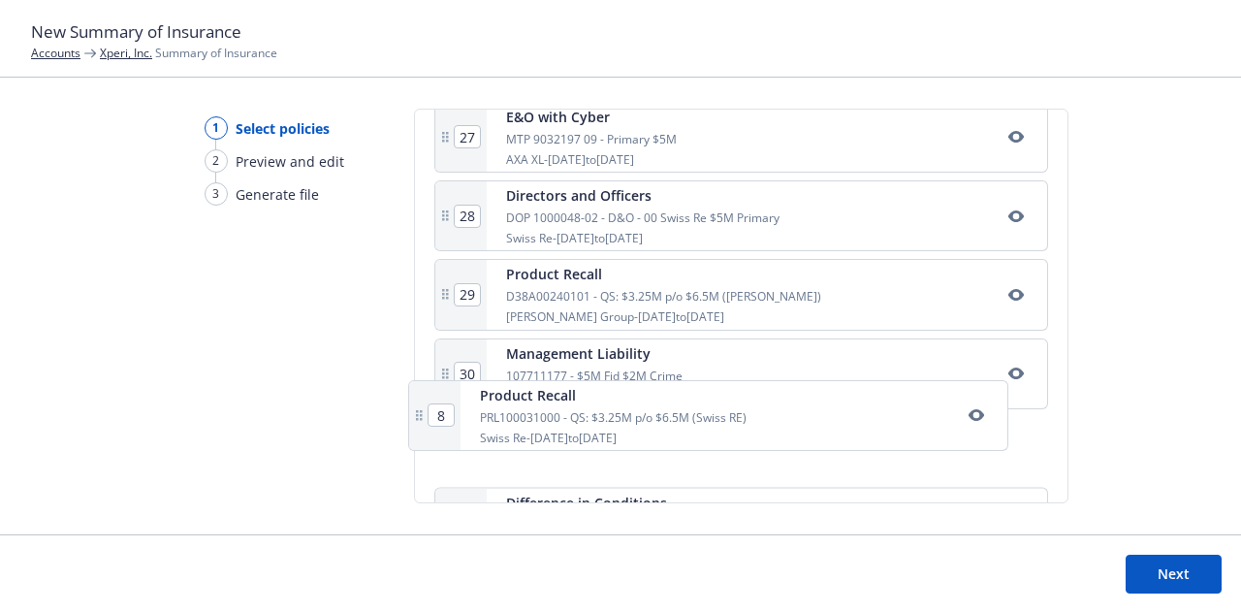
scroll to position [2396, 0]
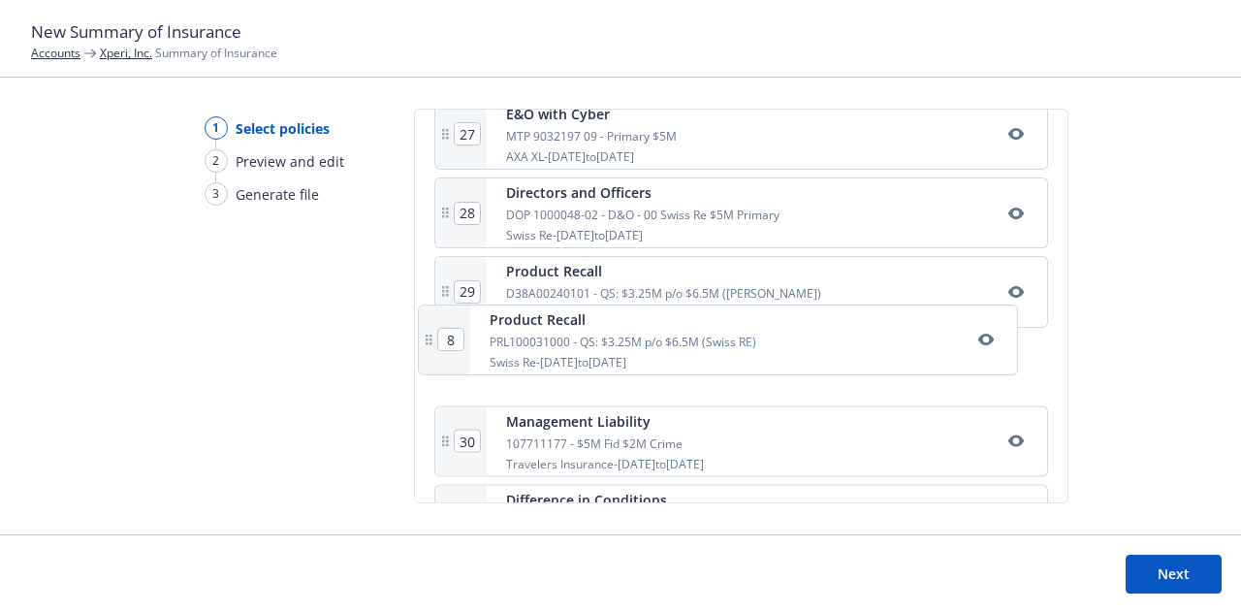
drag, startPoint x: 746, startPoint y: 366, endPoint x: 733, endPoint y: 335, distance: 33.5
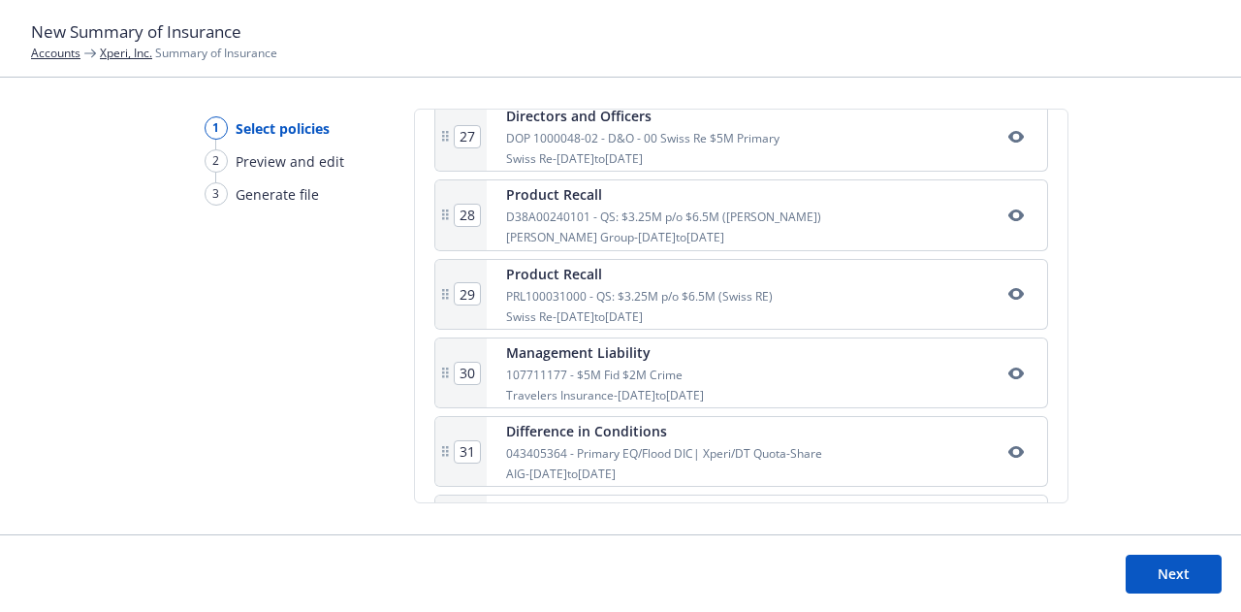
scroll to position [2475, 0]
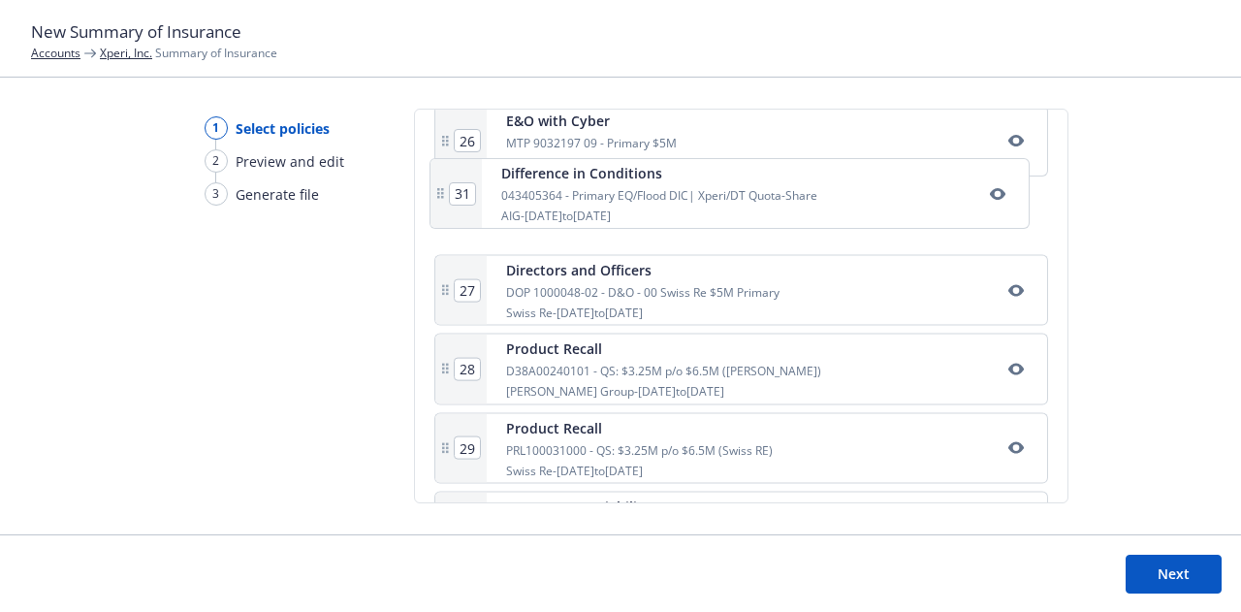
drag, startPoint x: 778, startPoint y: 424, endPoint x: 776, endPoint y: 177, distance: 246.4
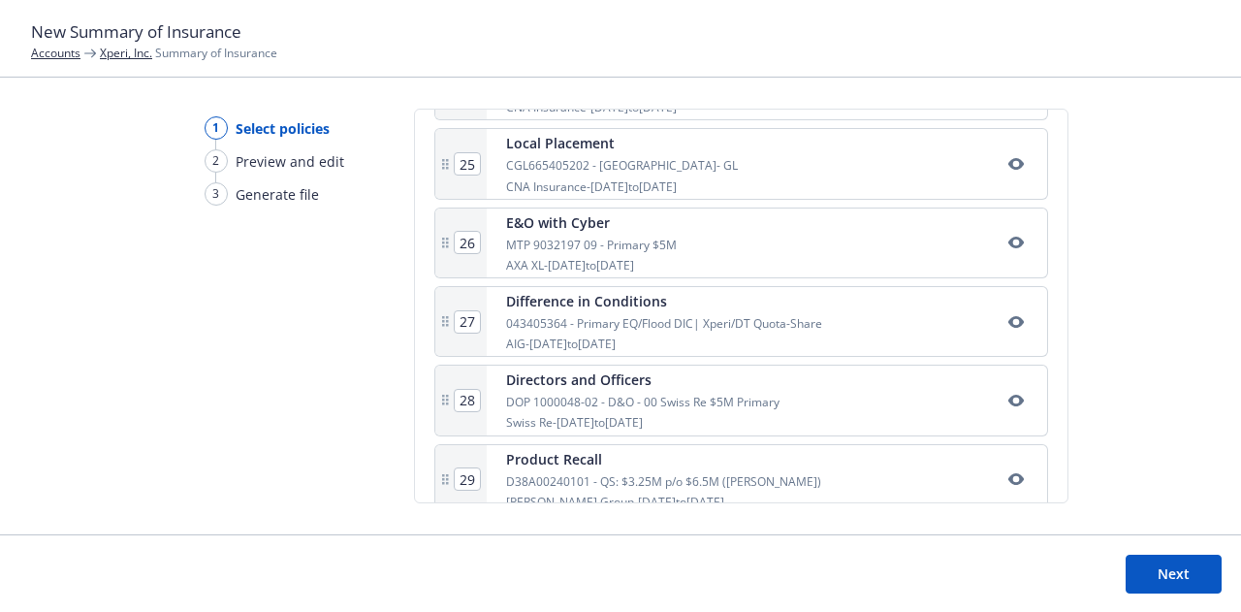
scroll to position [2283, 0]
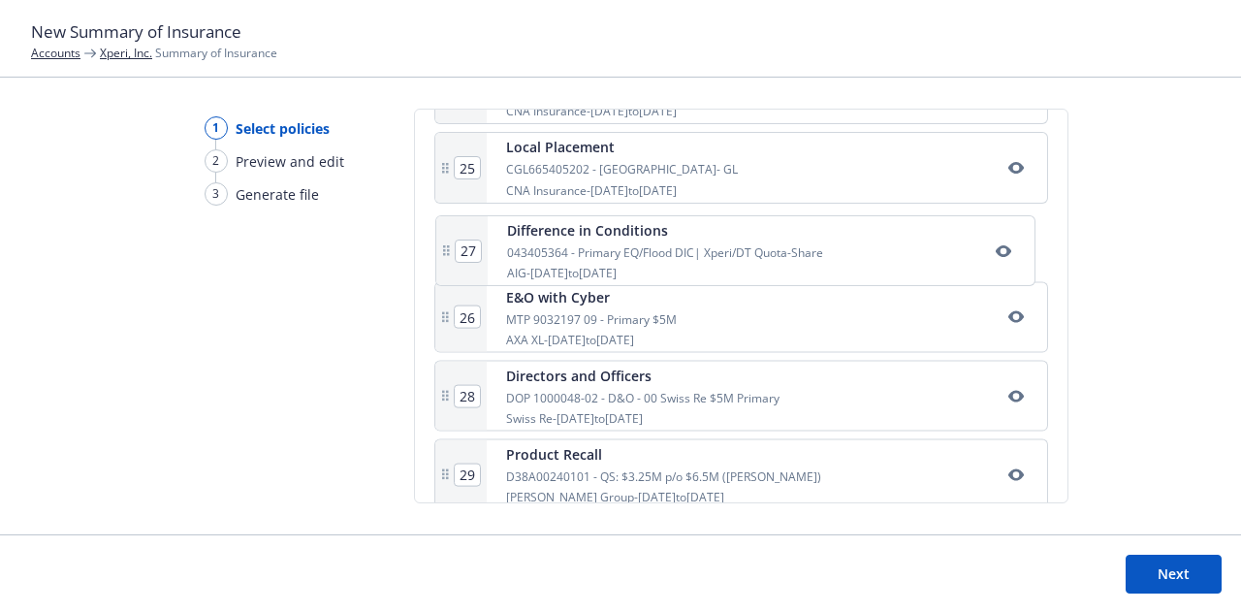
drag, startPoint x: 728, startPoint y: 331, endPoint x: 734, endPoint y: 265, distance: 66.2
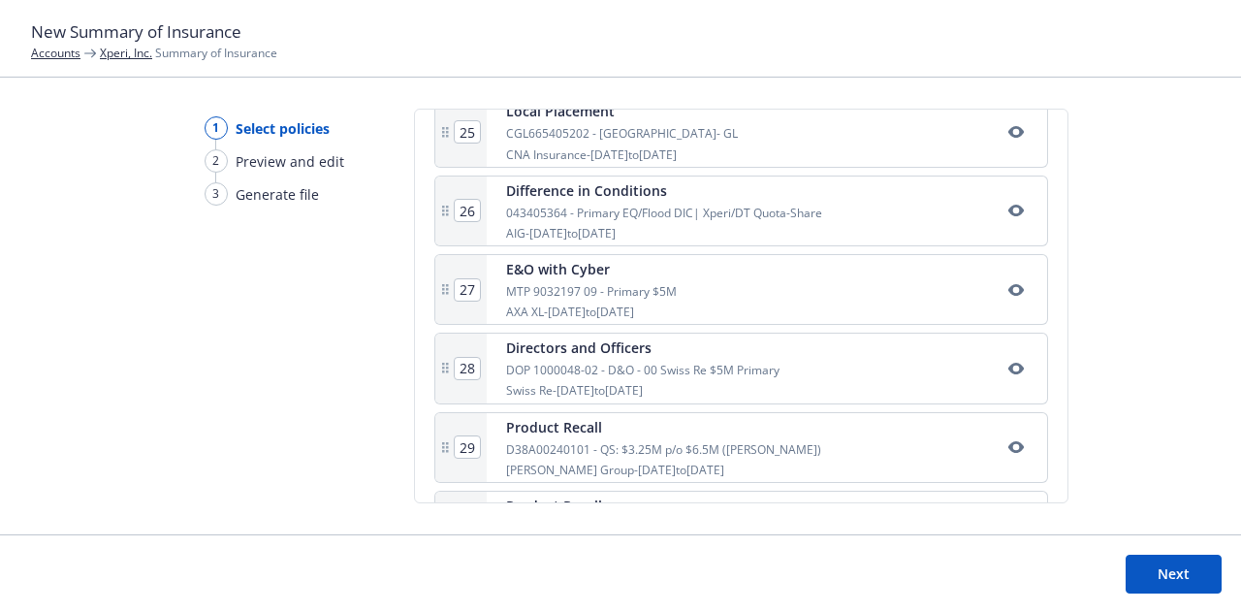
scroll to position [2318, 0]
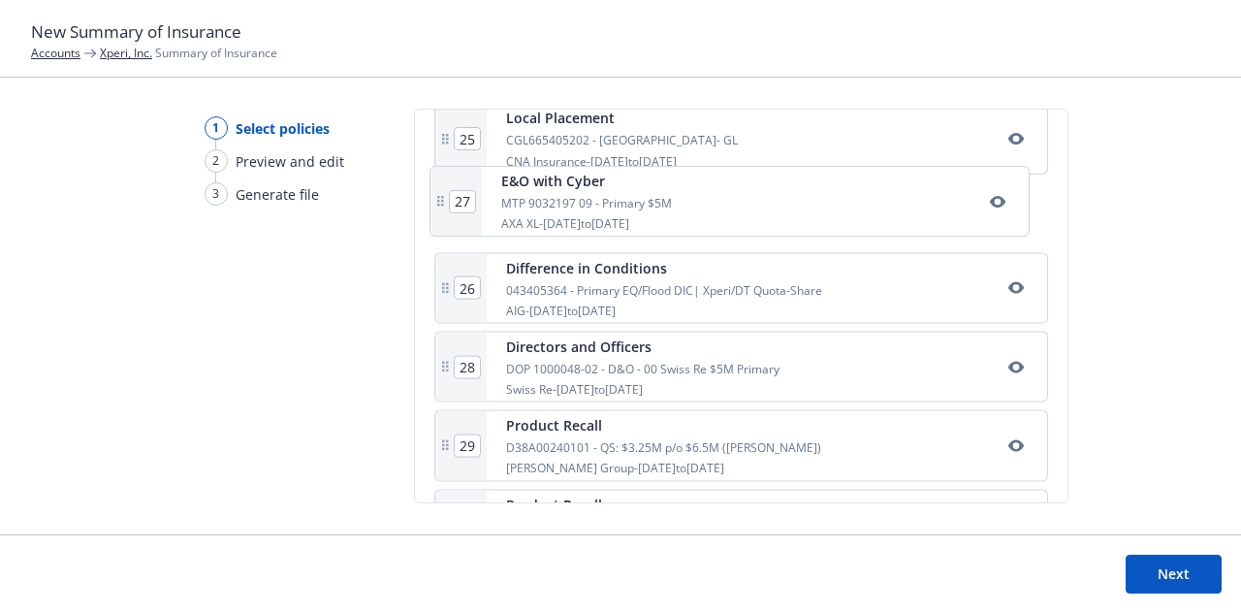
drag, startPoint x: 667, startPoint y: 301, endPoint x: 663, endPoint y: 224, distance: 76.7
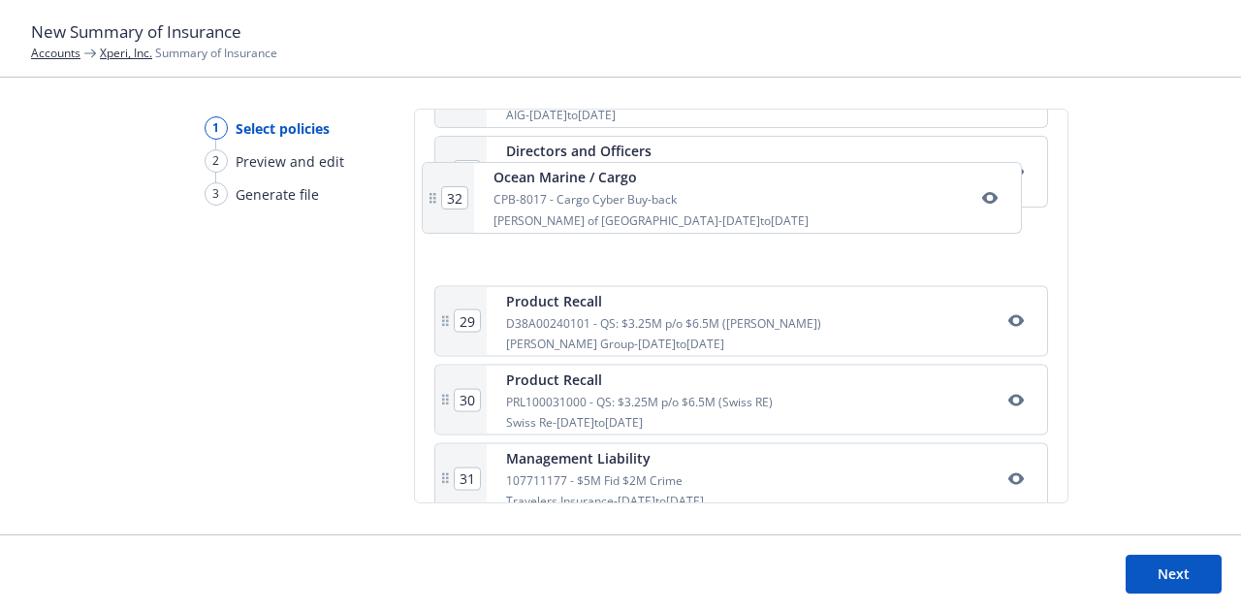
scroll to position [2511, 0]
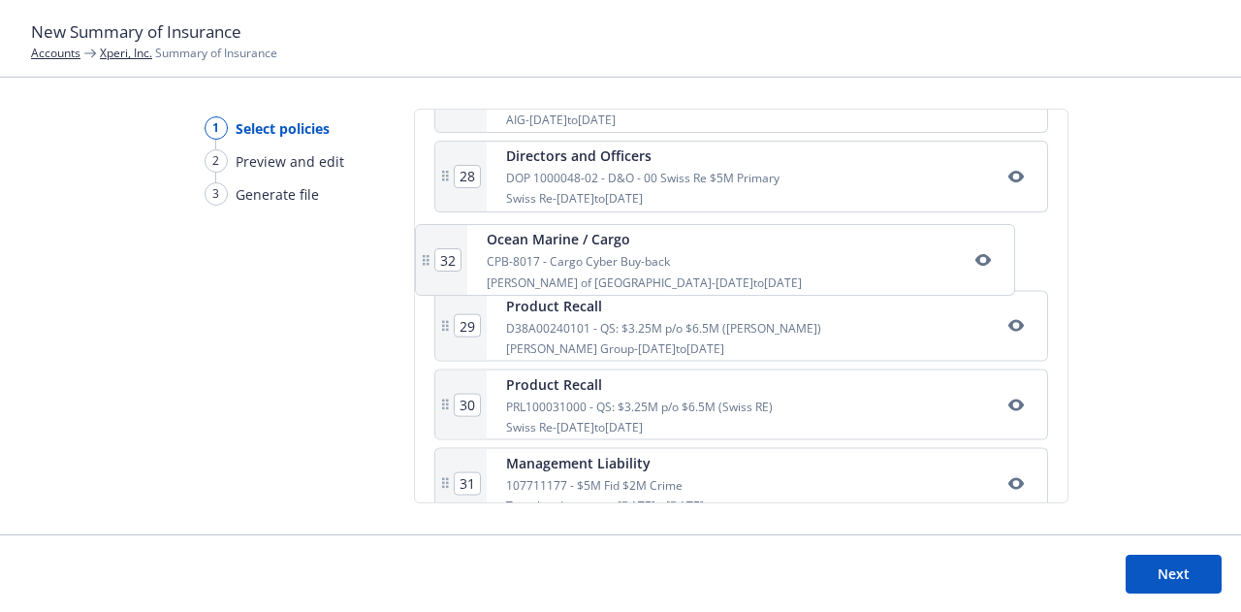
drag, startPoint x: 687, startPoint y: 411, endPoint x: 671, endPoint y: 257, distance: 155.0
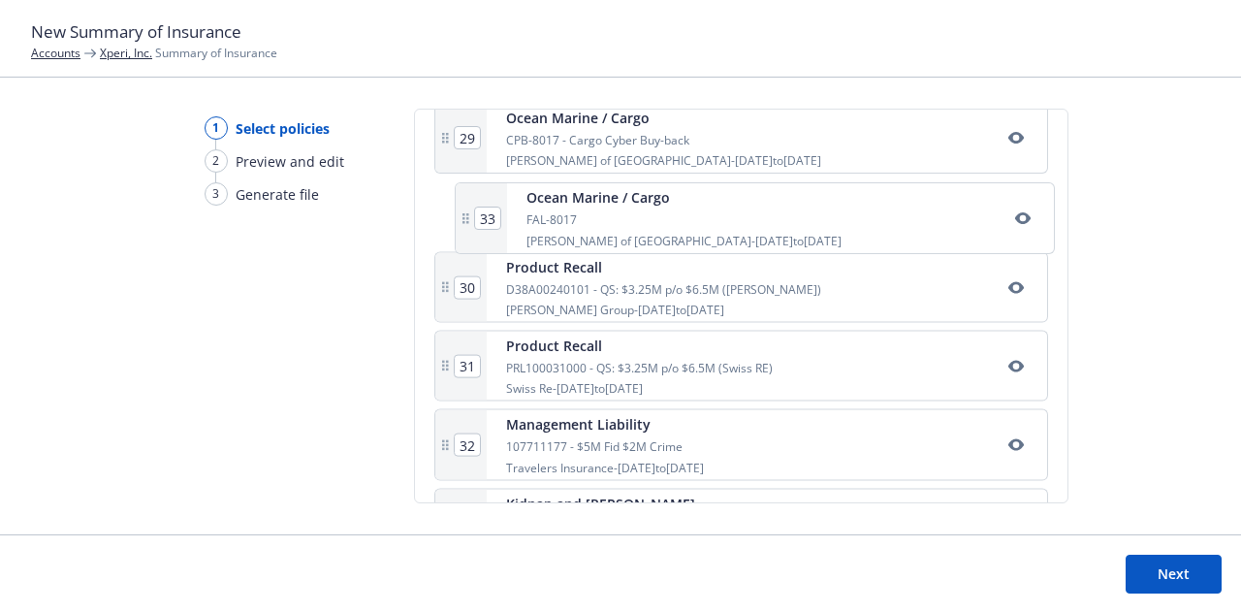
scroll to position [2627, 0]
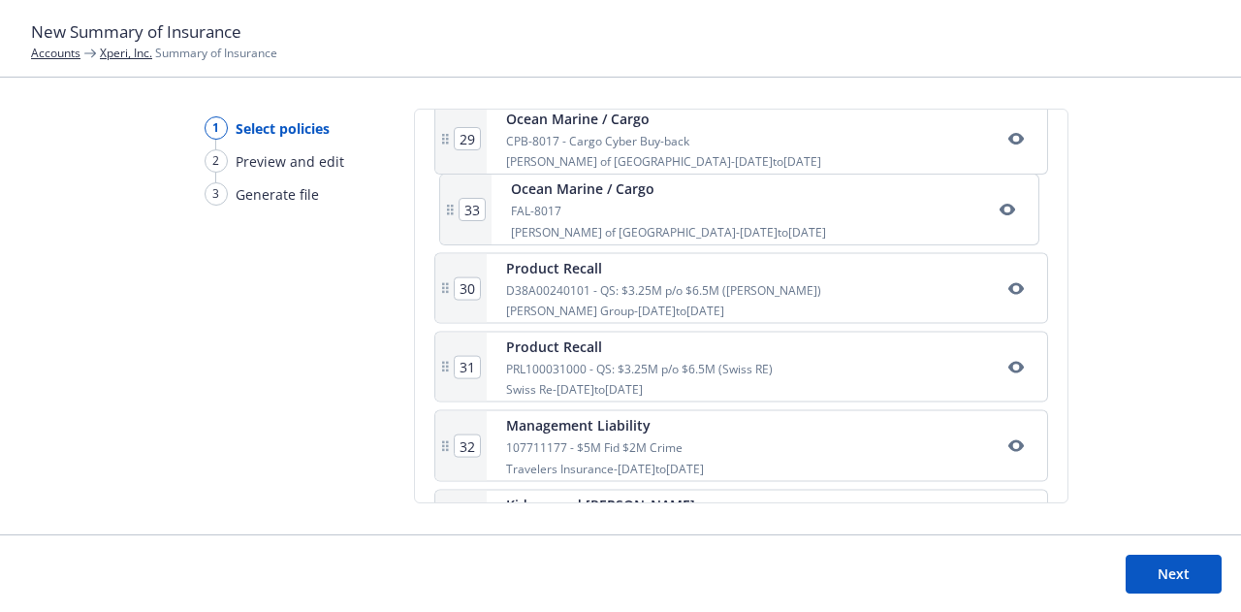
drag, startPoint x: 708, startPoint y: 367, endPoint x: 717, endPoint y: 209, distance: 157.4
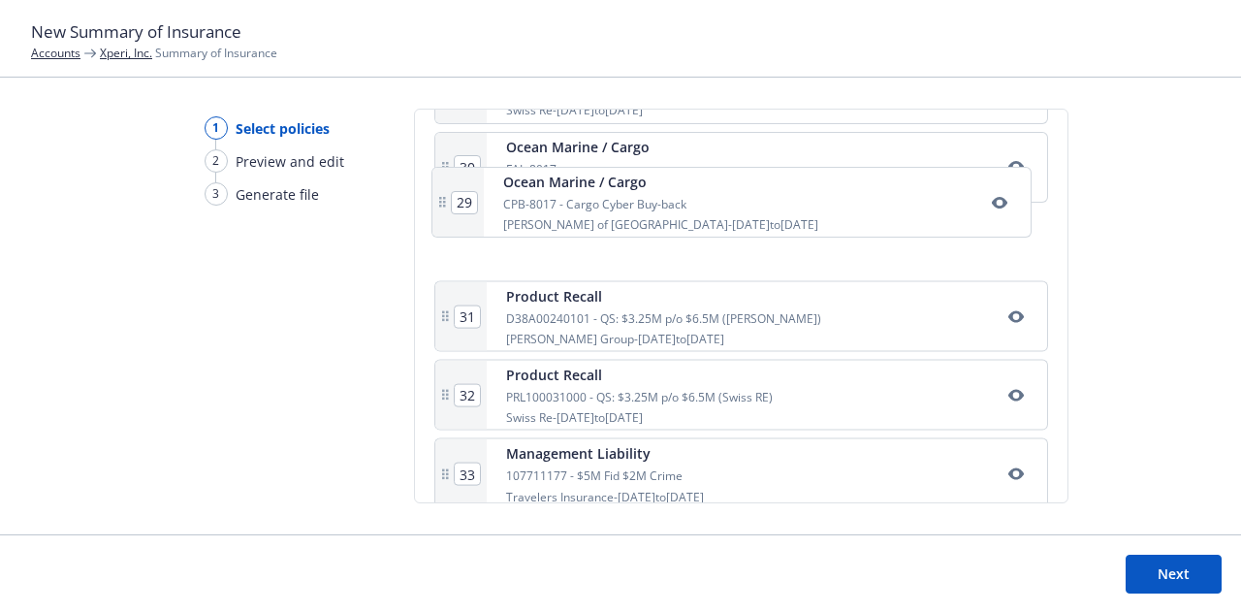
scroll to position [2592, 0]
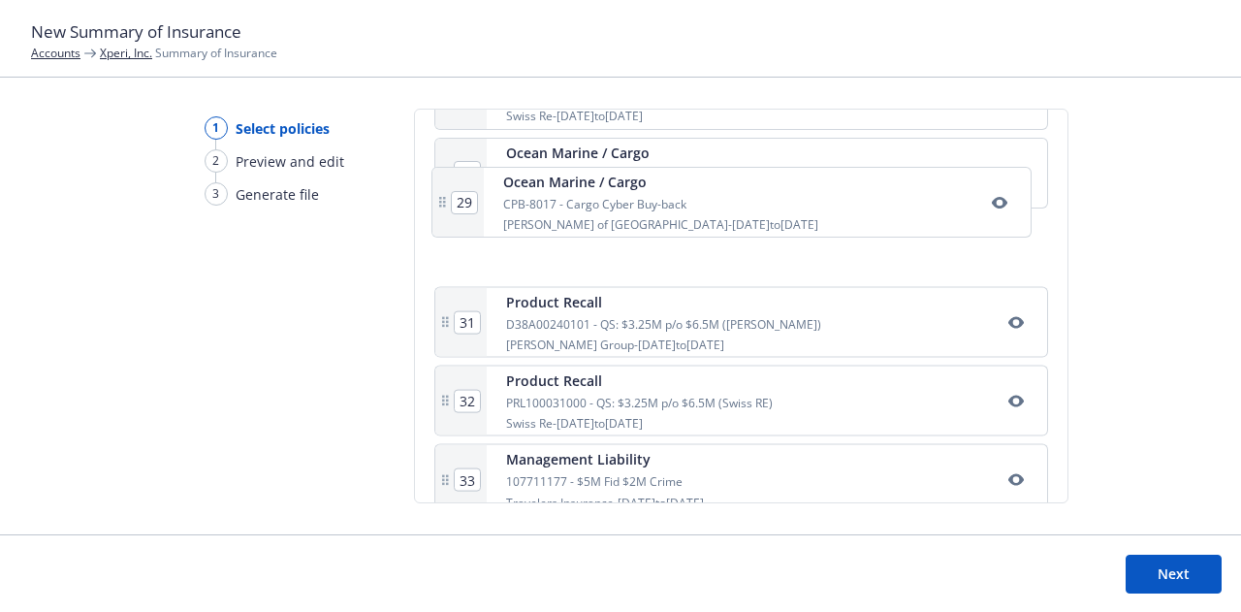
drag, startPoint x: 735, startPoint y: 146, endPoint x: 735, endPoint y: 236, distance: 89.2
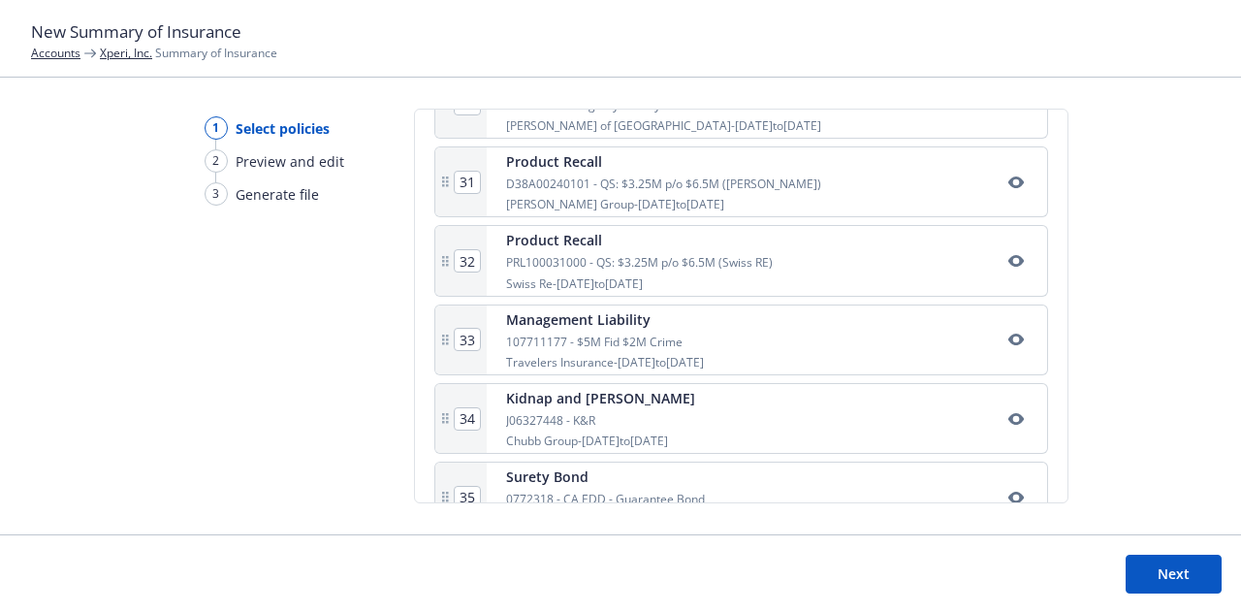
scroll to position [2768, 0]
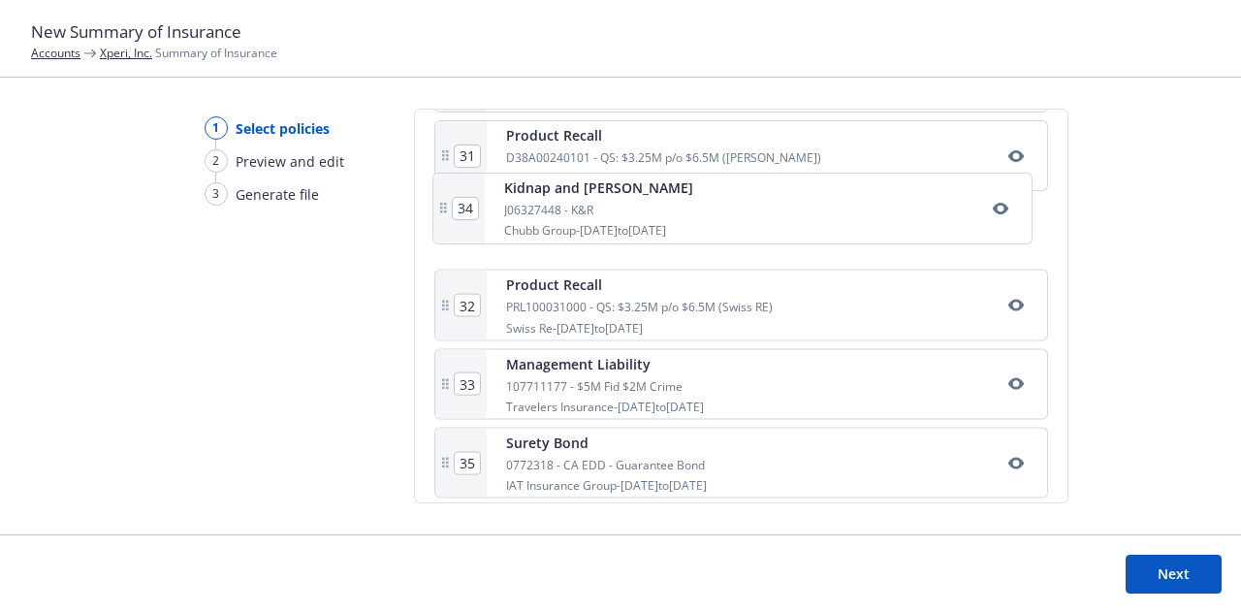
drag, startPoint x: 781, startPoint y: 383, endPoint x: 781, endPoint y: 215, distance: 167.8
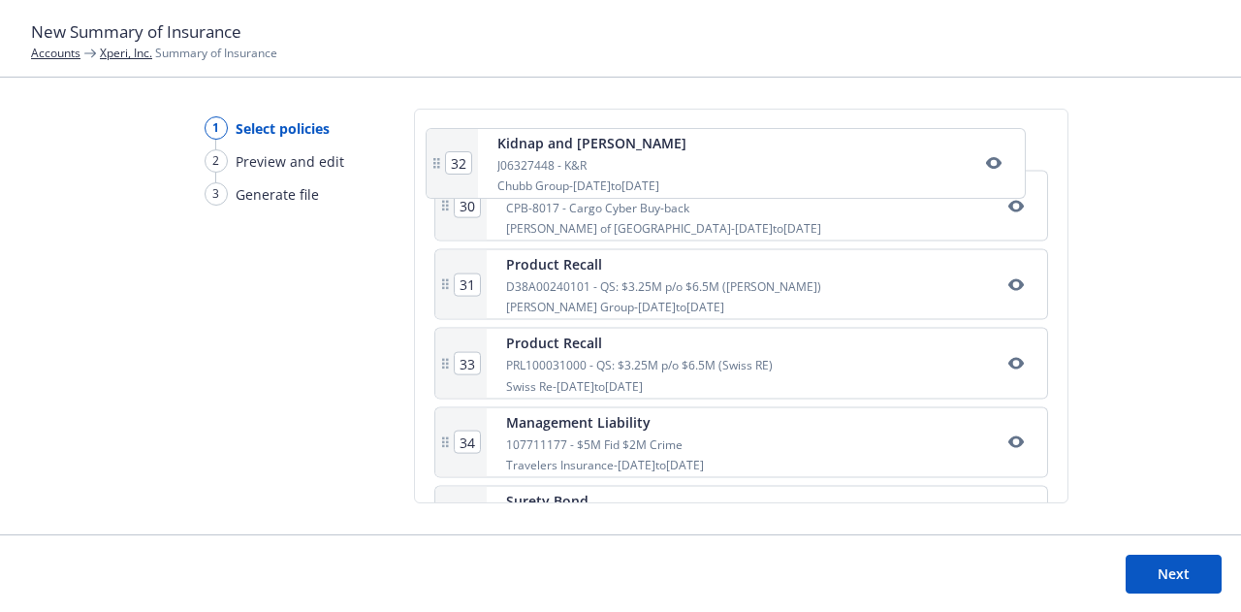
scroll to position [2643, 0]
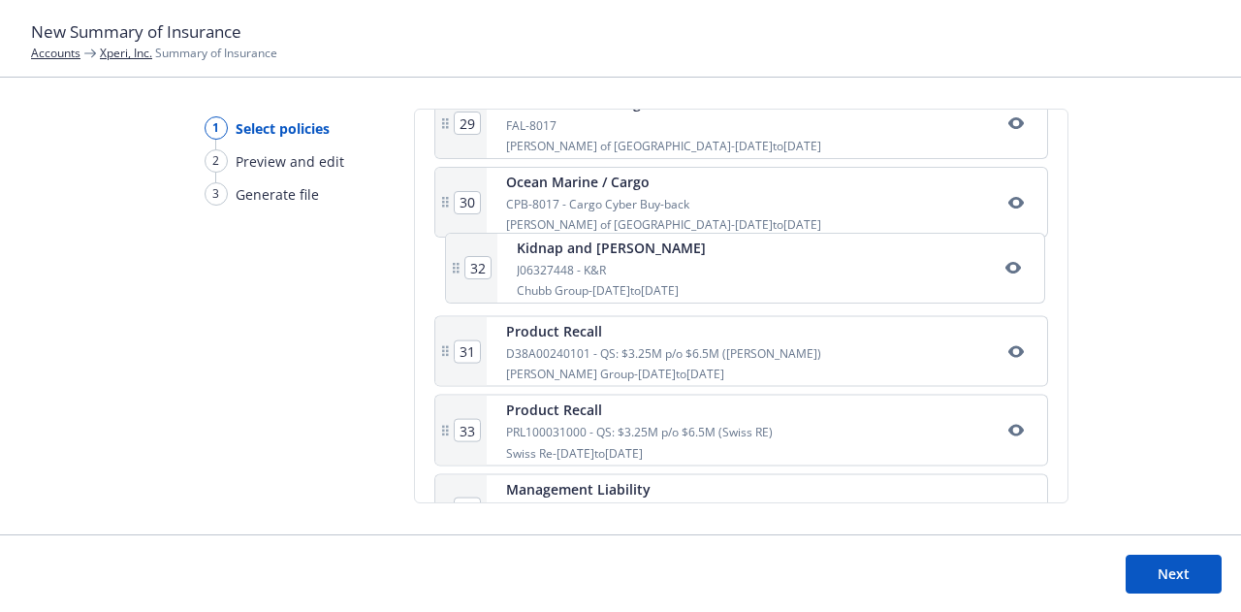
drag, startPoint x: 716, startPoint y: 216, endPoint x: 729, endPoint y: 263, distance: 48.5
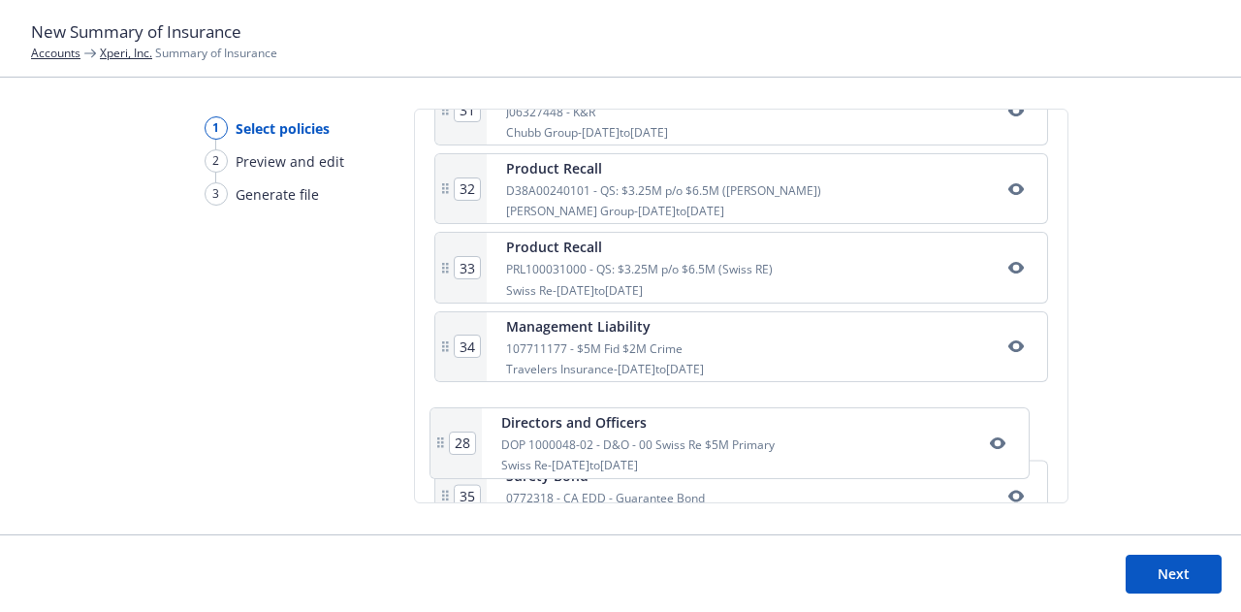
scroll to position [2768, 0]
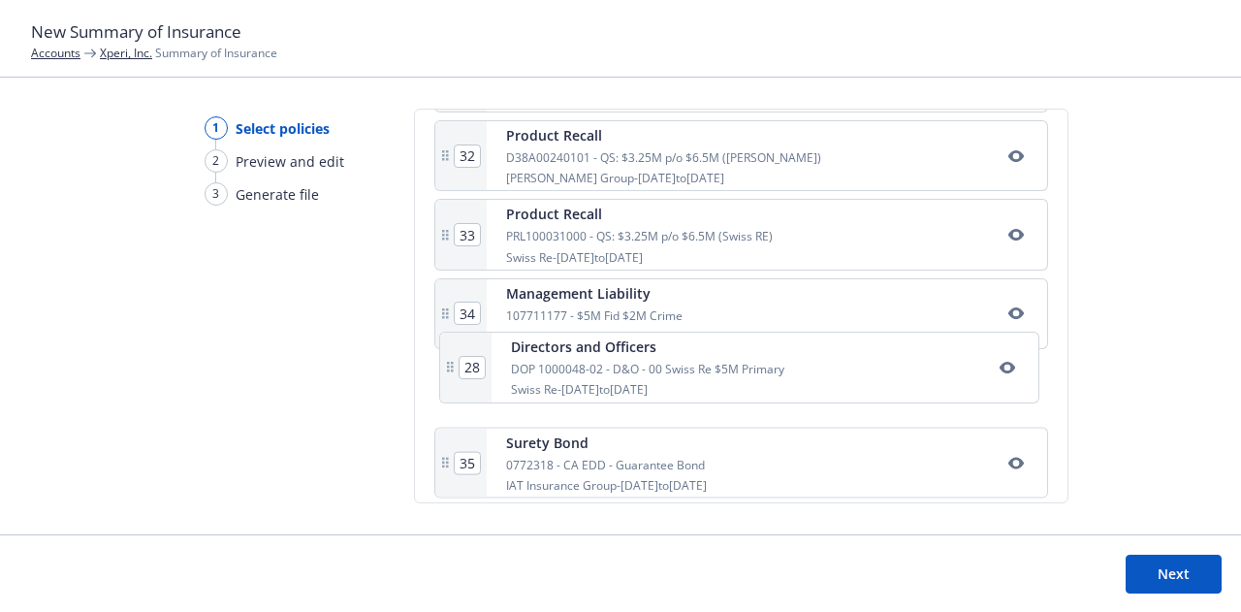
drag, startPoint x: 717, startPoint y: 270, endPoint x: 724, endPoint y: 392, distance: 122.4
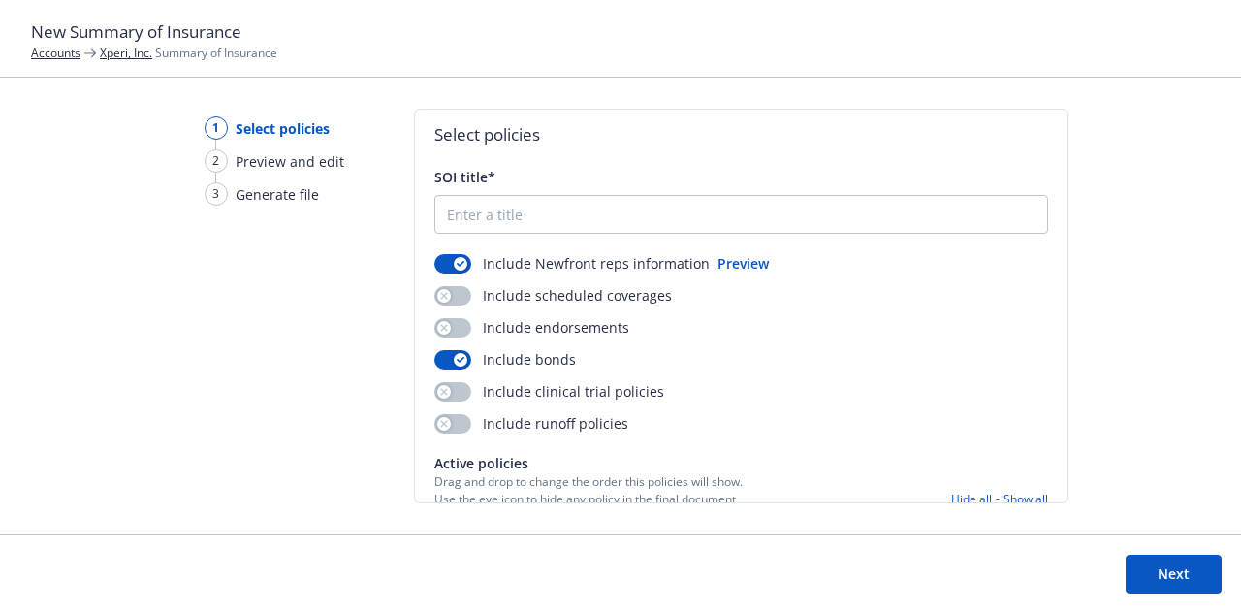
scroll to position [0, 0]
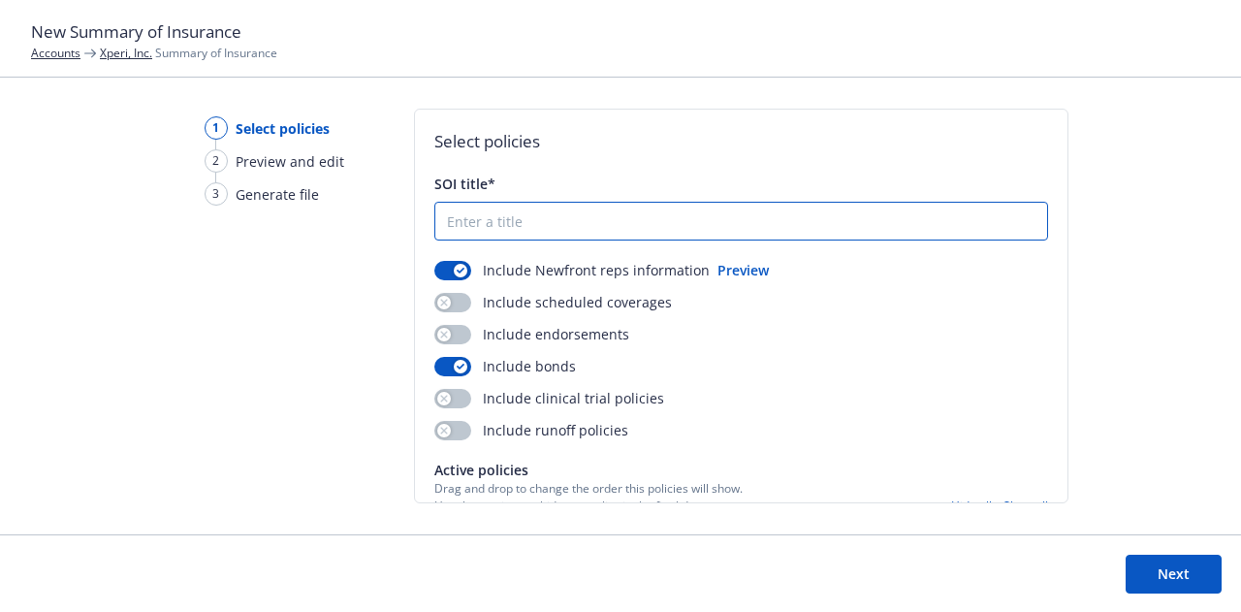
click at [775, 229] on input "SOI title*" at bounding box center [741, 221] width 612 height 37
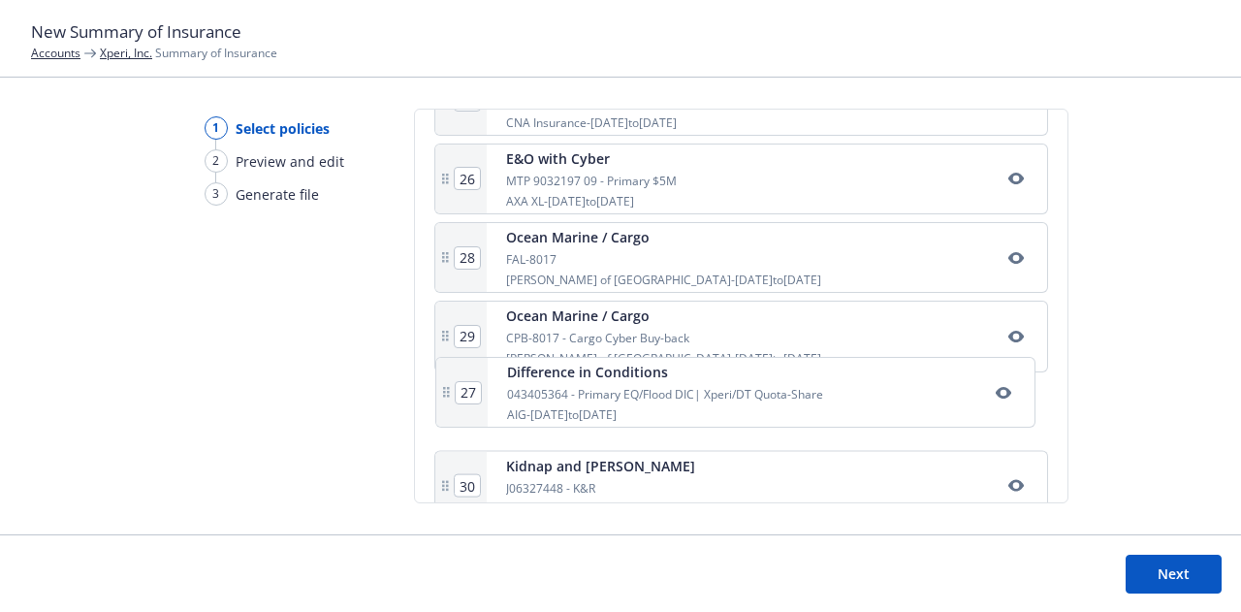
scroll to position [2355, 0]
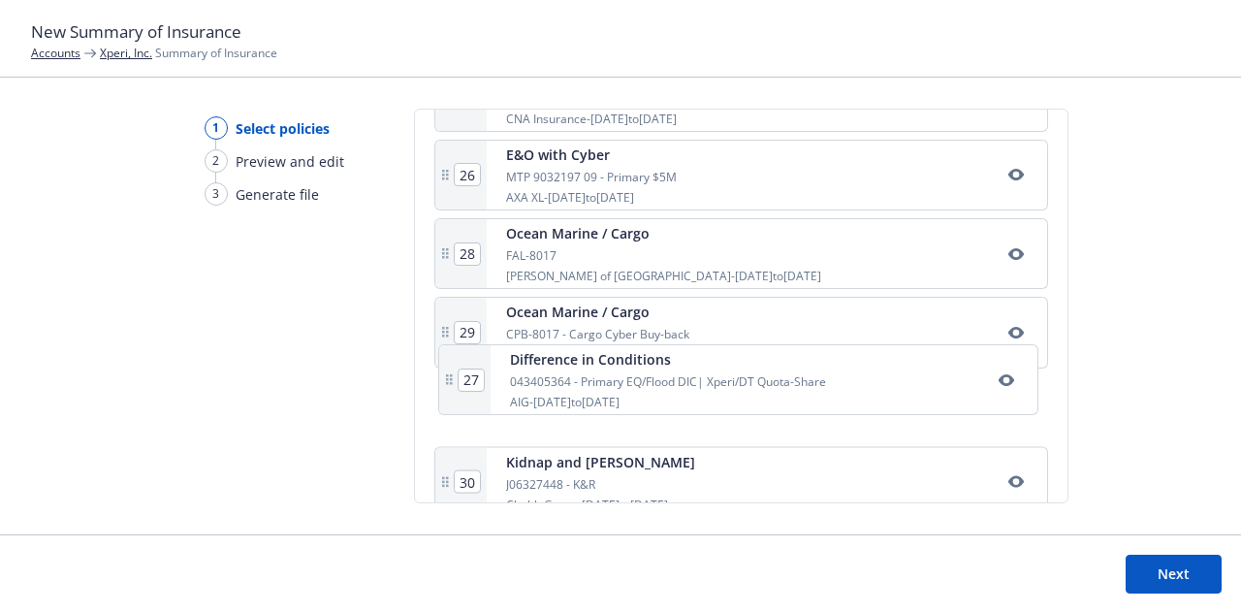
drag, startPoint x: 741, startPoint y: 314, endPoint x: 748, endPoint y: 384, distance: 70.2
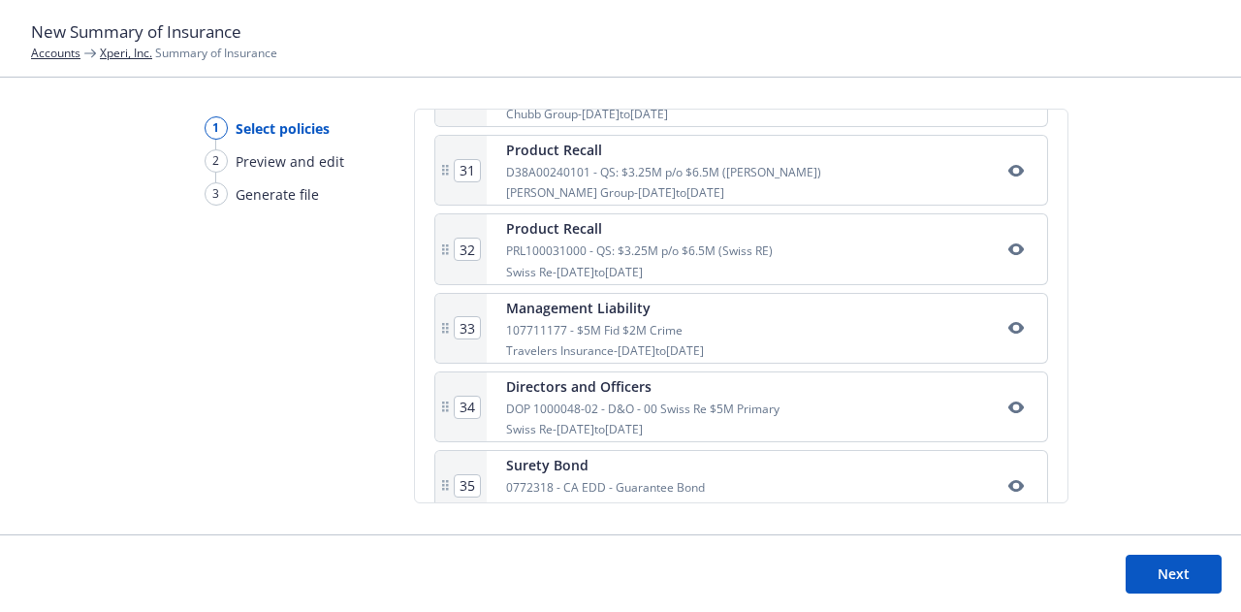
scroll to position [2768, 0]
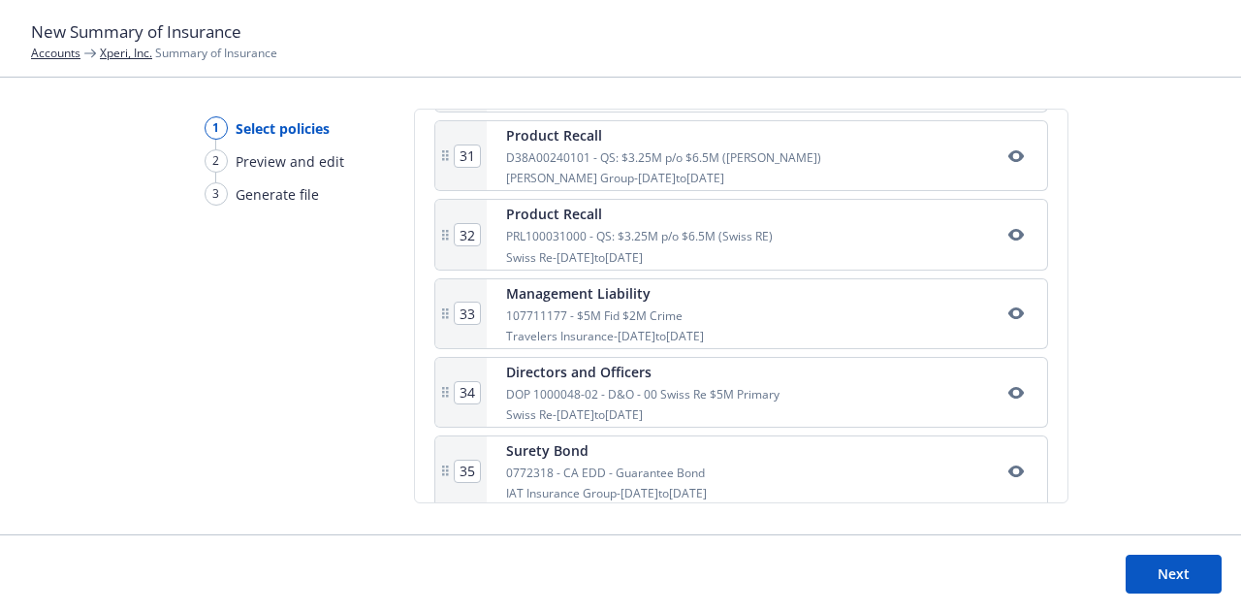
click at [1163, 562] on button "Next" at bounding box center [1174, 574] width 96 height 39
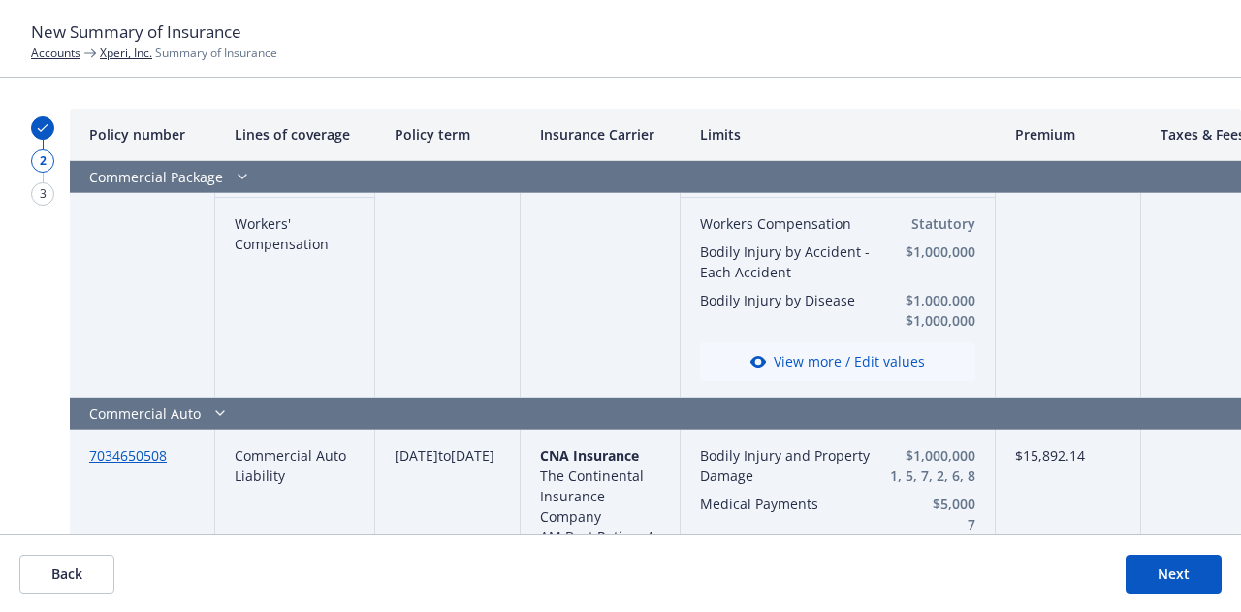
scroll to position [1008, 0]
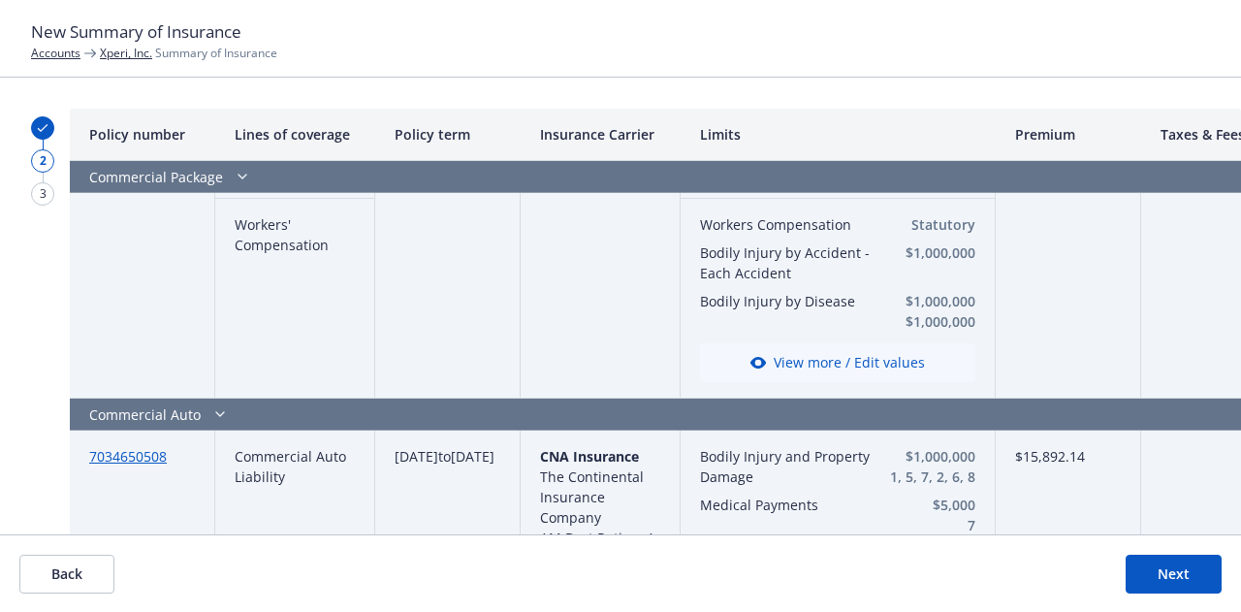
click at [1174, 562] on button "Next" at bounding box center [1174, 574] width 96 height 39
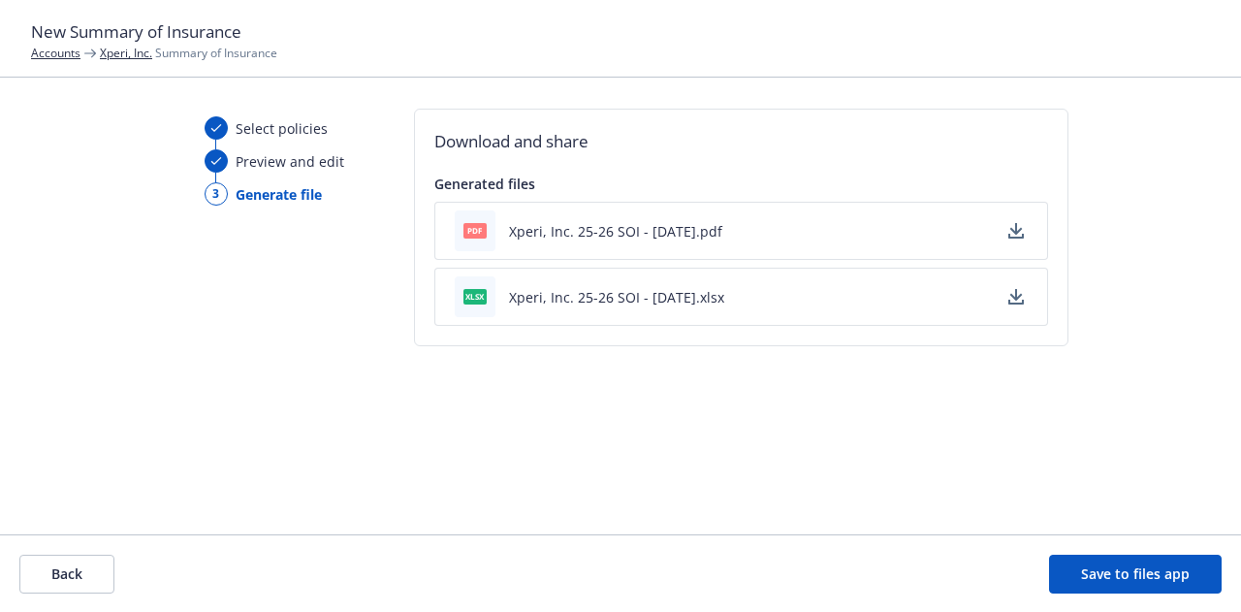
click at [1009, 289] on icon "button" at bounding box center [1017, 297] width 16 height 16
